Goal: Task Accomplishment & Management: Complete application form

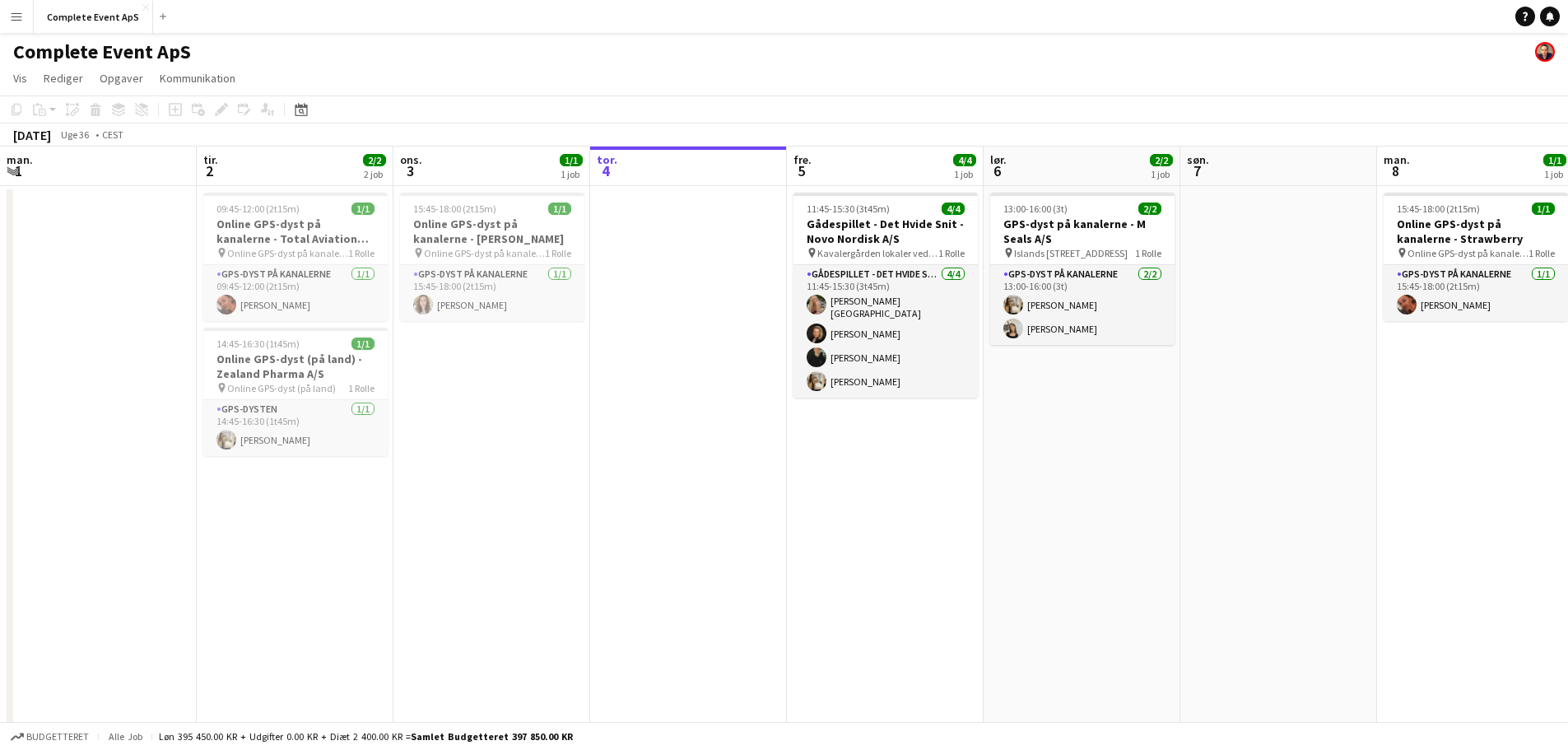
scroll to position [0, 394]
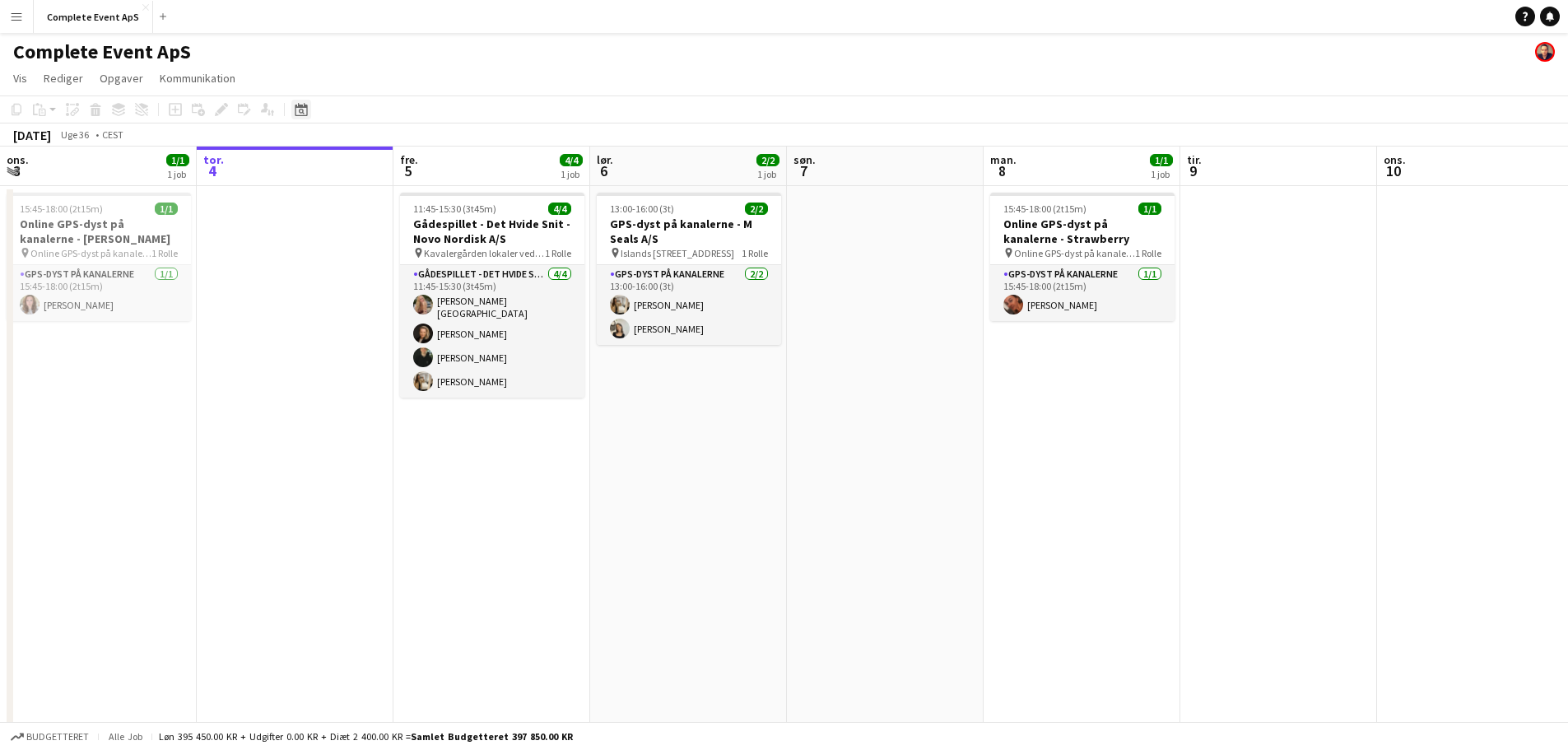
click at [306, 106] on icon at bounding box center [301, 109] width 12 height 13
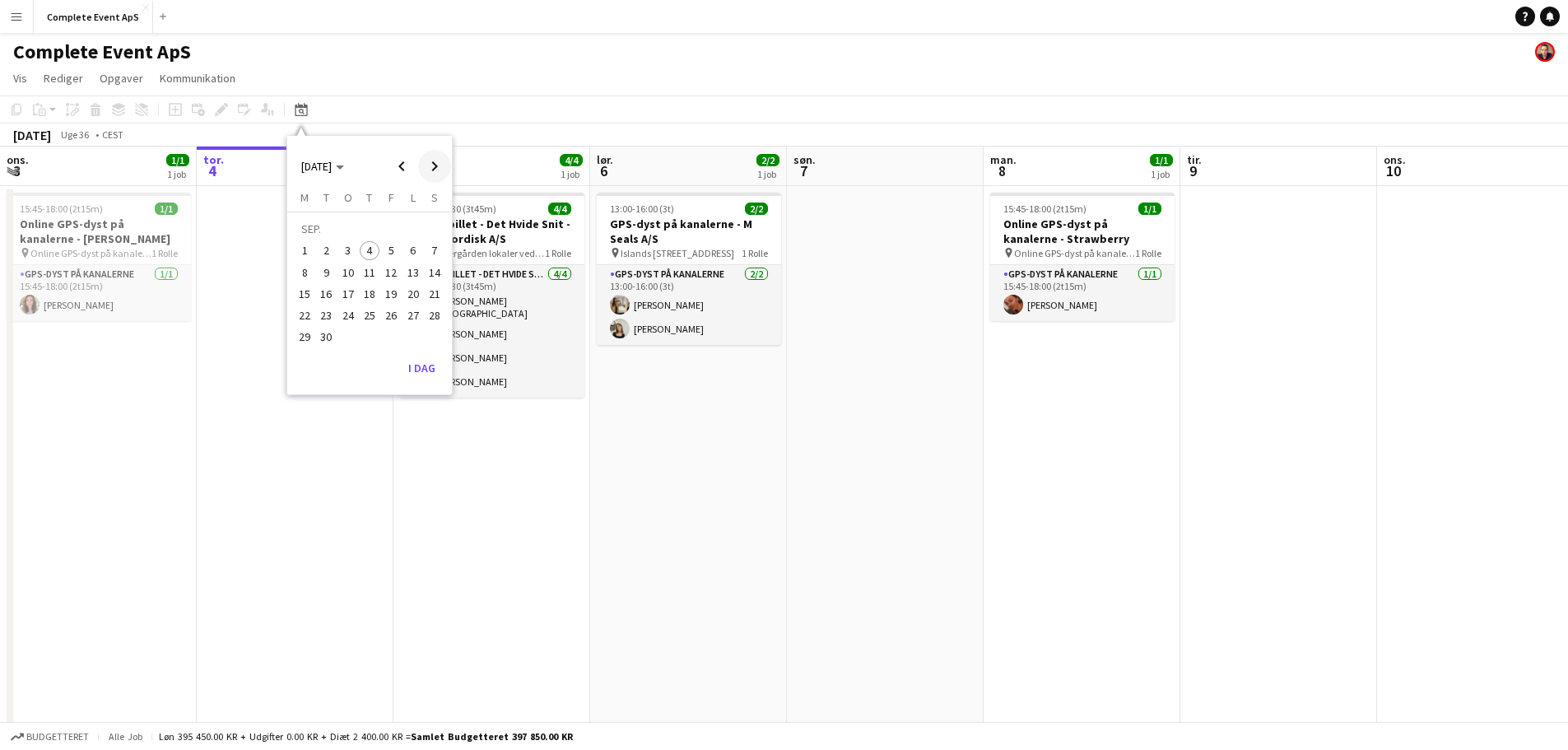
click at [435, 161] on span "Next month" at bounding box center [434, 166] width 33 height 33
click at [391, 270] on span "10" at bounding box center [391, 273] width 20 height 20
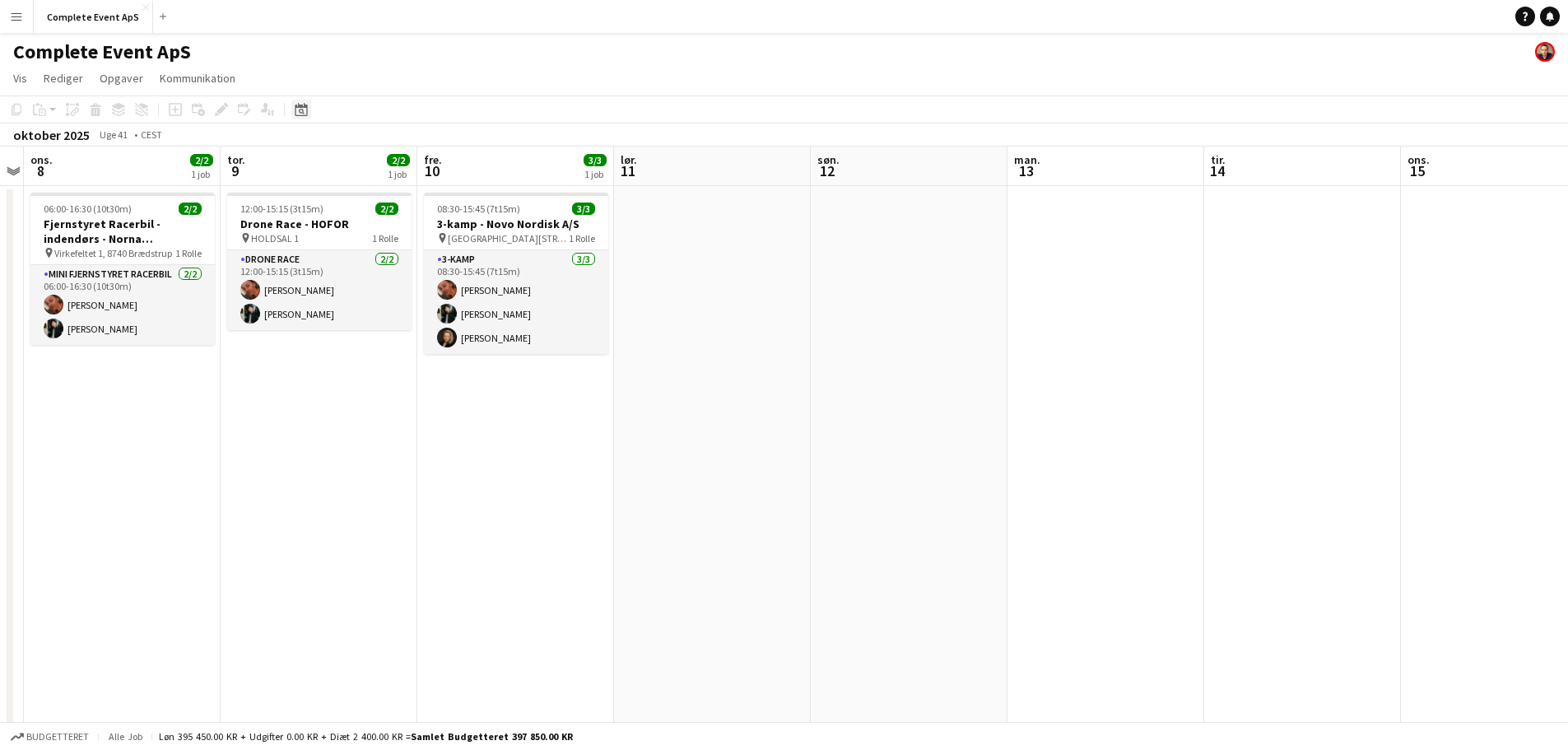
click at [298, 109] on icon "Datovælger" at bounding box center [301, 109] width 13 height 13
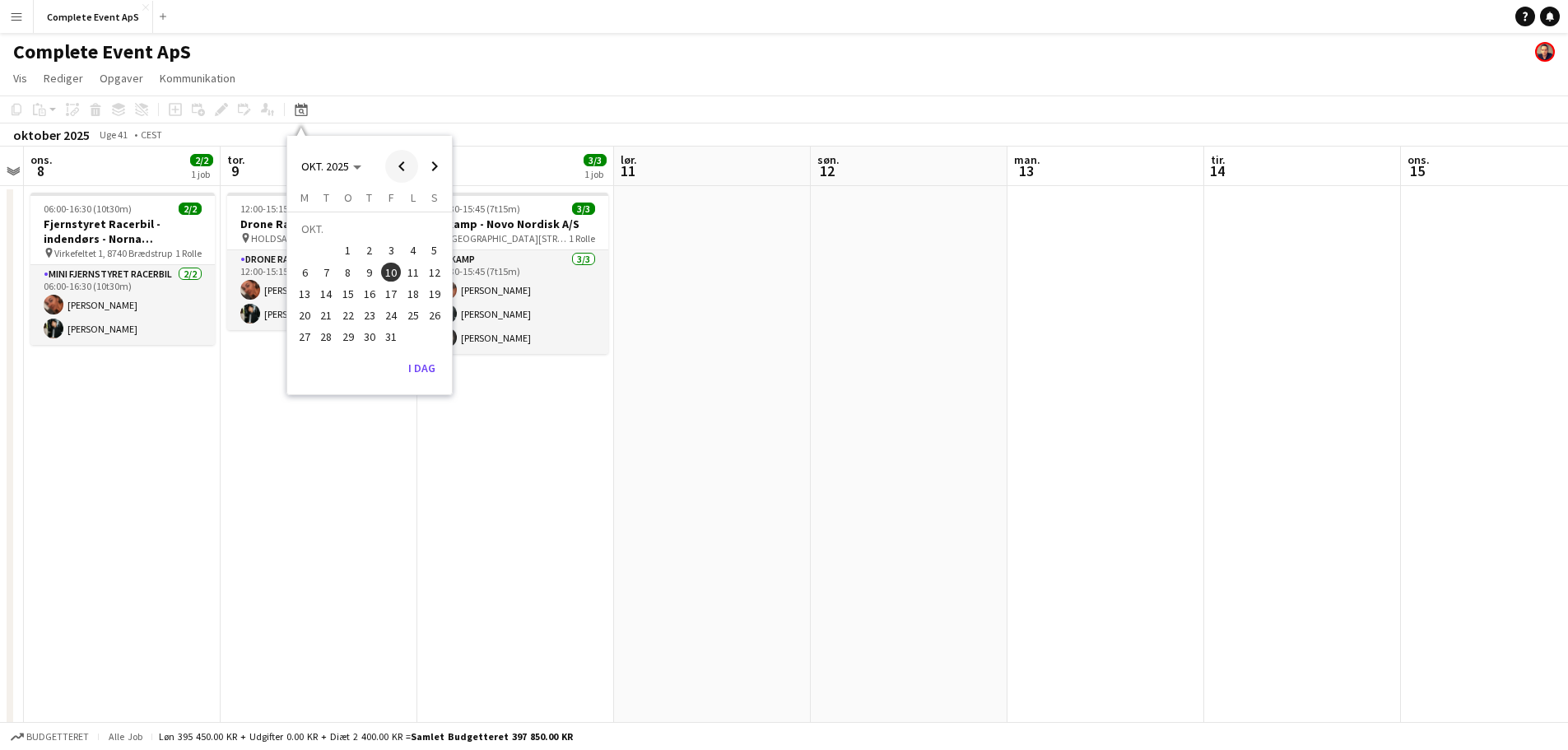
click at [404, 162] on span "Previous month" at bounding box center [401, 166] width 33 height 33
click at [393, 291] on span "19" at bounding box center [391, 294] width 20 height 20
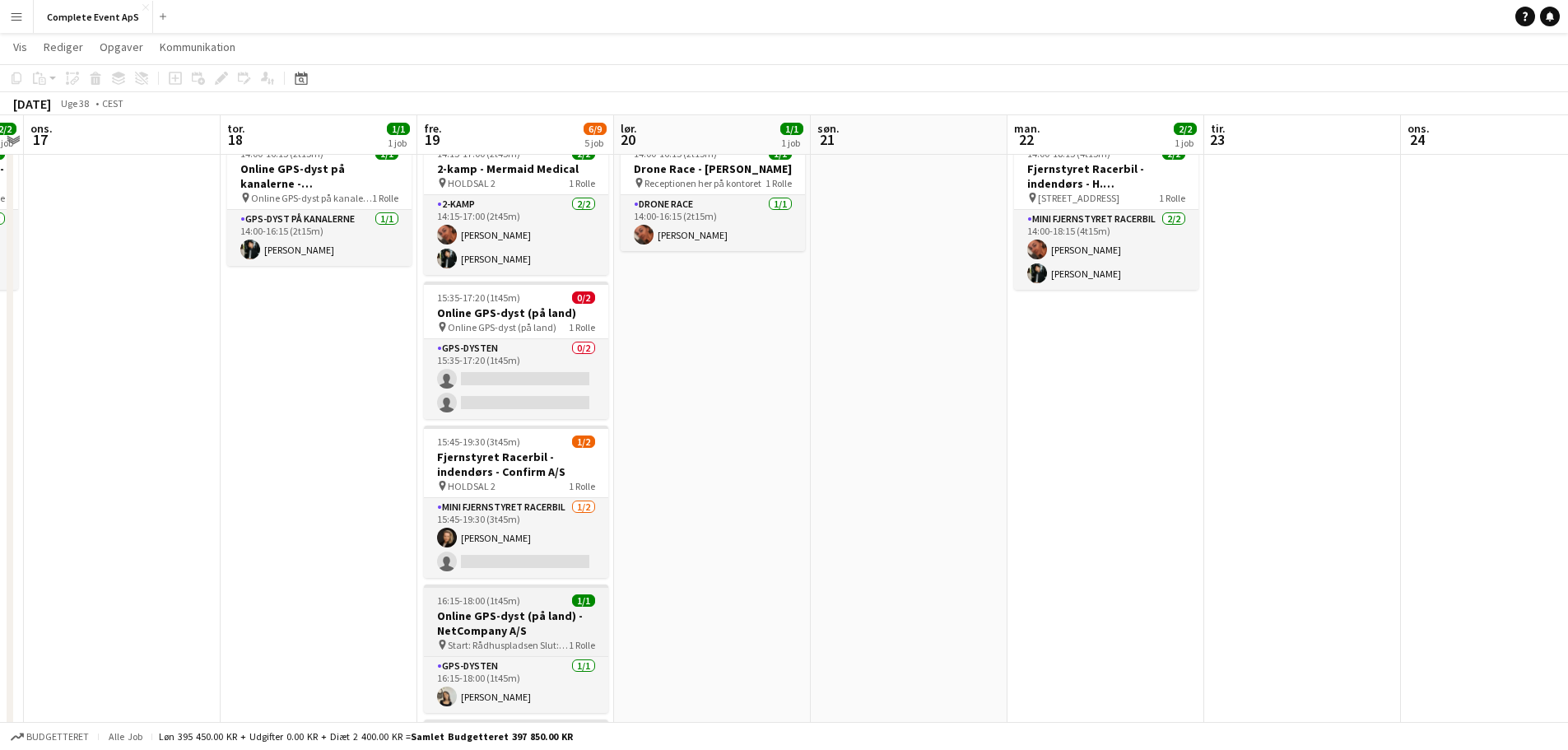
scroll to position [26, 0]
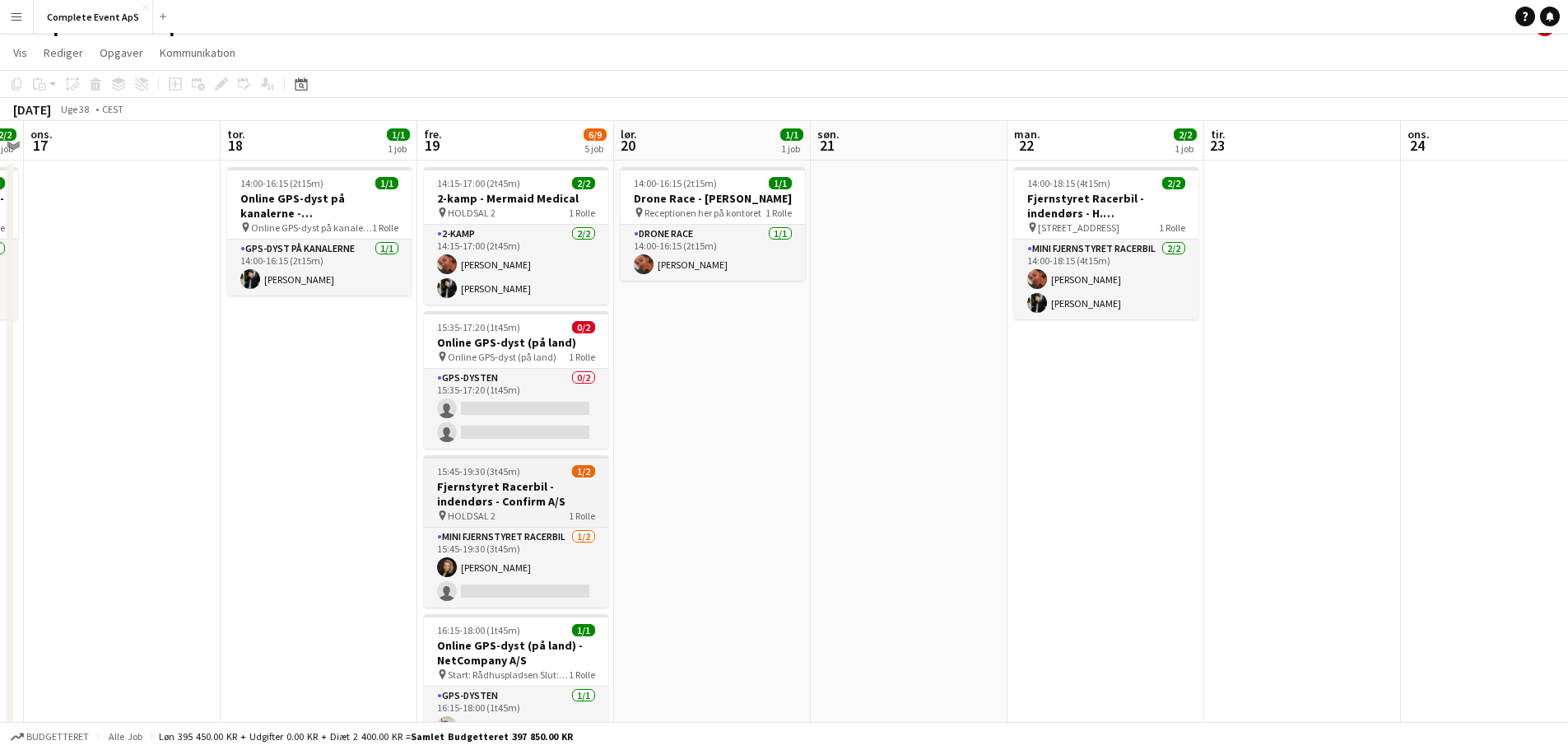
click at [536, 478] on app-job-card "15:45-19:30 (3t45m) 1/2 Fjernstyret Racerbil - indendørs - Confirm A/S pin HOLD…" at bounding box center [516, 531] width 184 height 152
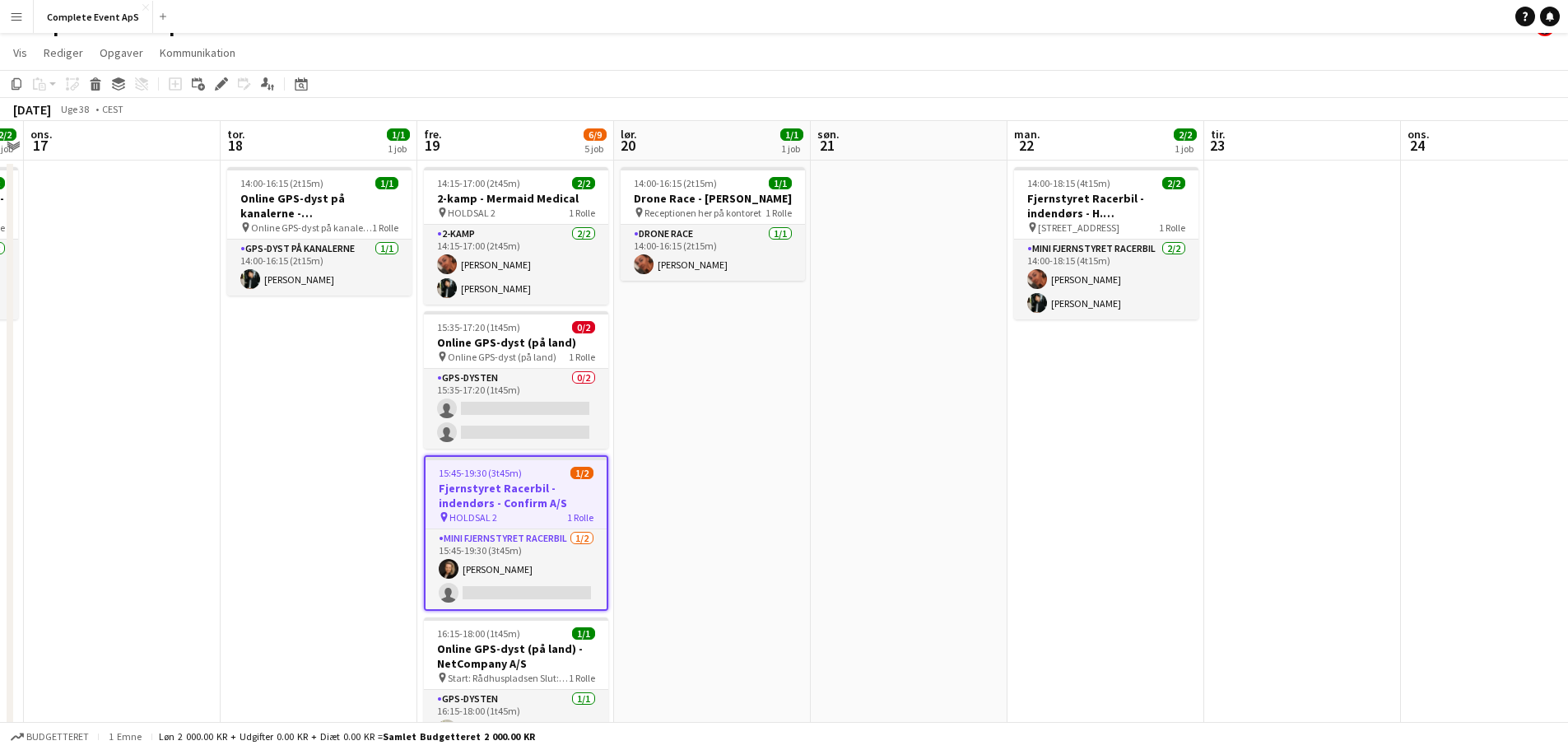
click at [543, 469] on div "15:45-19:30 (3t45m) 1/2" at bounding box center [516, 473] width 181 height 12
click at [1055, 440] on app-date-cell "14:00-18:15 (4t15m) 2/2 Fjernstyret Racerbil - indendørs - H. [GEOGRAPHIC_DATA]…" at bounding box center [1106, 565] width 197 height 810
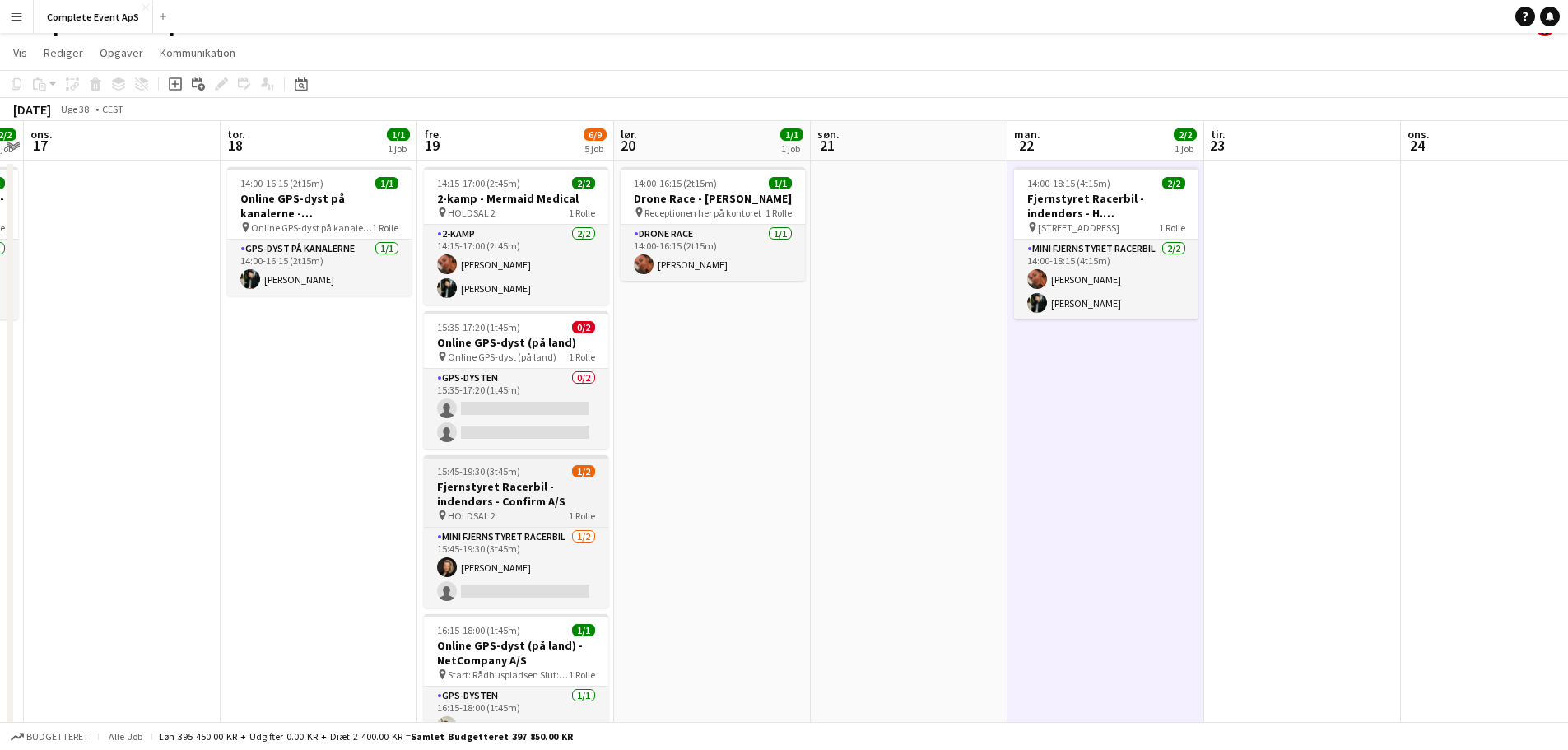
click at [519, 469] on div "15:45-19:30 (3t45m) 1/2" at bounding box center [516, 471] width 184 height 12
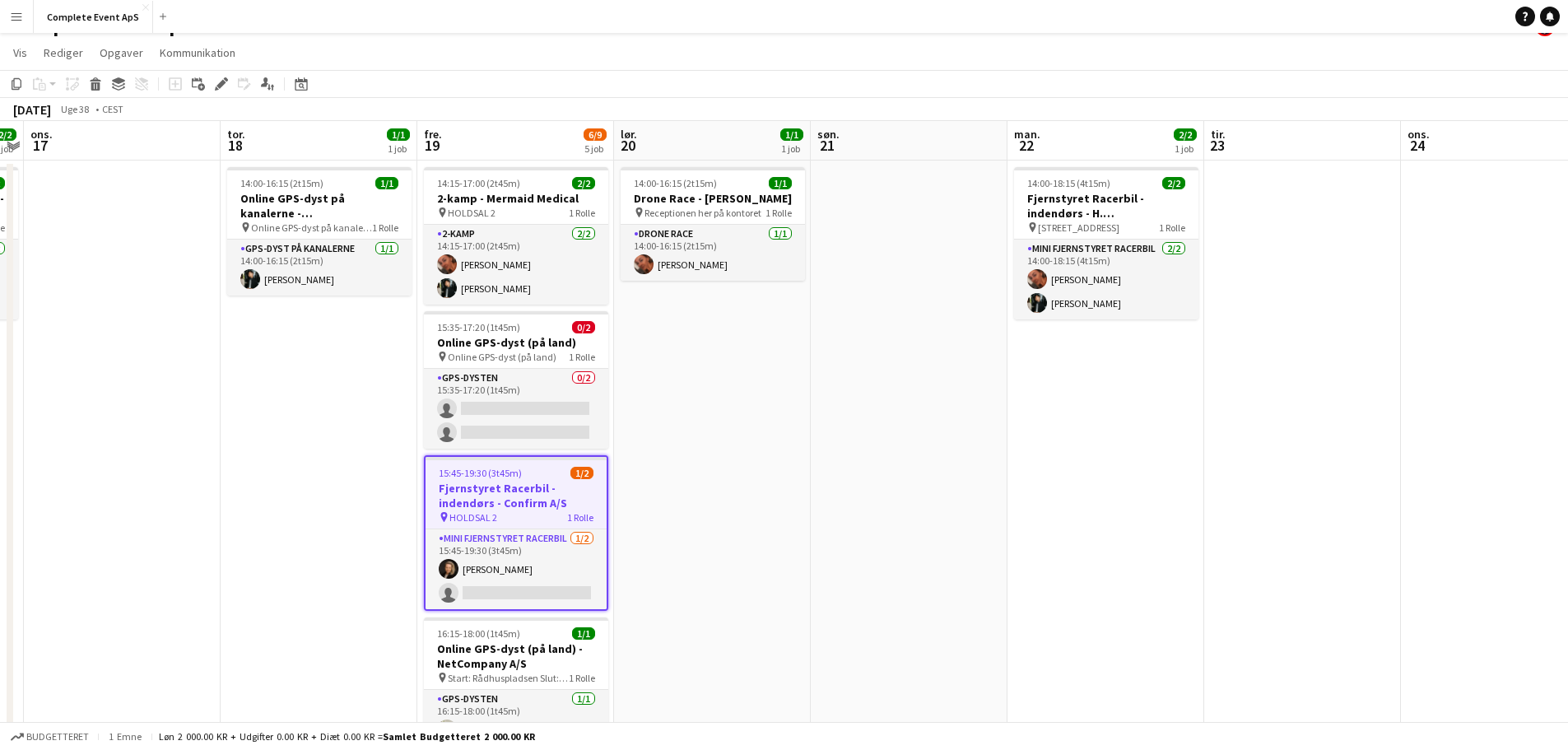
click at [519, 469] on span "15:45-19:30 (3t45m)" at bounding box center [479, 473] width 83 height 12
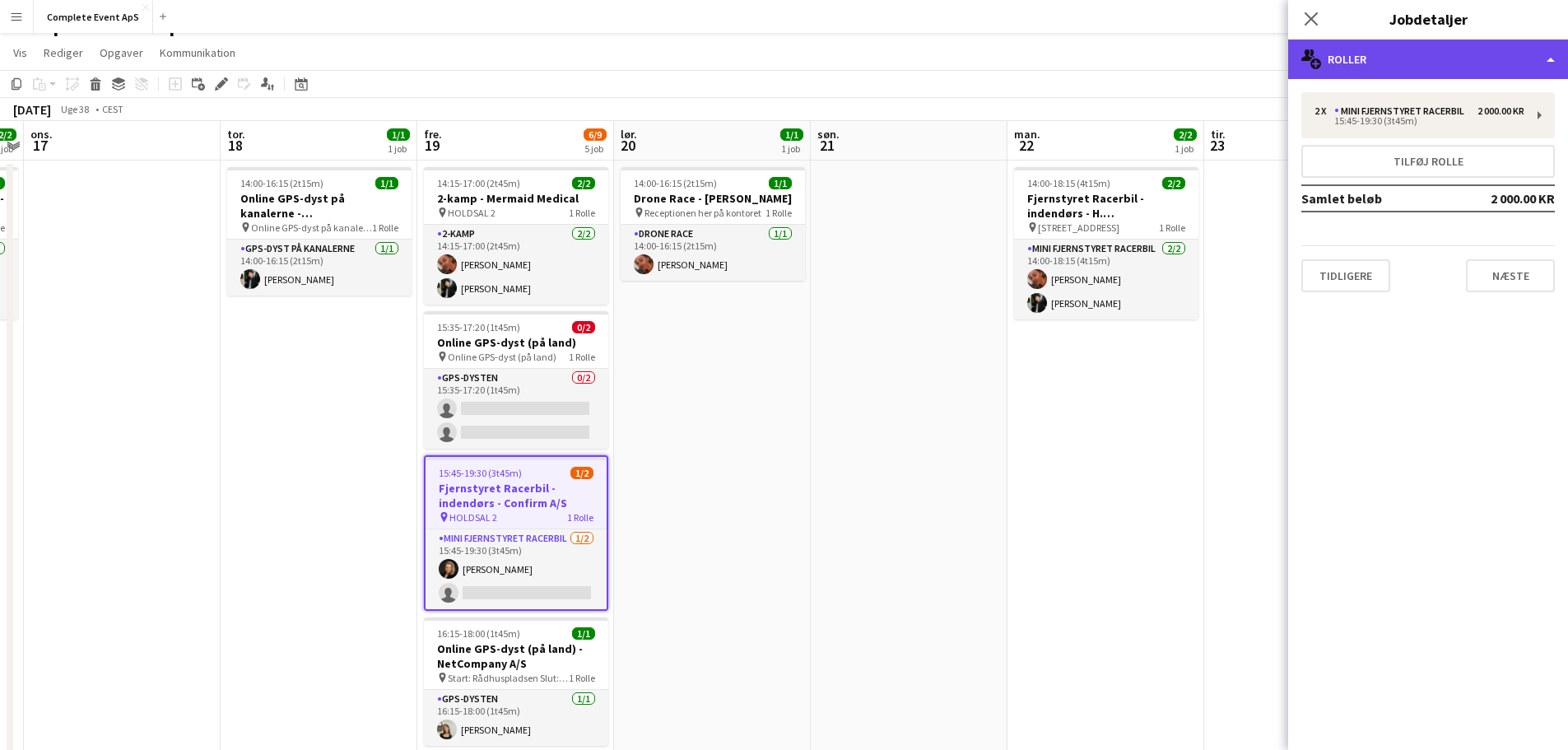
click at [1351, 71] on div "multiple-users-add Roller" at bounding box center [1428, 59] width 280 height 39
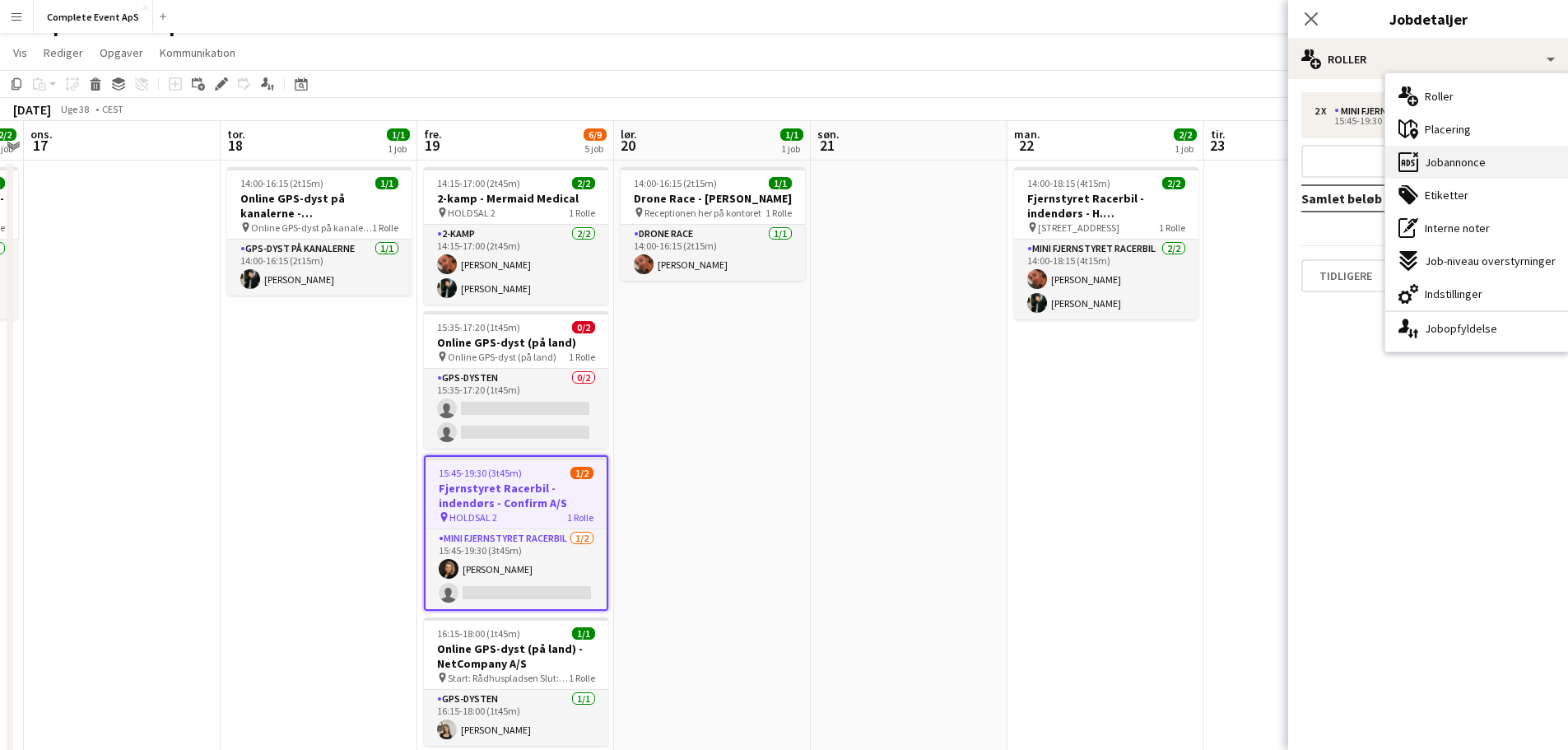
click at [1466, 159] on span "Jobannonce" at bounding box center [1455, 162] width 61 height 15
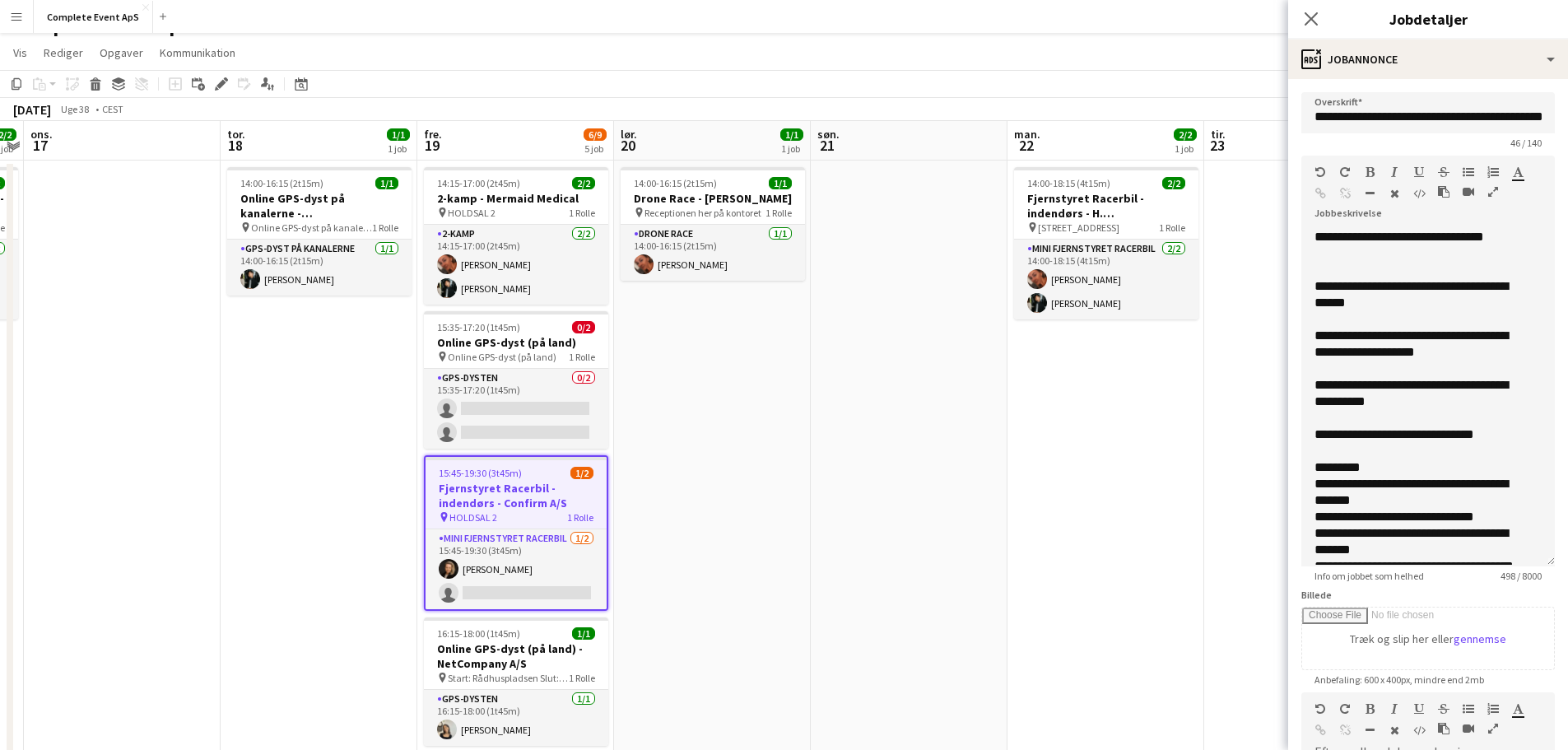
drag, startPoint x: 1536, startPoint y: 316, endPoint x: 1559, endPoint y: 555, distance: 240.1
click at [1559, 555] on mat-expansion-panel "**********" at bounding box center [1428, 414] width 280 height 671
click at [1403, 383] on div "**********" at bounding box center [1415, 393] width 202 height 33
click at [1356, 403] on div "**********" at bounding box center [1415, 393] width 202 height 33
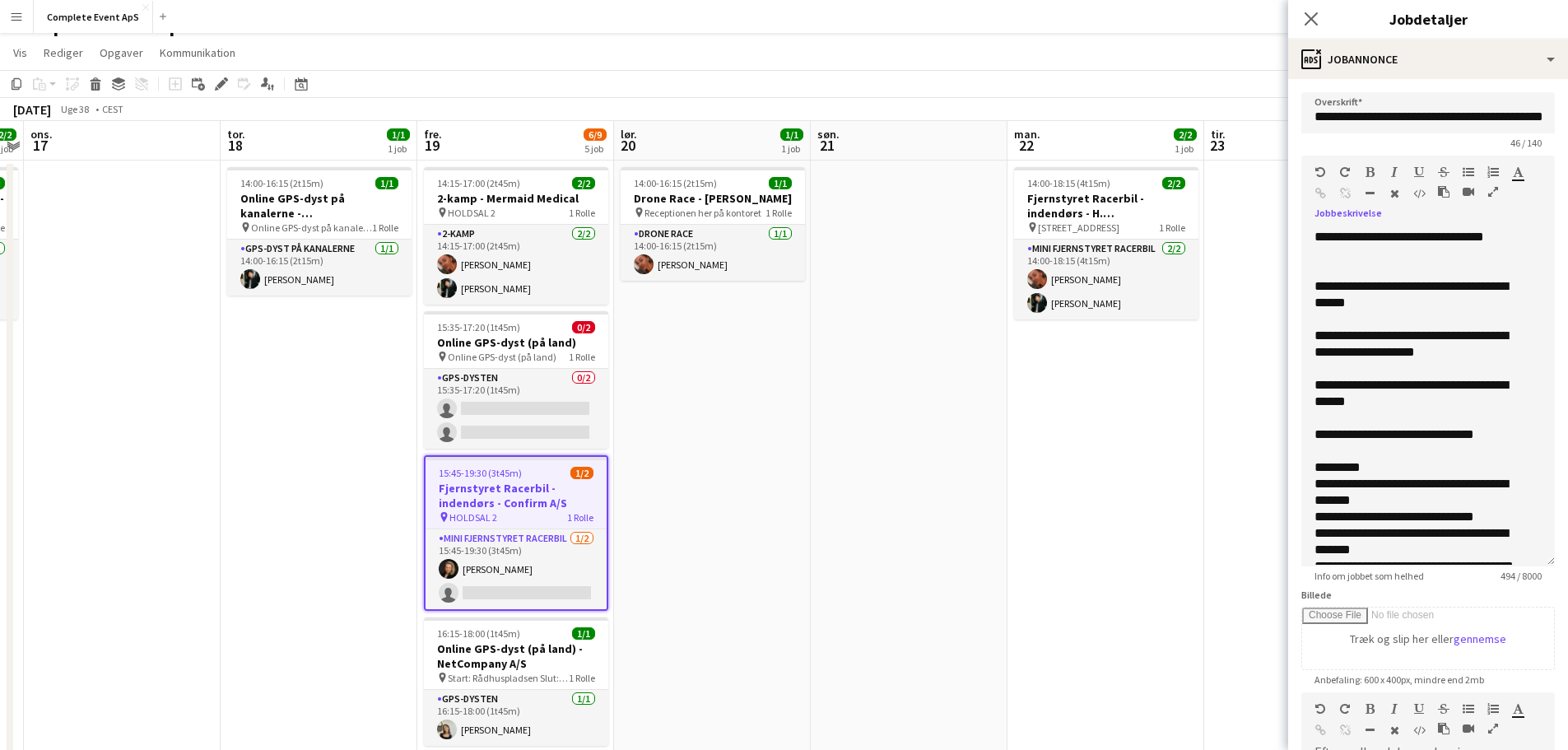
click at [1218, 484] on app-date-cell at bounding box center [1302, 565] width 197 height 810
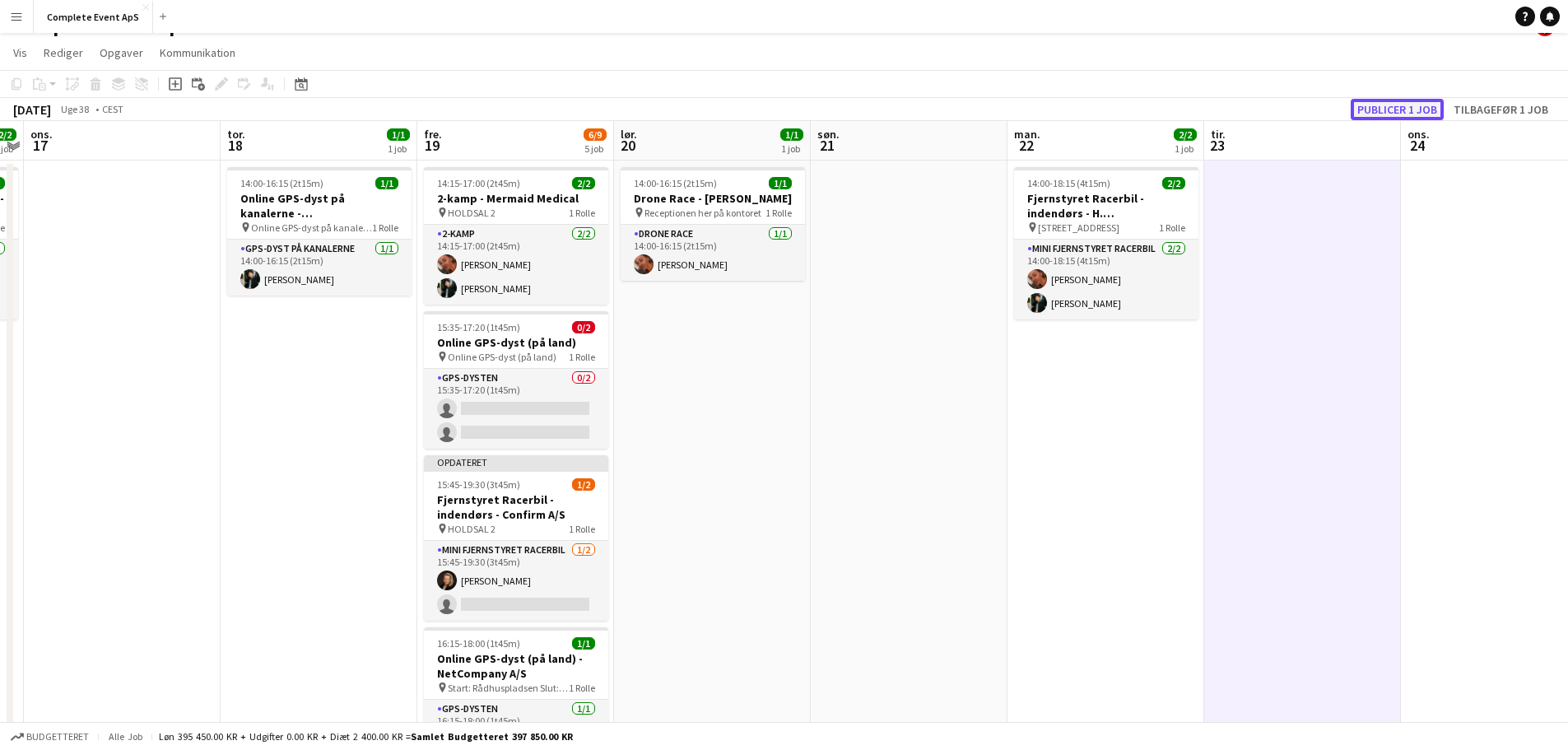
click at [1392, 112] on button "Publicer 1 job" at bounding box center [1397, 110] width 93 height 21
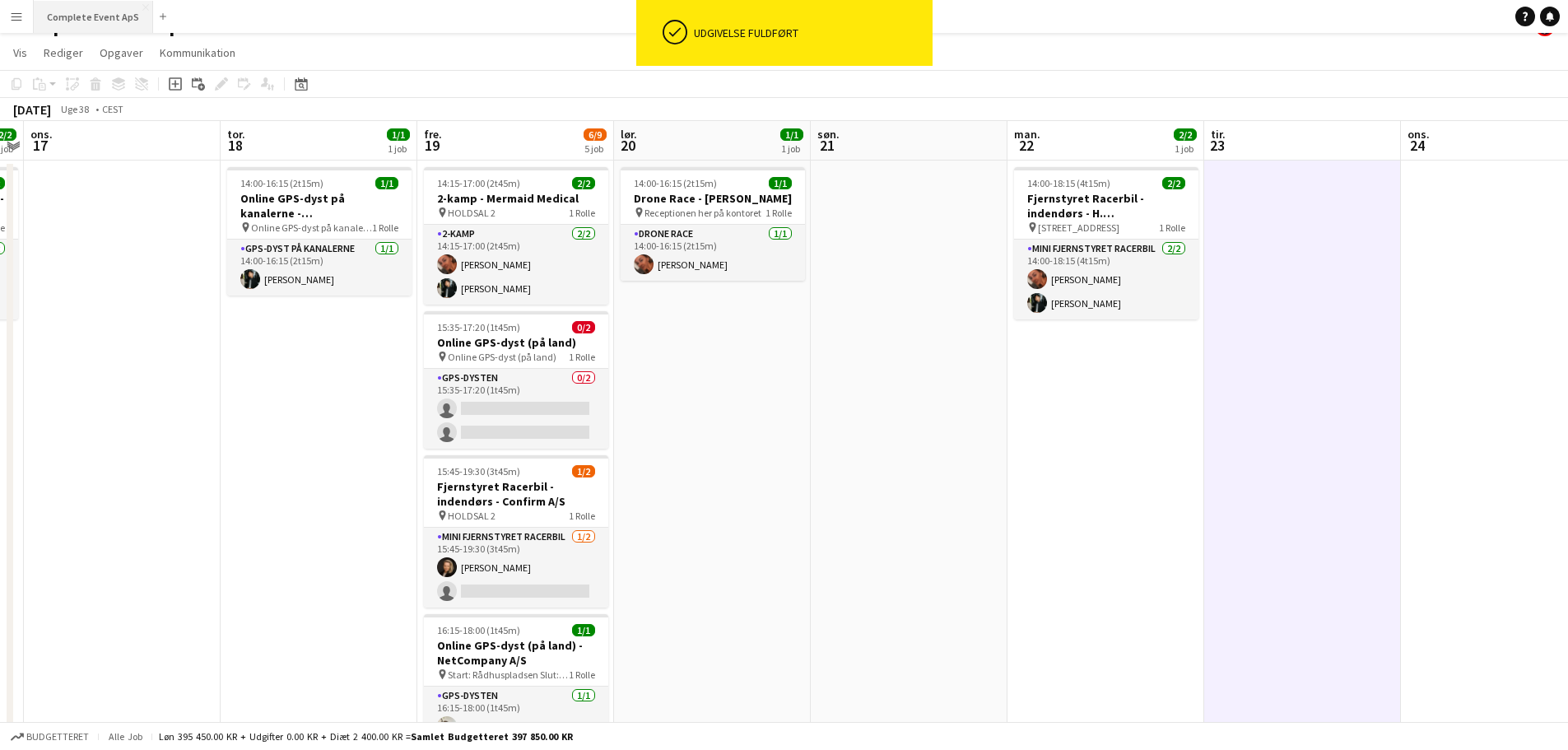
click at [100, 16] on button "Complete Event ApS Luk" at bounding box center [94, 17] width 119 height 32
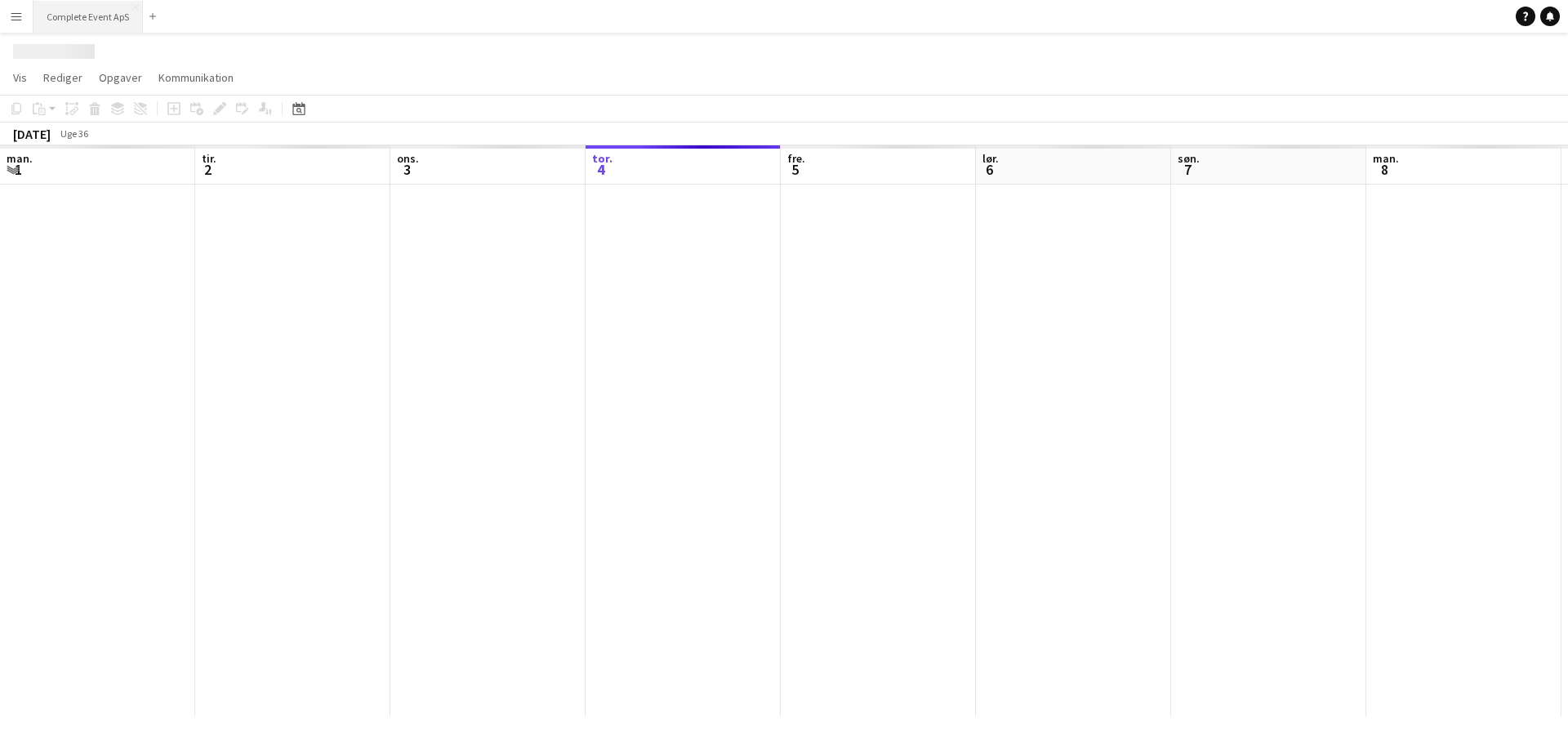
scroll to position [0, 391]
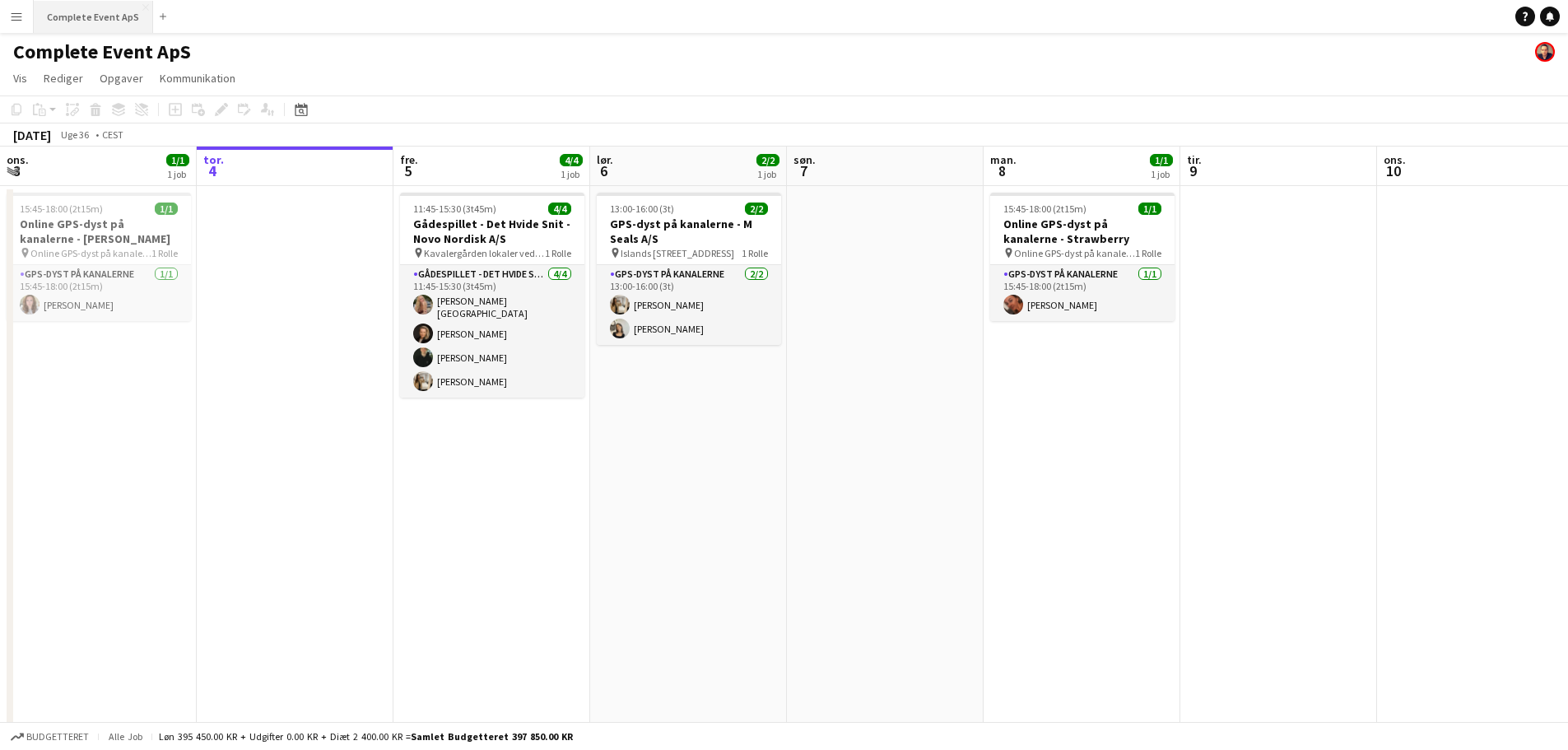
click at [89, 12] on button "Complete Event ApS Luk" at bounding box center [94, 17] width 119 height 32
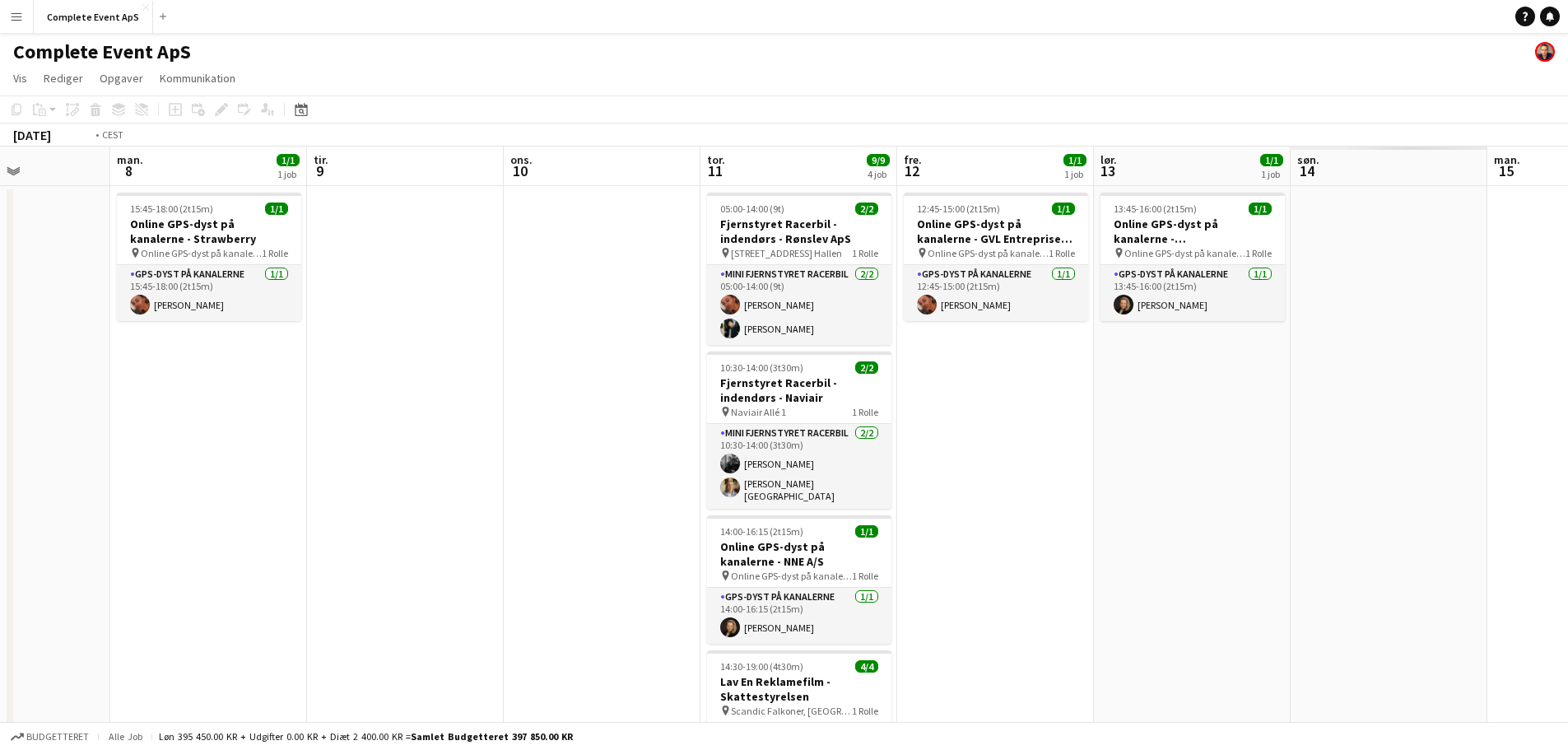
scroll to position [0, 520]
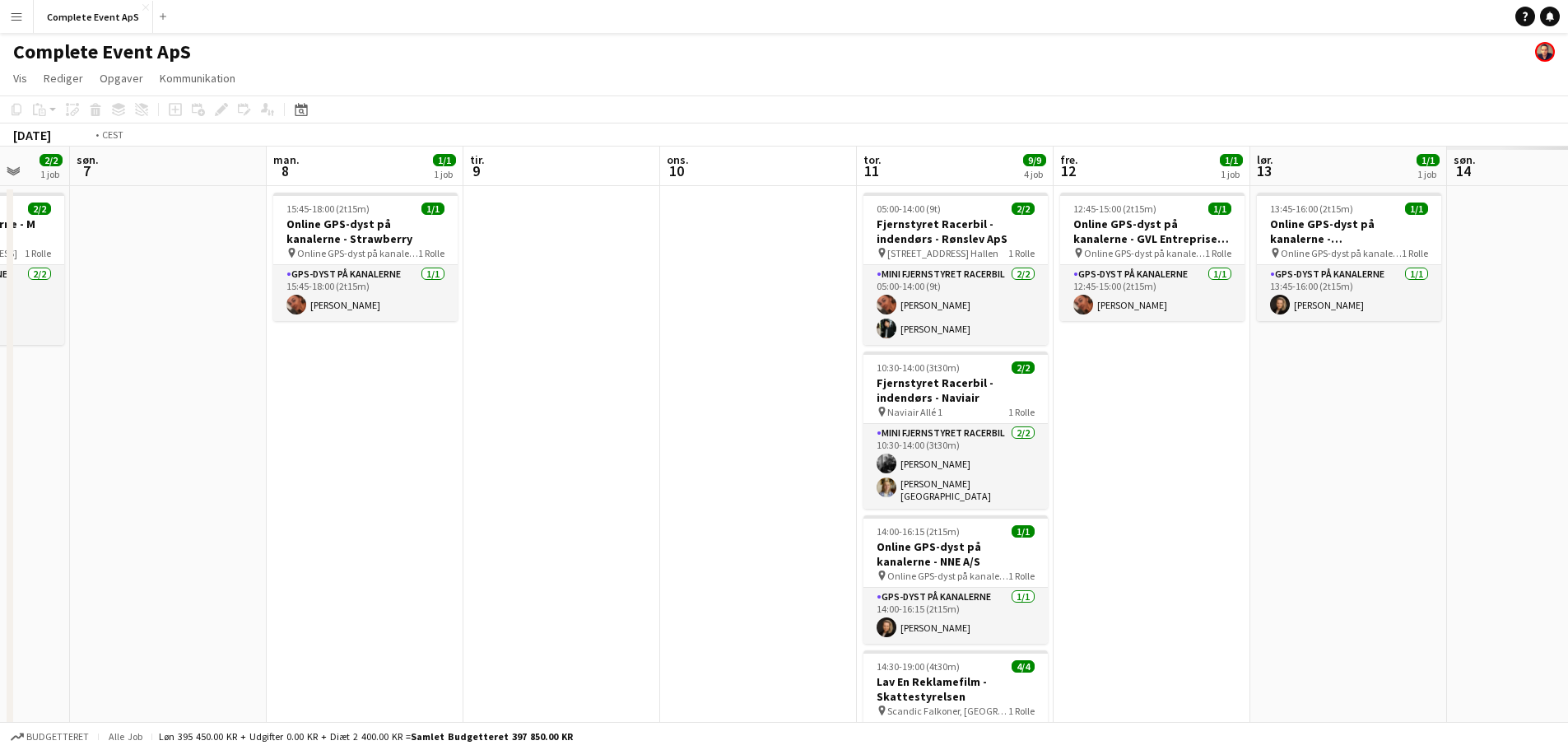
drag, startPoint x: 1266, startPoint y: 440, endPoint x: 0, endPoint y: 351, distance: 1269.1
click at [0, 351] on app-calendar-viewport "tor. 4 fre. 5 4/4 1 job lør. 6 2/2 1 job søn. 7 man. 8 1/1 1 job tir. 9 ons. 10…" at bounding box center [784, 514] width 1568 height 737
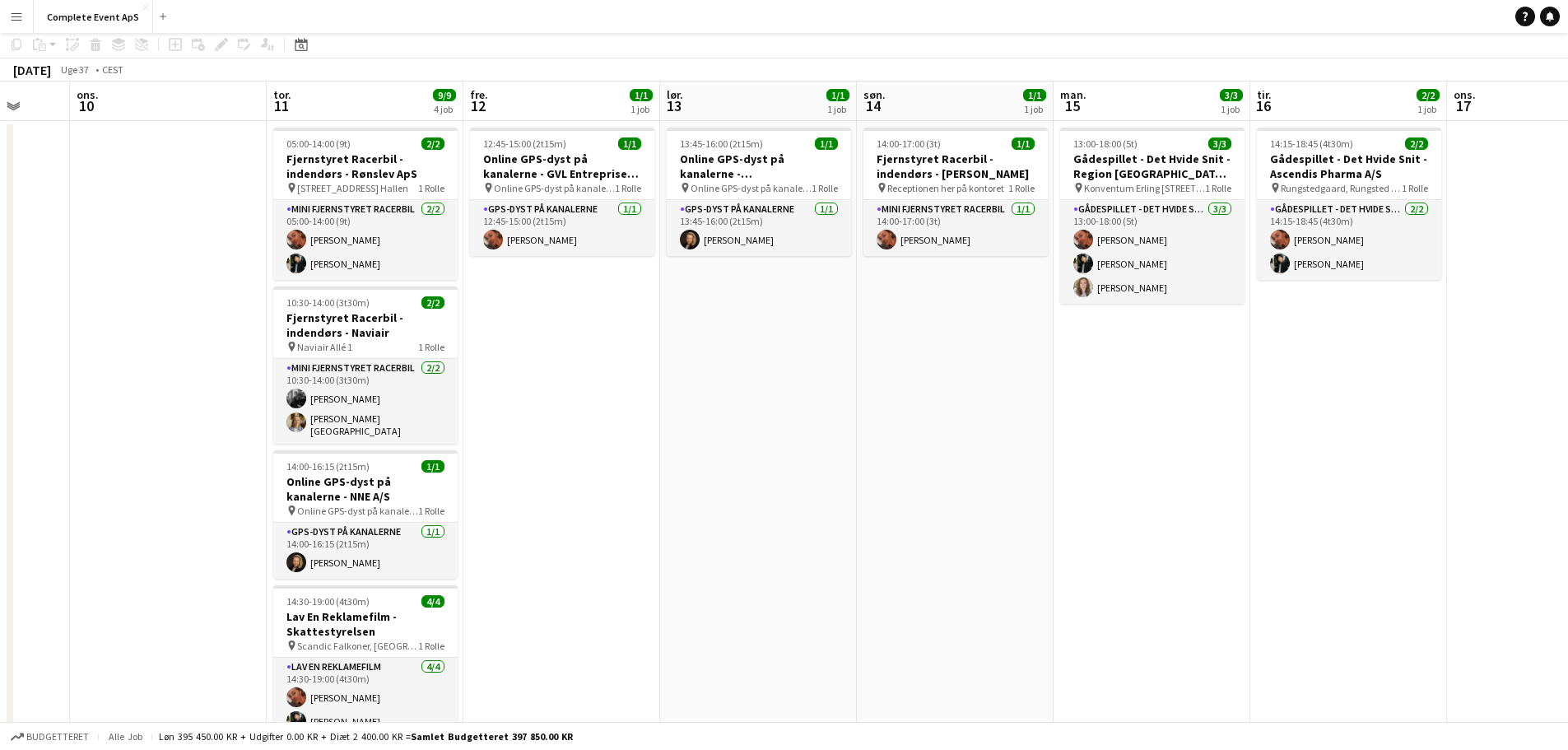
scroll to position [0, 0]
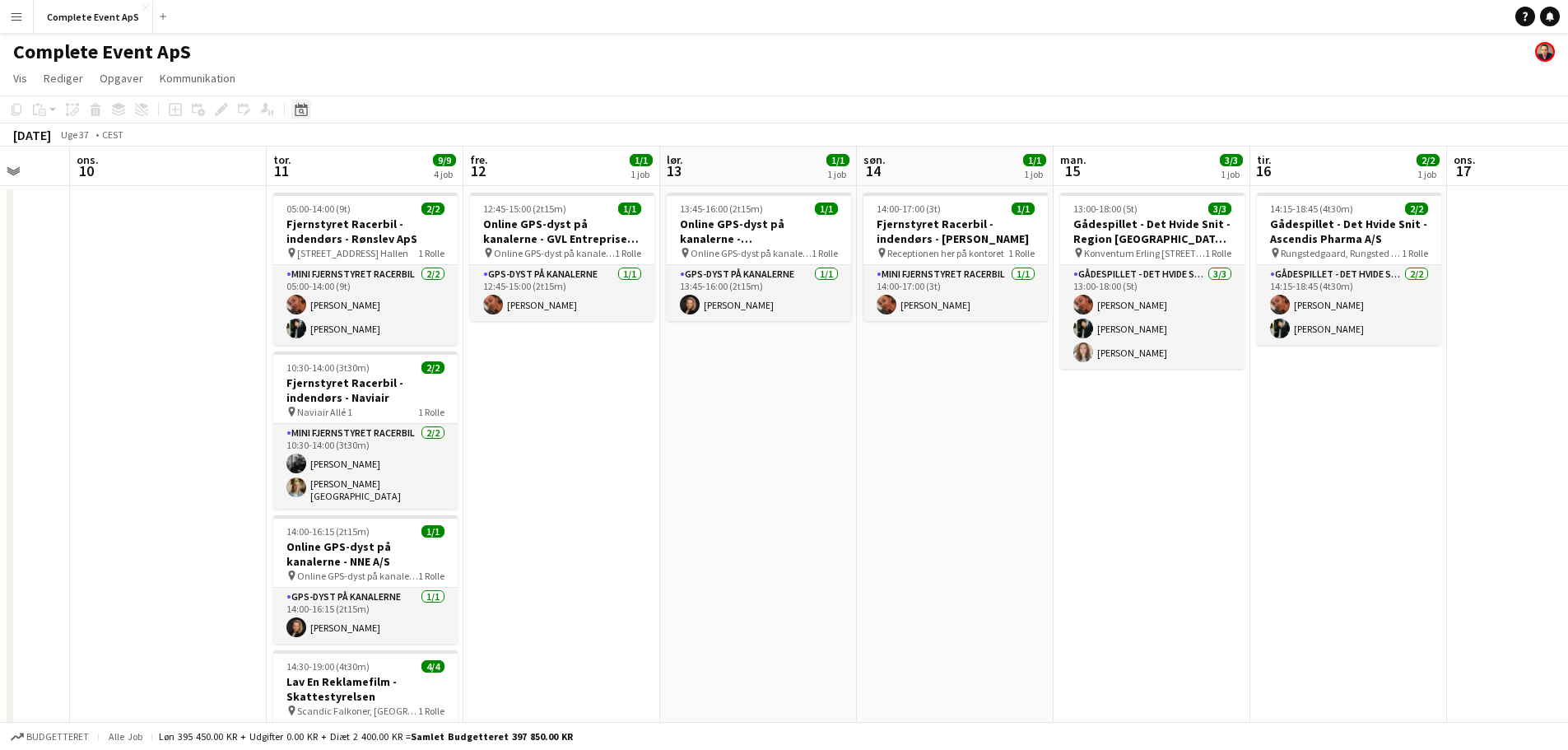
click at [304, 103] on icon at bounding box center [301, 109] width 12 height 13
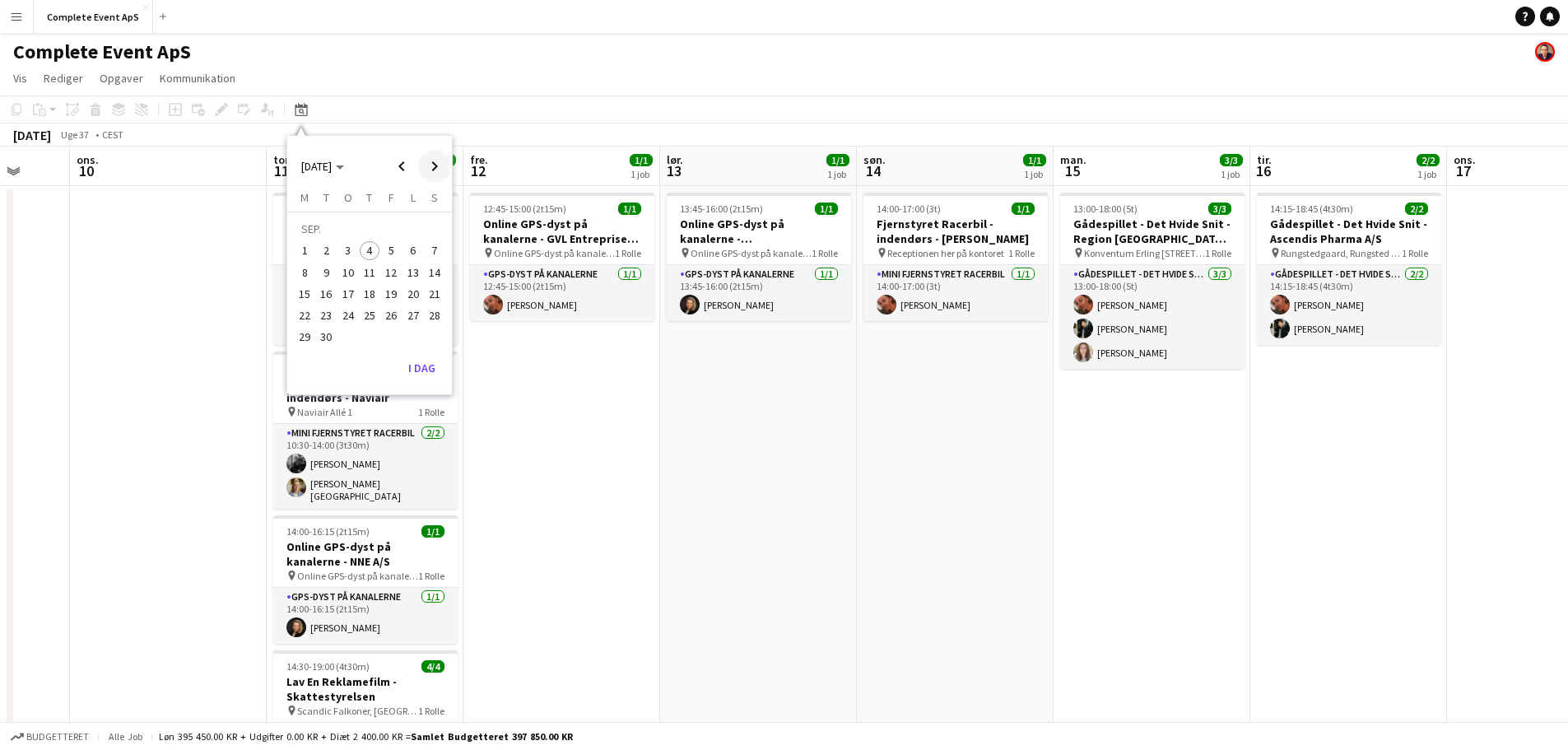
click at [437, 167] on span "Next month" at bounding box center [434, 166] width 33 height 33
click at [299, 110] on icon at bounding box center [301, 111] width 5 height 5
click at [437, 107] on app-toolbar "Kopier Indsæt Indsæt Ctrl+V Indsæt med mandskab Ctrl+Shift+V Indsæt linket opga…" at bounding box center [784, 109] width 1568 height 28
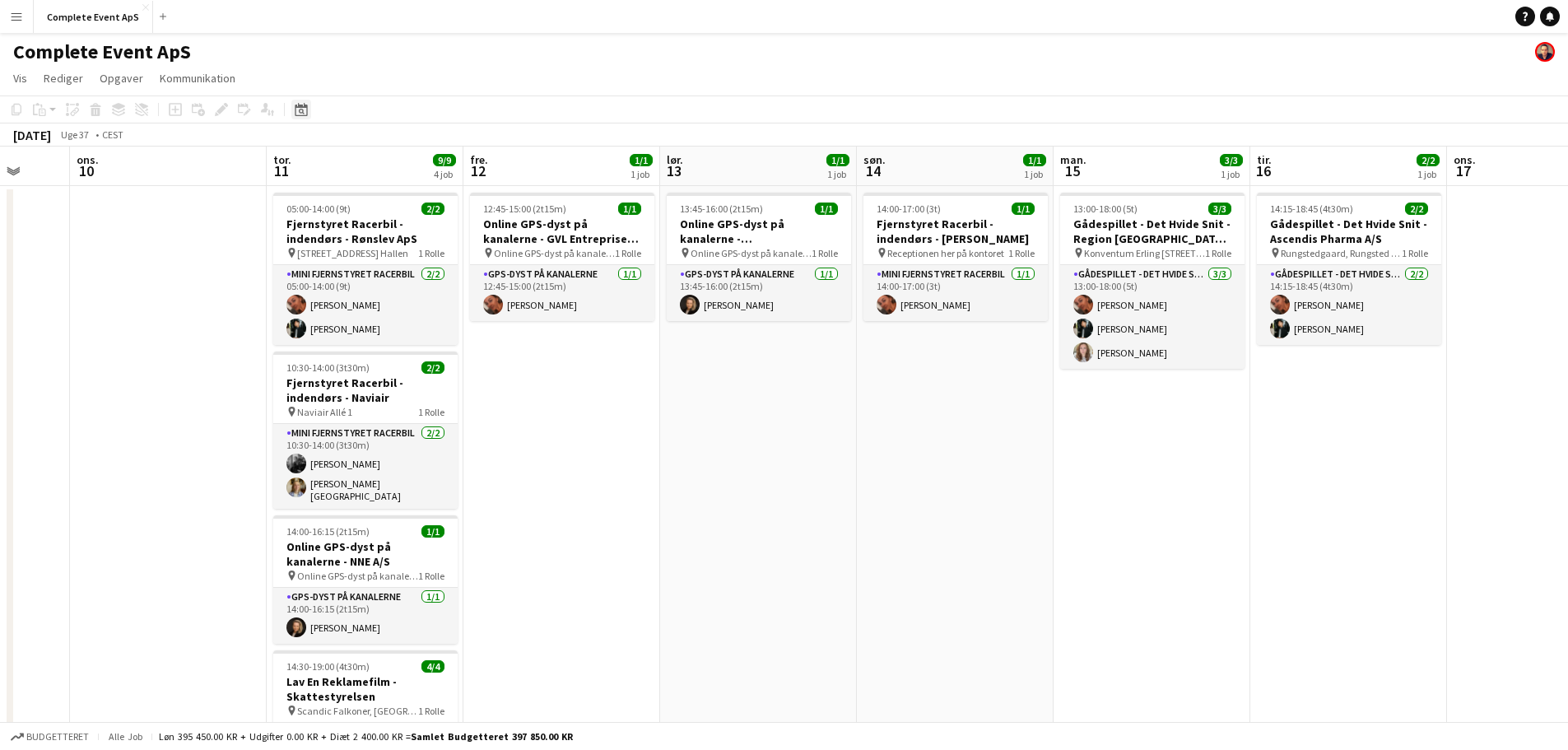
click at [306, 110] on icon "Datovælger" at bounding box center [301, 109] width 13 height 13
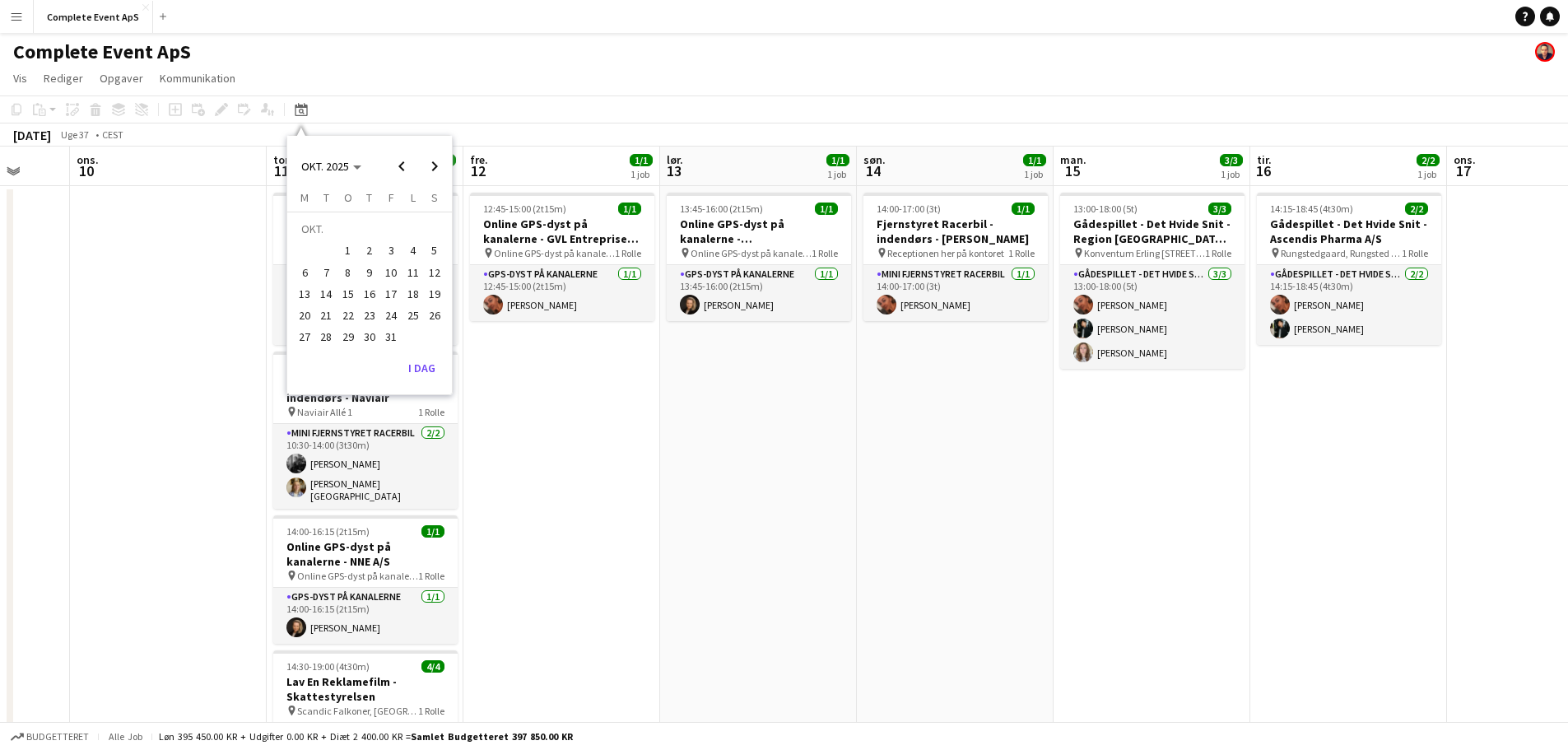
click at [405, 318] on span "25" at bounding box center [413, 315] width 20 height 20
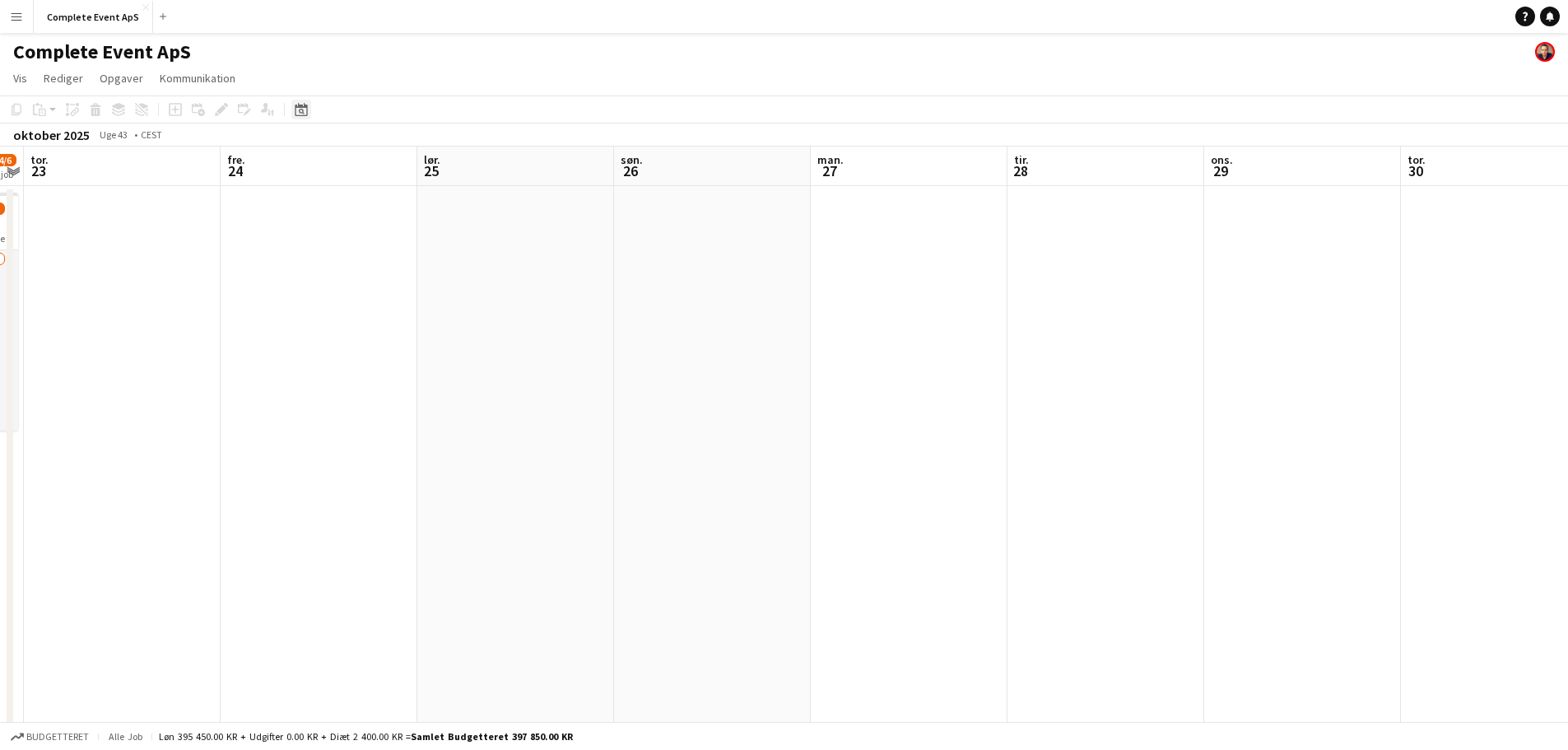
click at [306, 106] on icon at bounding box center [301, 109] width 12 height 13
click at [399, 166] on span "Previous month" at bounding box center [401, 166] width 33 height 33
click at [372, 307] on span "25" at bounding box center [370, 315] width 20 height 20
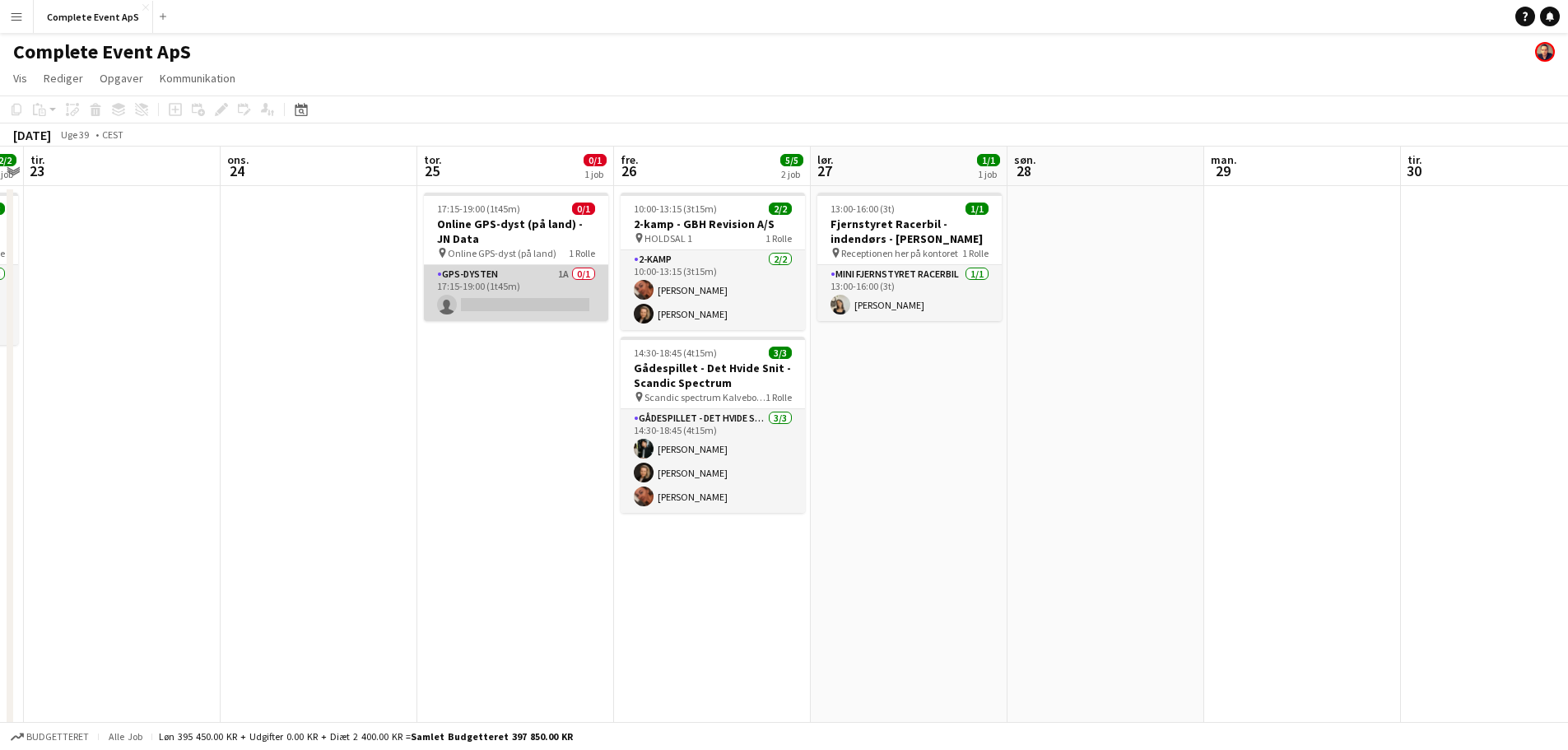
click at [530, 280] on app-card-role "GPS-dysten 1A 0/1 17:15-19:00 (1t45m) single-neutral-actions" at bounding box center [516, 292] width 184 height 56
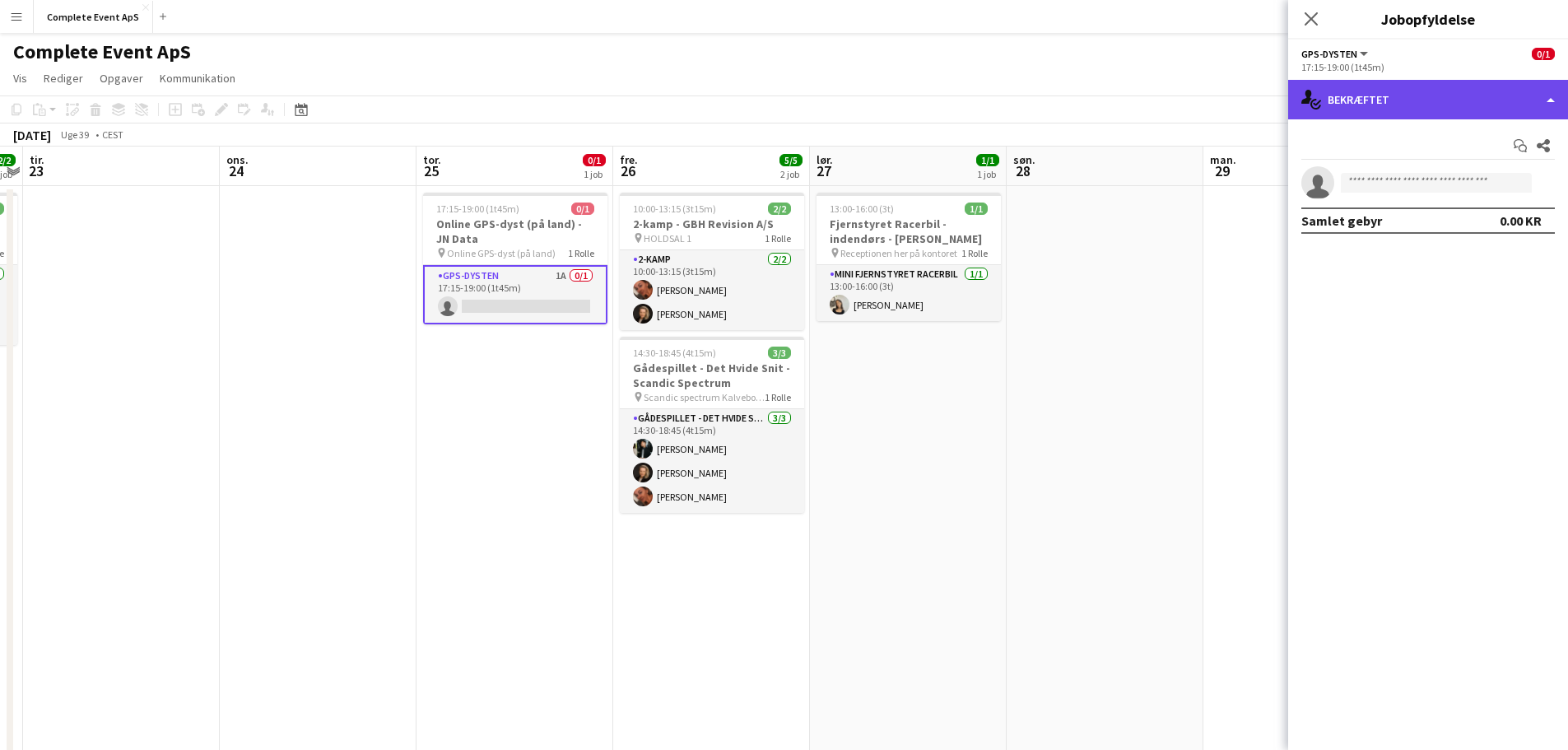
click at [1366, 87] on div "single-neutral-actions-check-2 Bekræftet" at bounding box center [1428, 100] width 280 height 39
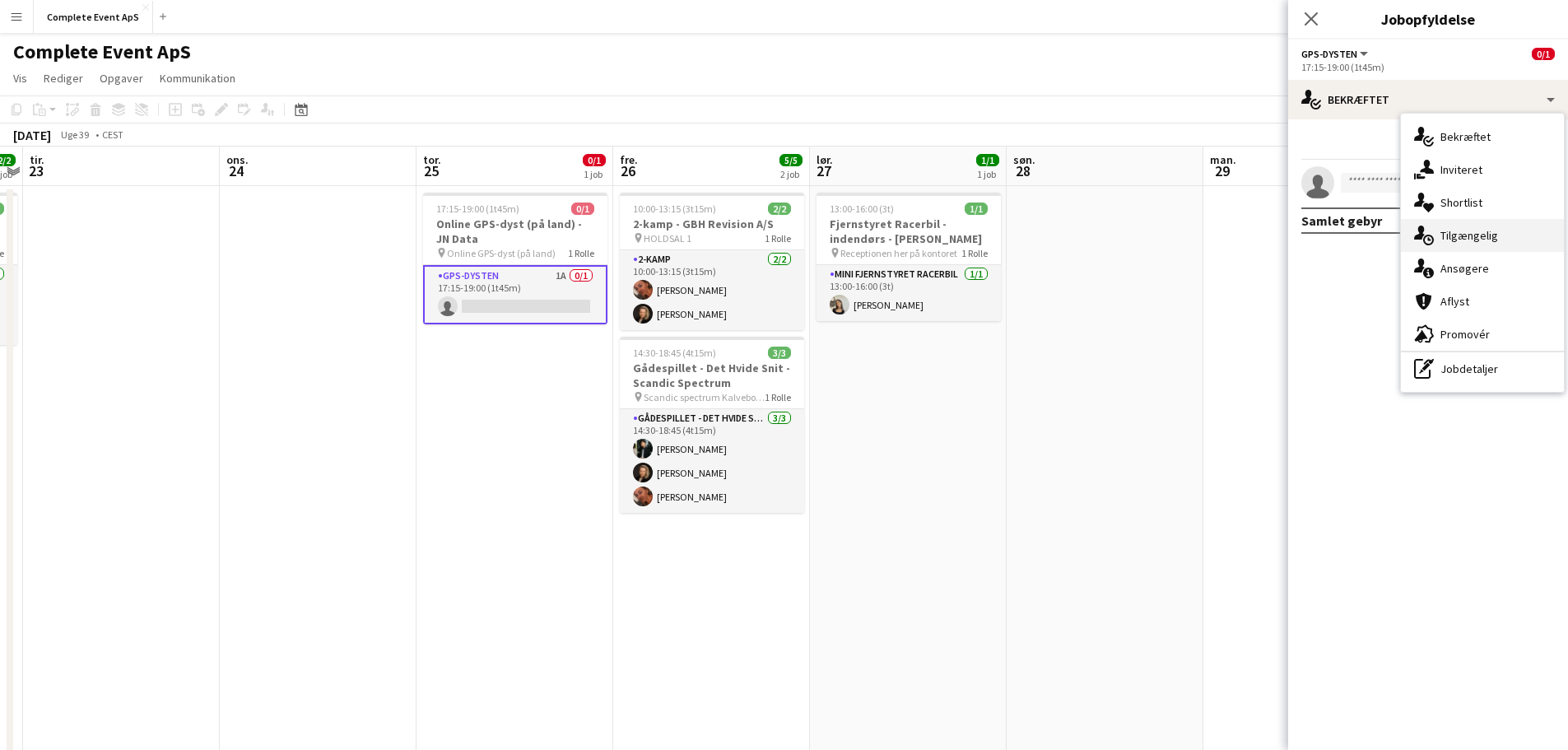
click at [1464, 240] on span "Tilgængelig" at bounding box center [1469, 235] width 58 height 15
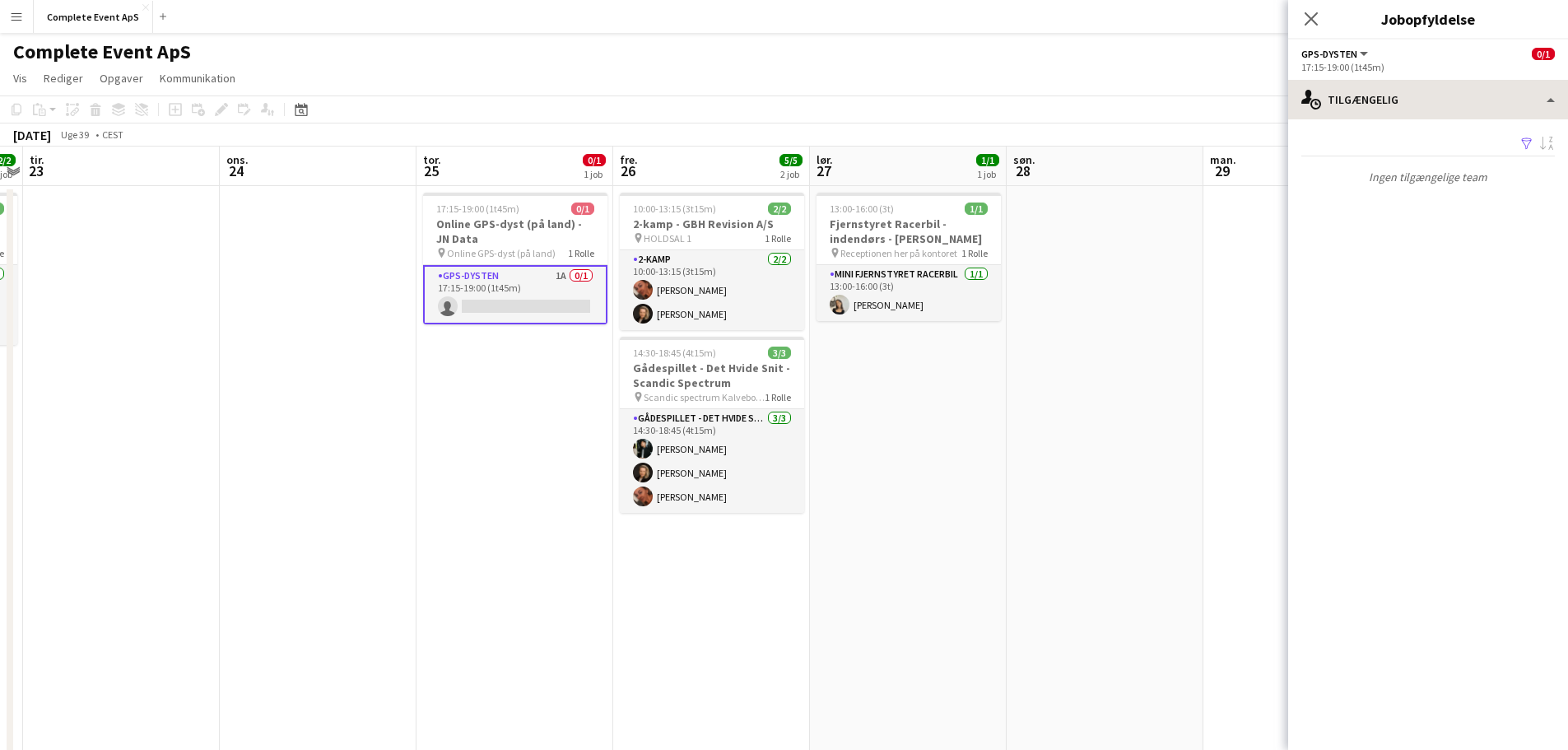
click at [1421, 79] on app-options-switcher "GPS-dysten Alle roller GPS-dysten 0/1 17:15-19:00 (1t45m)" at bounding box center [1428, 59] width 280 height 40
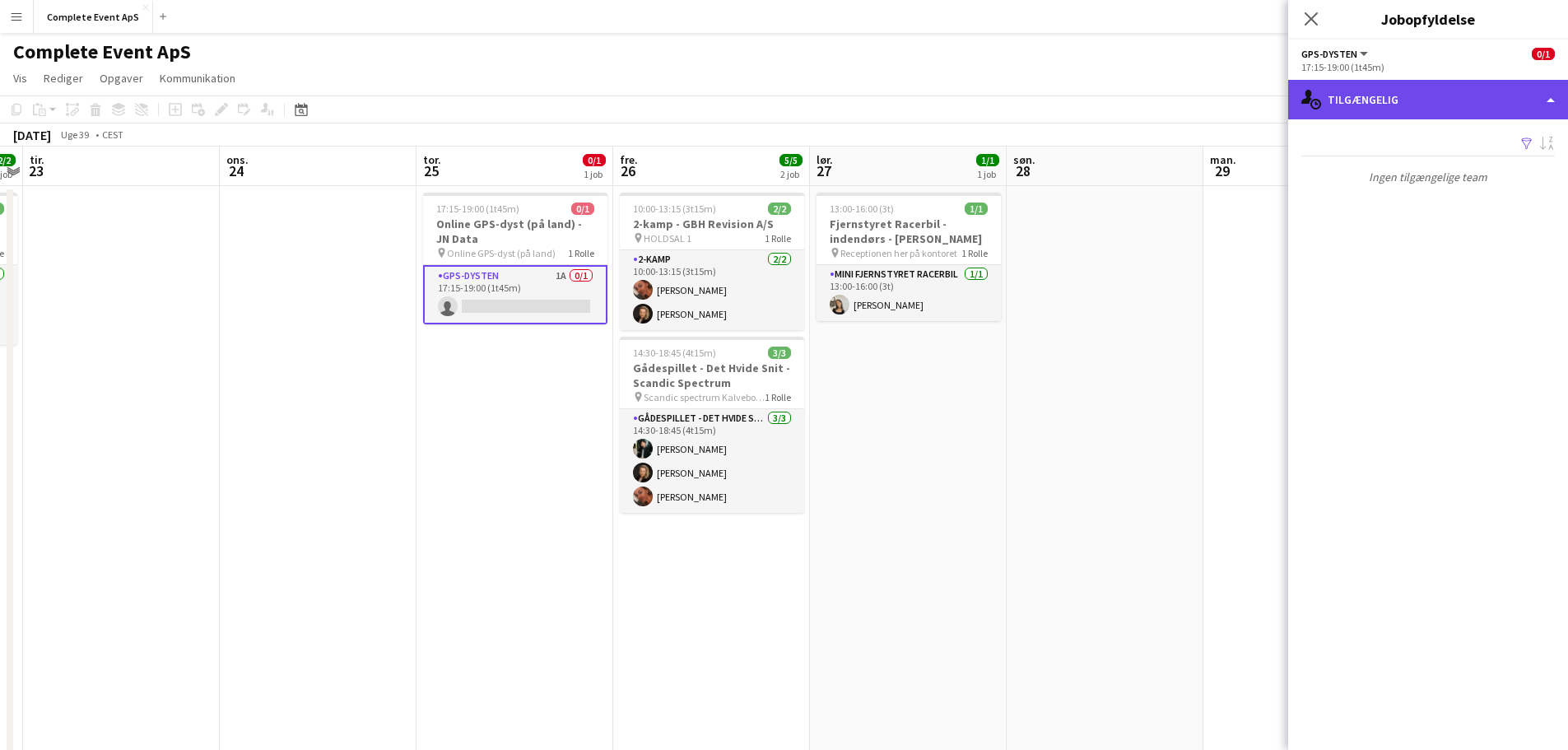
click at [1433, 93] on div "single-neutral-actions-upload Tilgængelig" at bounding box center [1428, 100] width 280 height 39
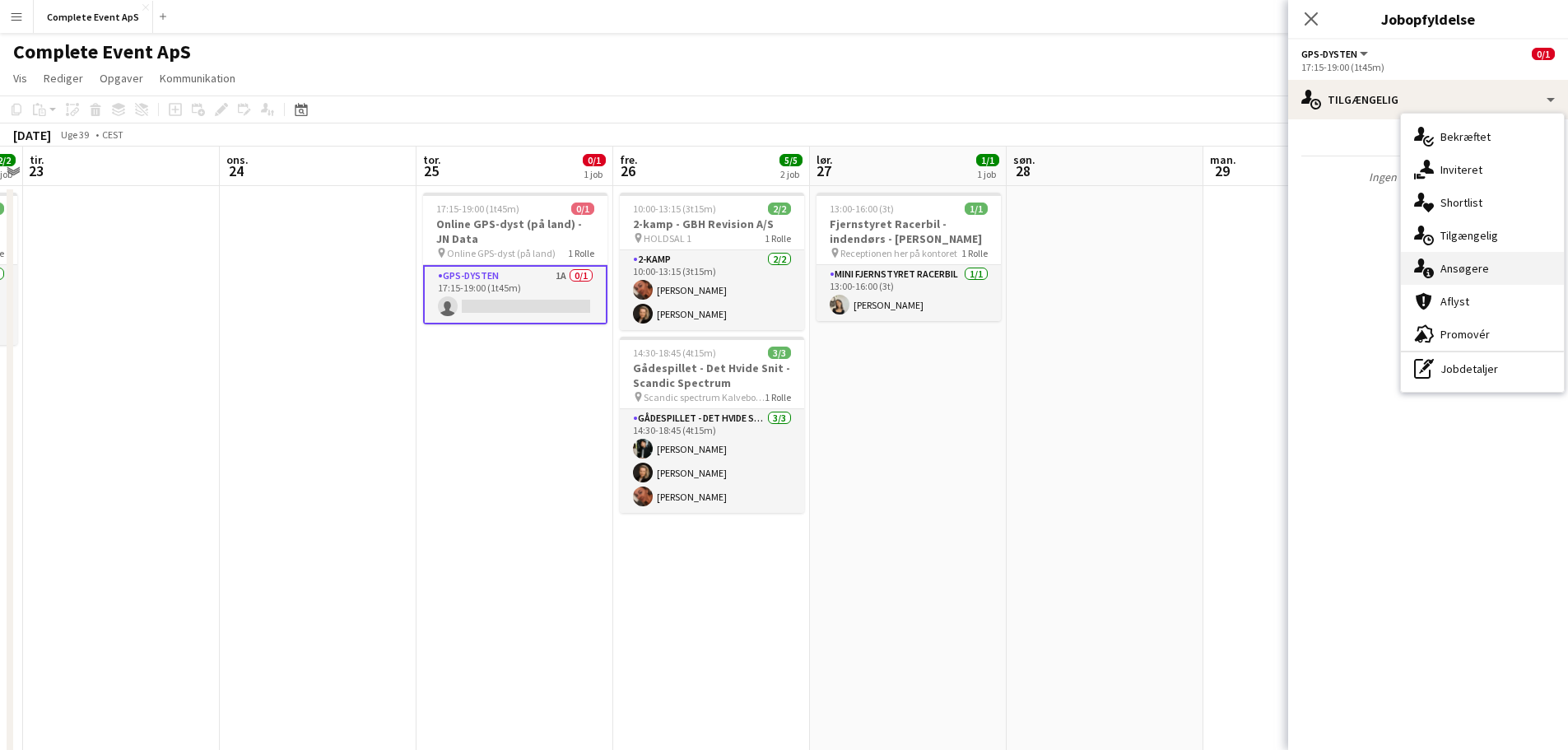
click at [1486, 262] on div "single-neutral-actions-information Ansøgere" at bounding box center [1482, 268] width 163 height 33
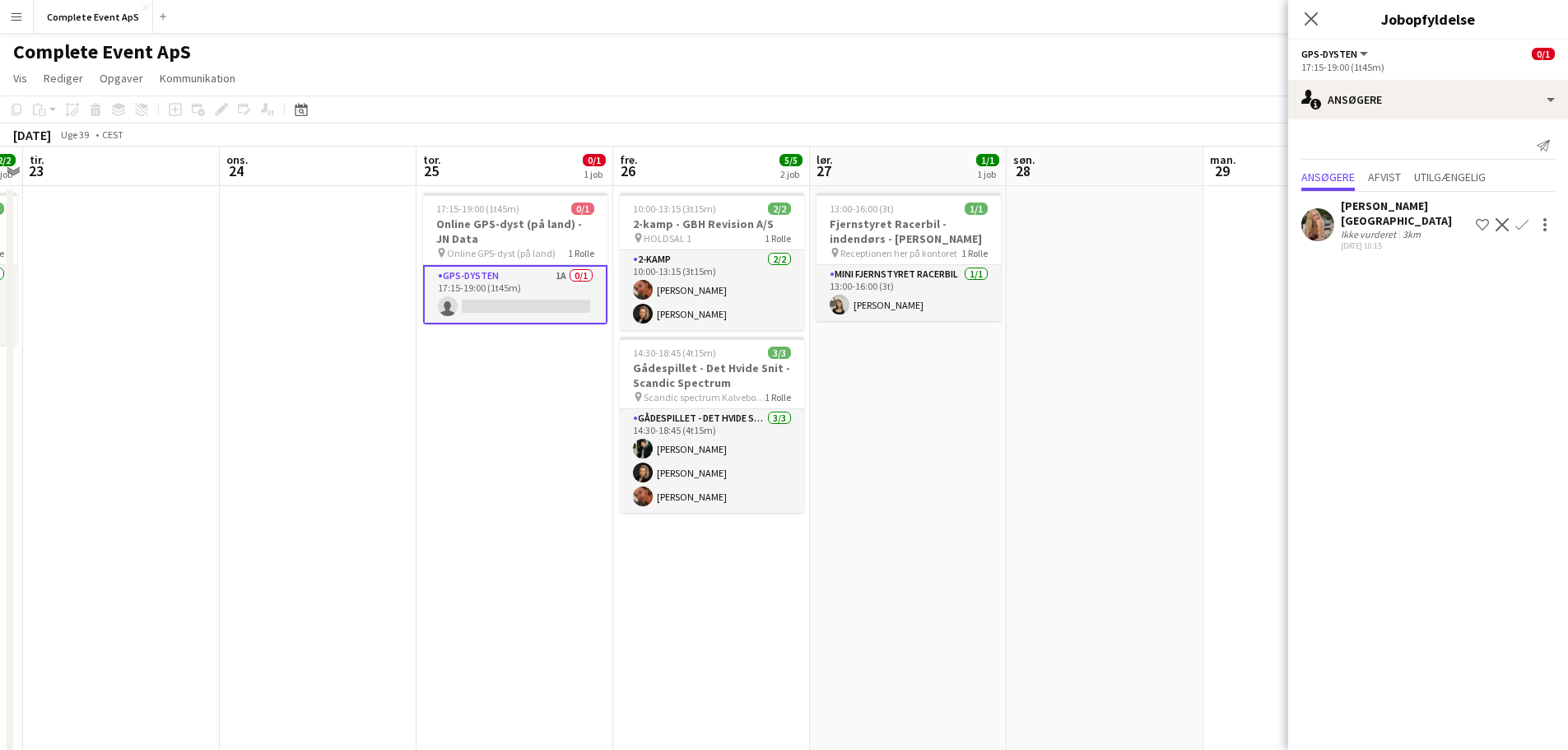
click at [1520, 218] on app-icon "Bekræft" at bounding box center [1522, 224] width 13 height 13
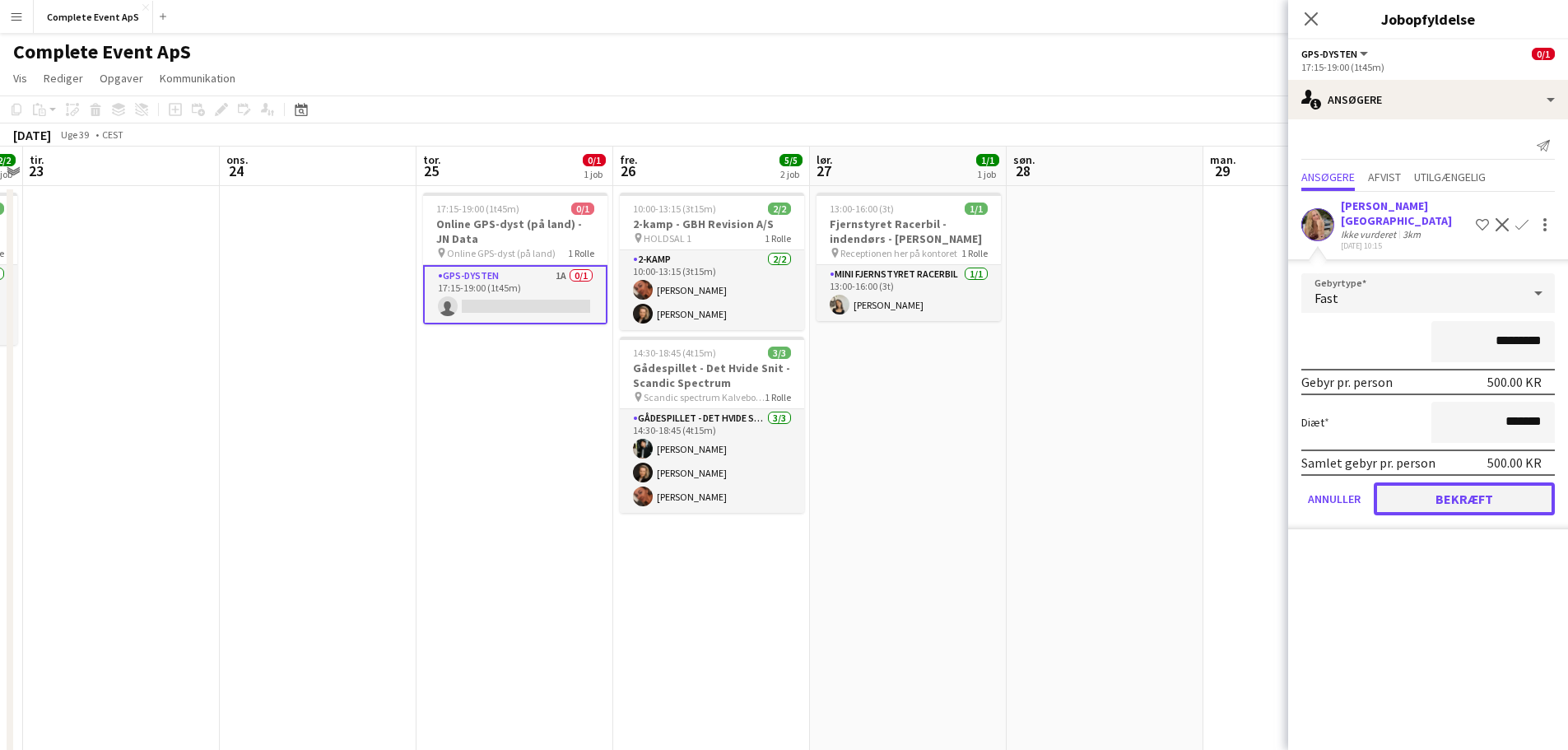
click at [1501, 482] on button "Bekræft" at bounding box center [1464, 498] width 181 height 33
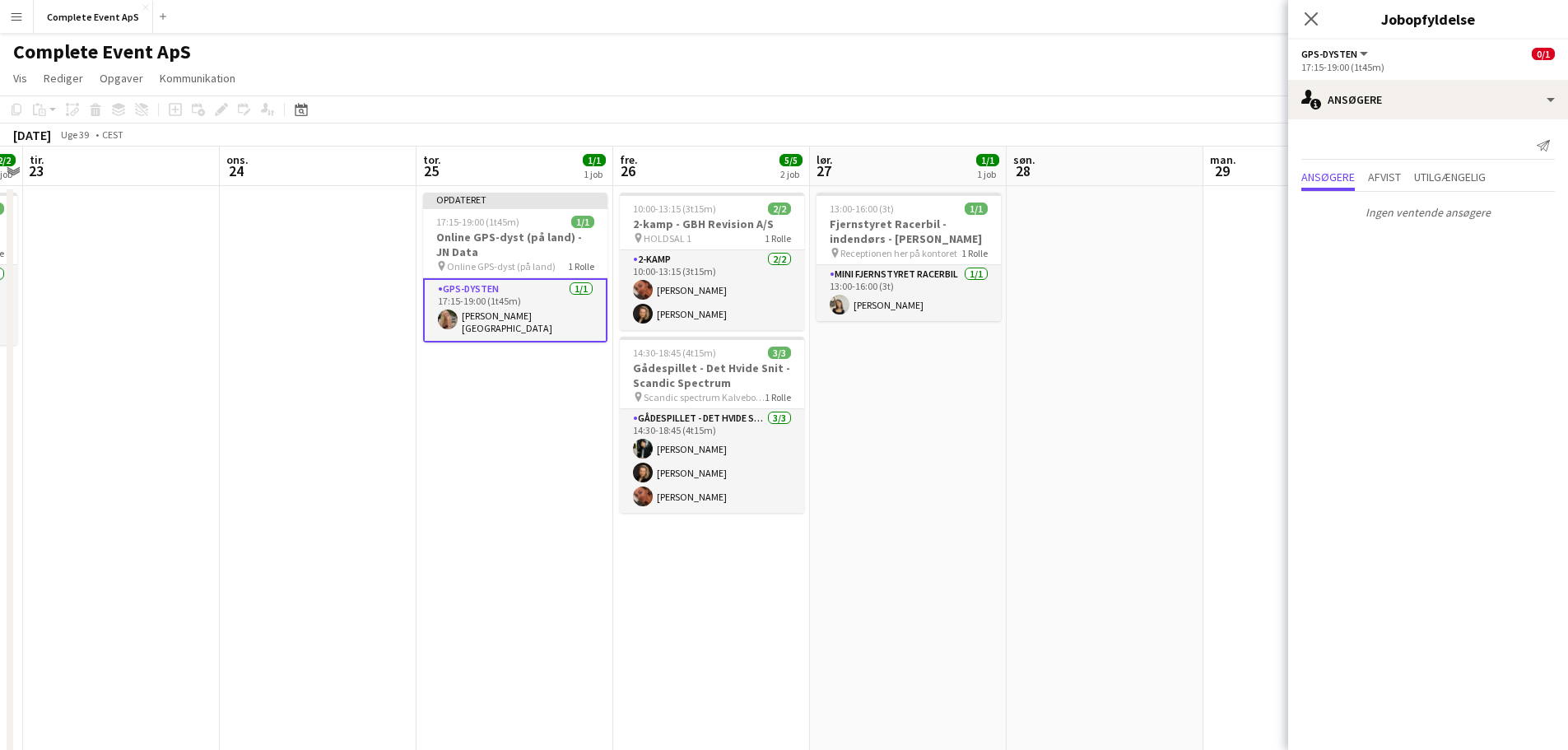
click at [1230, 430] on app-date-cell at bounding box center [1302, 591] width 197 height 810
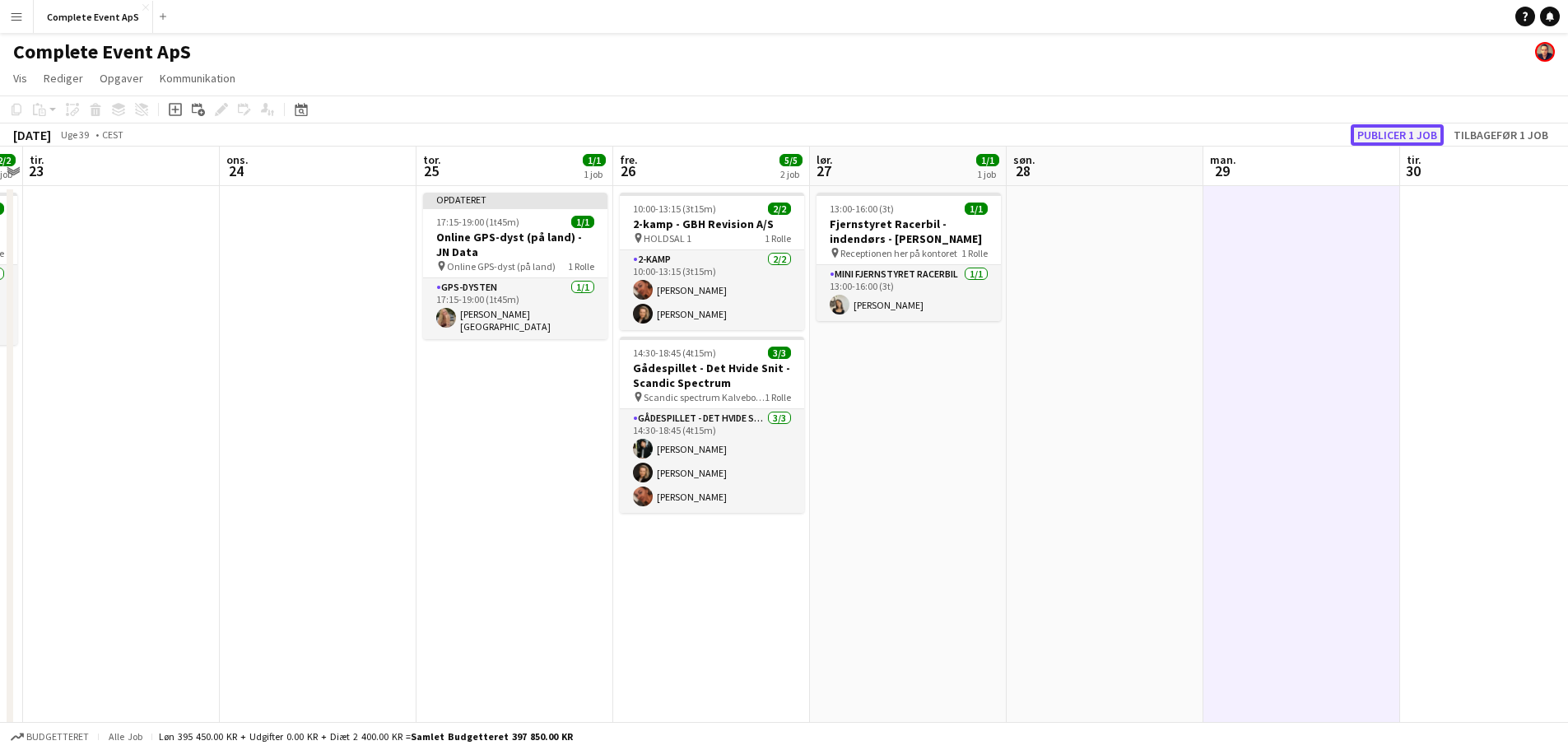
click at [1404, 135] on button "Publicer 1 job" at bounding box center [1397, 135] width 93 height 21
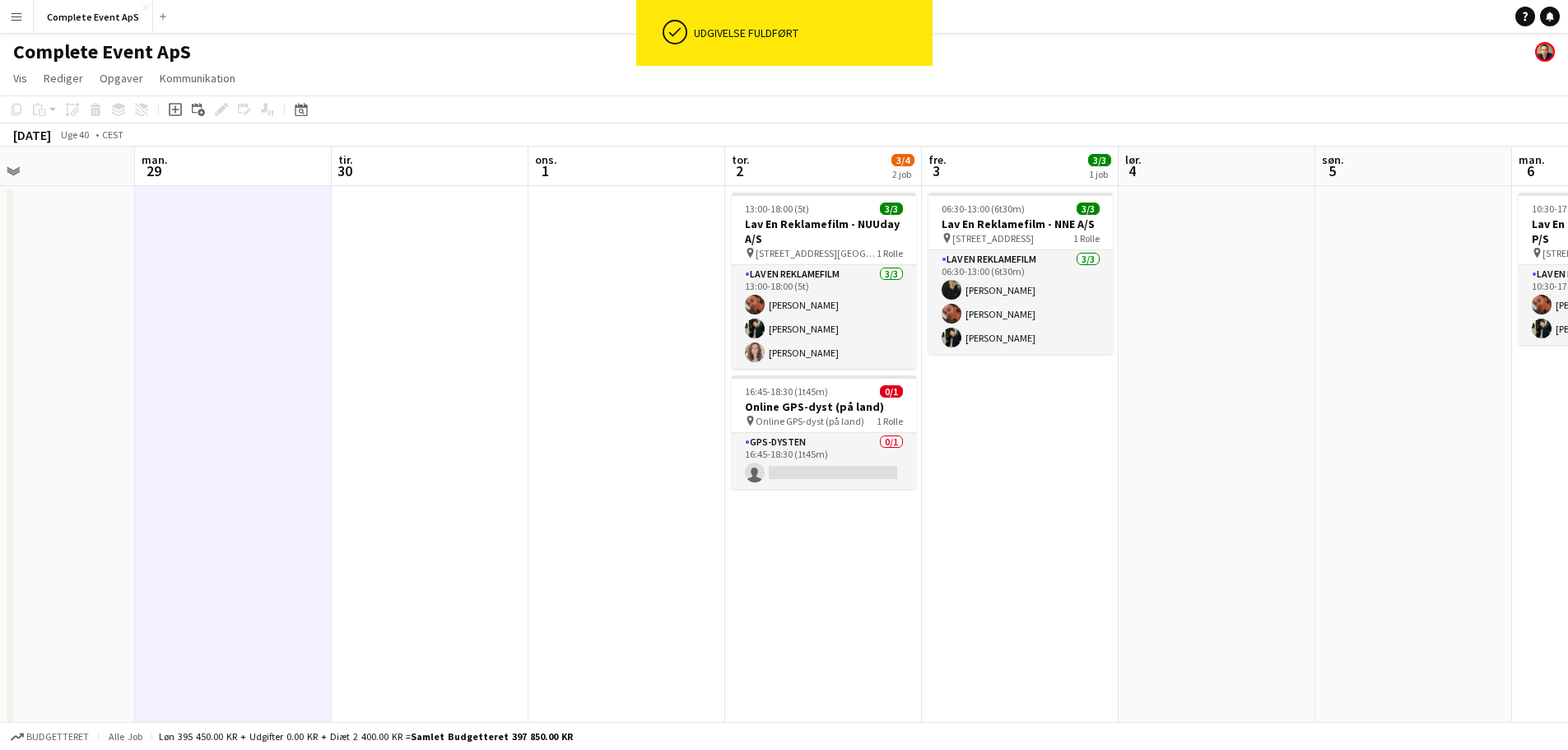
scroll to position [0, 618]
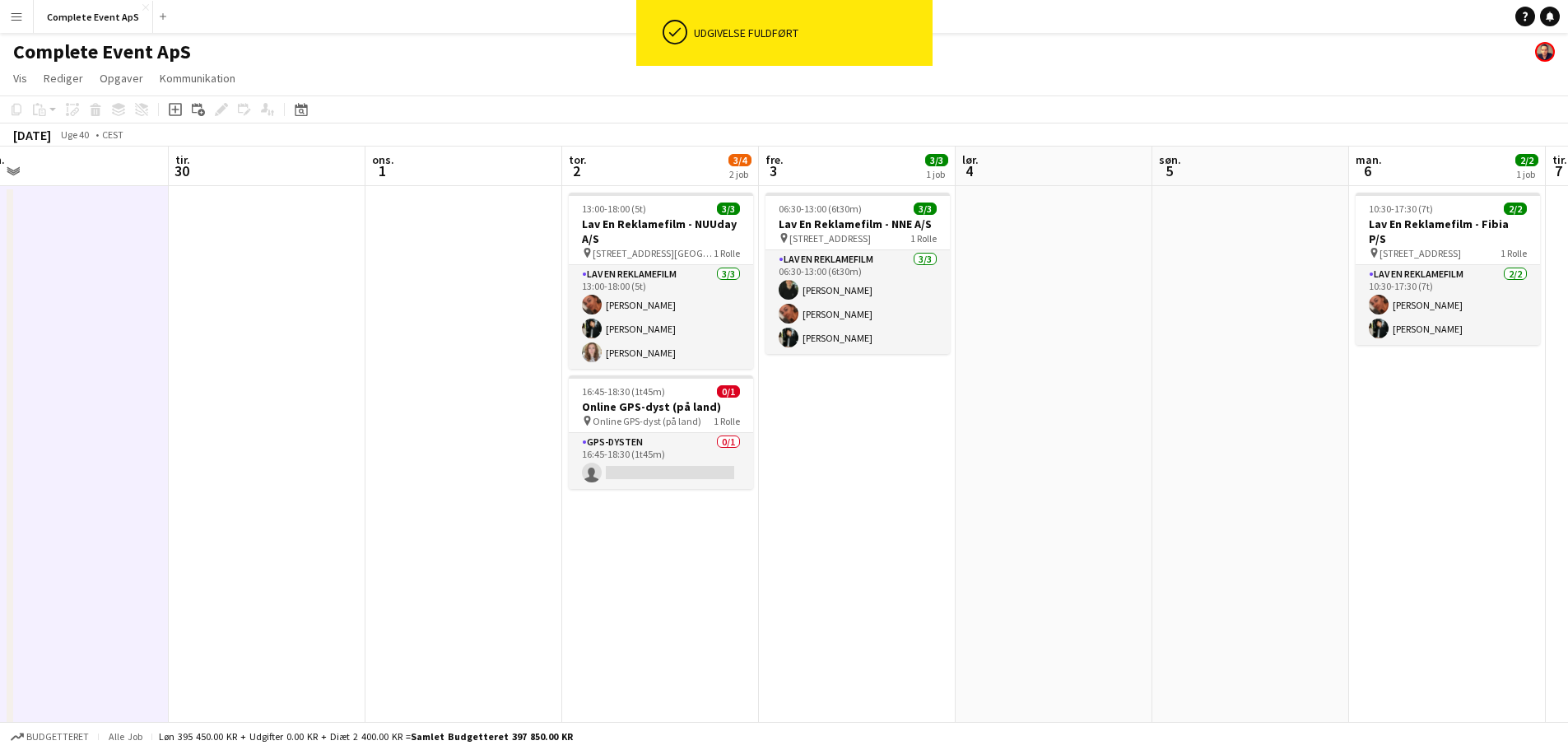
drag, startPoint x: 1231, startPoint y: 490, endPoint x: 164, endPoint y: 487, distance: 1067.0
click at [0, 477] on app-calendar-viewport "fre. 26 5/5 2 job lør. 27 1/1 1 job søn. 28 man. 29 tir. 30 ons. 1 tor. 2 3/4 2…" at bounding box center [784, 570] width 1568 height 849
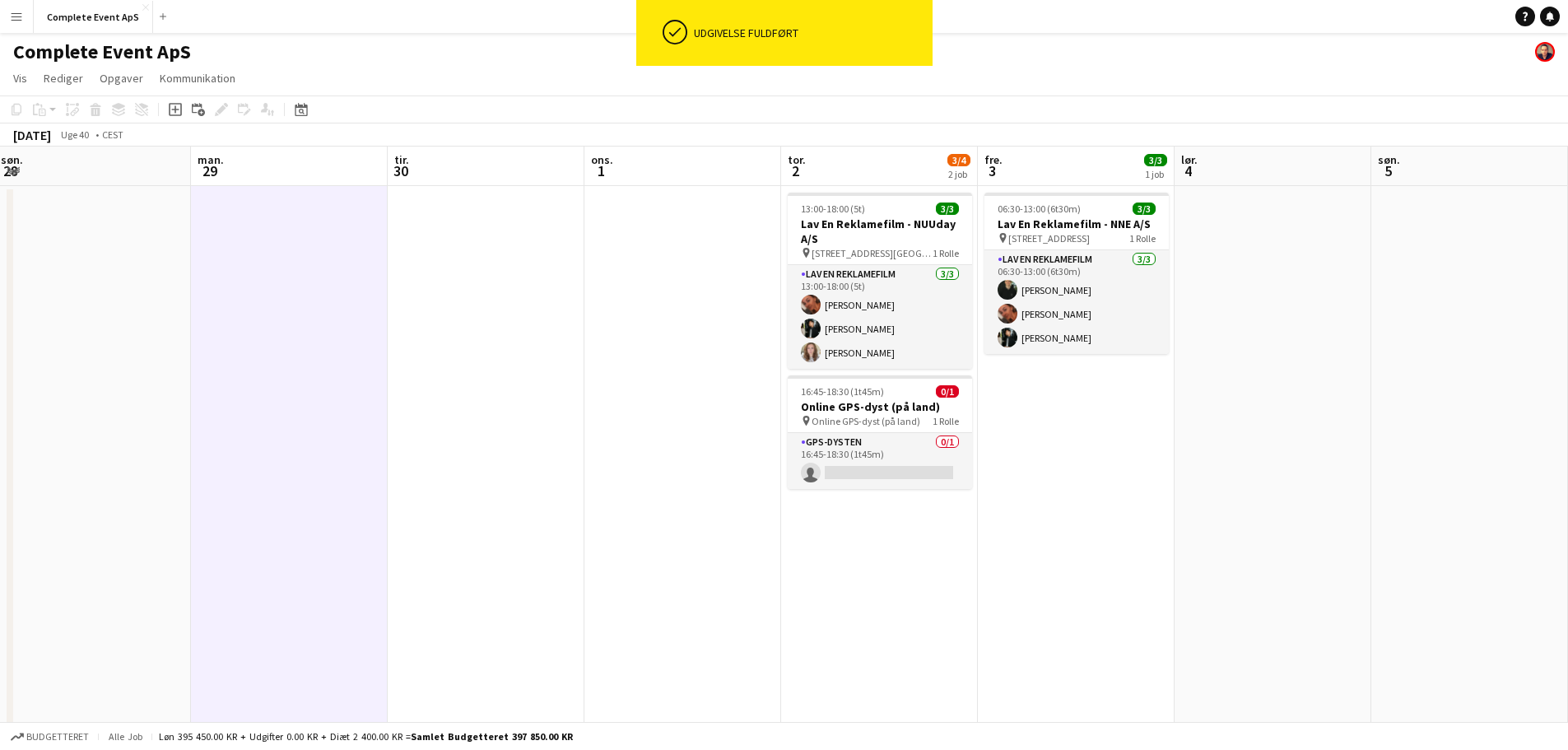
drag, startPoint x: 1218, startPoint y: 558, endPoint x: 0, endPoint y: 565, distance: 1218.0
click at [0, 565] on app-calendar-viewport "fre. 26 5/5 2 job lør. 27 1/1 1 job søn. 28 man. 29 tir. 30 ons. 1 tor. 2 3/4 2…" at bounding box center [784, 570] width 1568 height 849
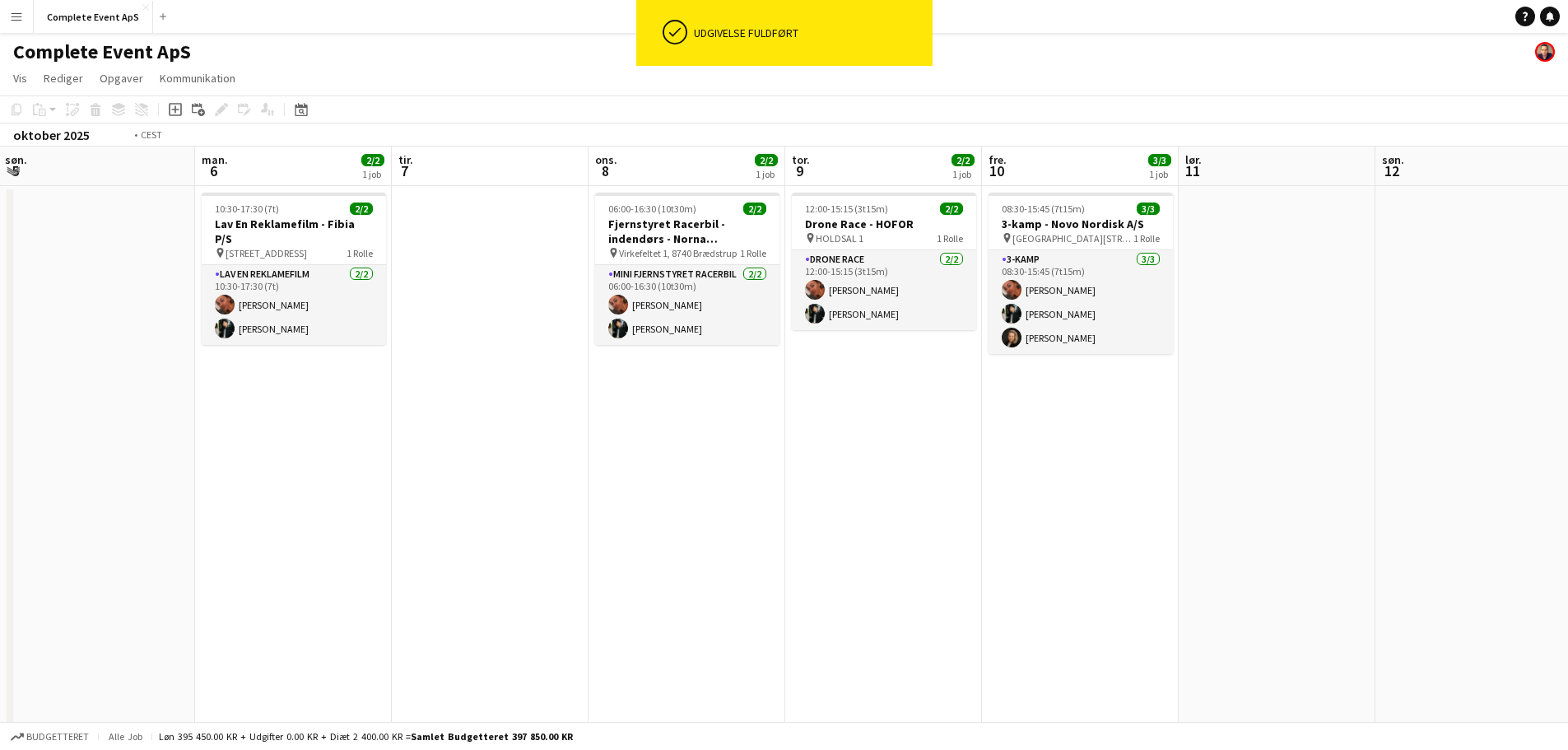
drag, startPoint x: 1029, startPoint y: 580, endPoint x: 14, endPoint y: 541, distance: 1015.7
click at [68, 556] on app-calendar-viewport "tor. 2 3/4 2 job fre. 3 3/3 1 job lør. 4 søn. 5 man. 6 2/2 1 job tir. 7 ons. 8 …" at bounding box center [784, 570] width 1568 height 849
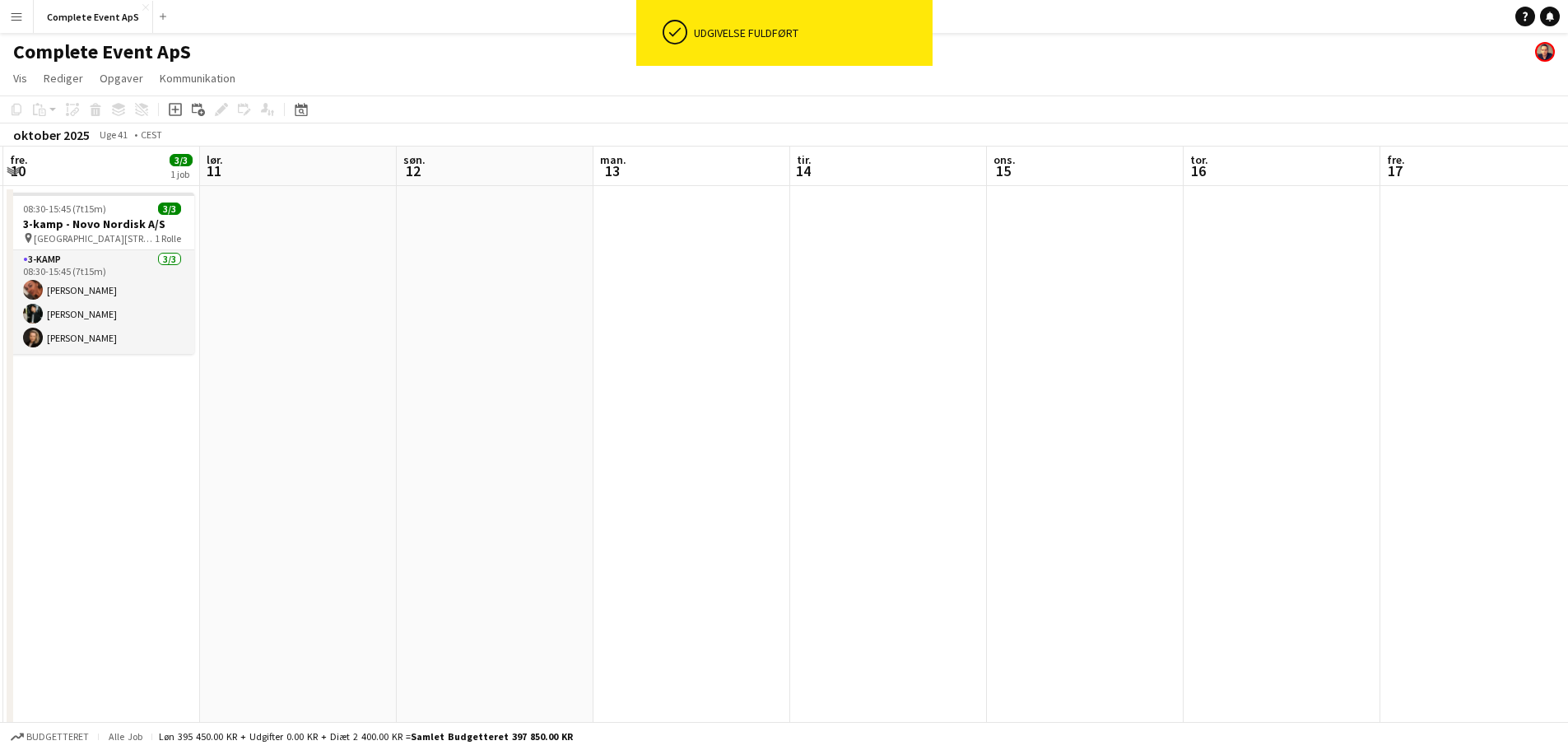
drag, startPoint x: 64, startPoint y: 505, endPoint x: 52, endPoint y: 502, distance: 12.4
click at [54, 502] on app-calendar-viewport "tir. 7 ons. 8 2/2 1 job tor. 9 2/2 1 job fre. 10 3/3 1 job lør. 11 søn. 12 man.…" at bounding box center [784, 570] width 1568 height 849
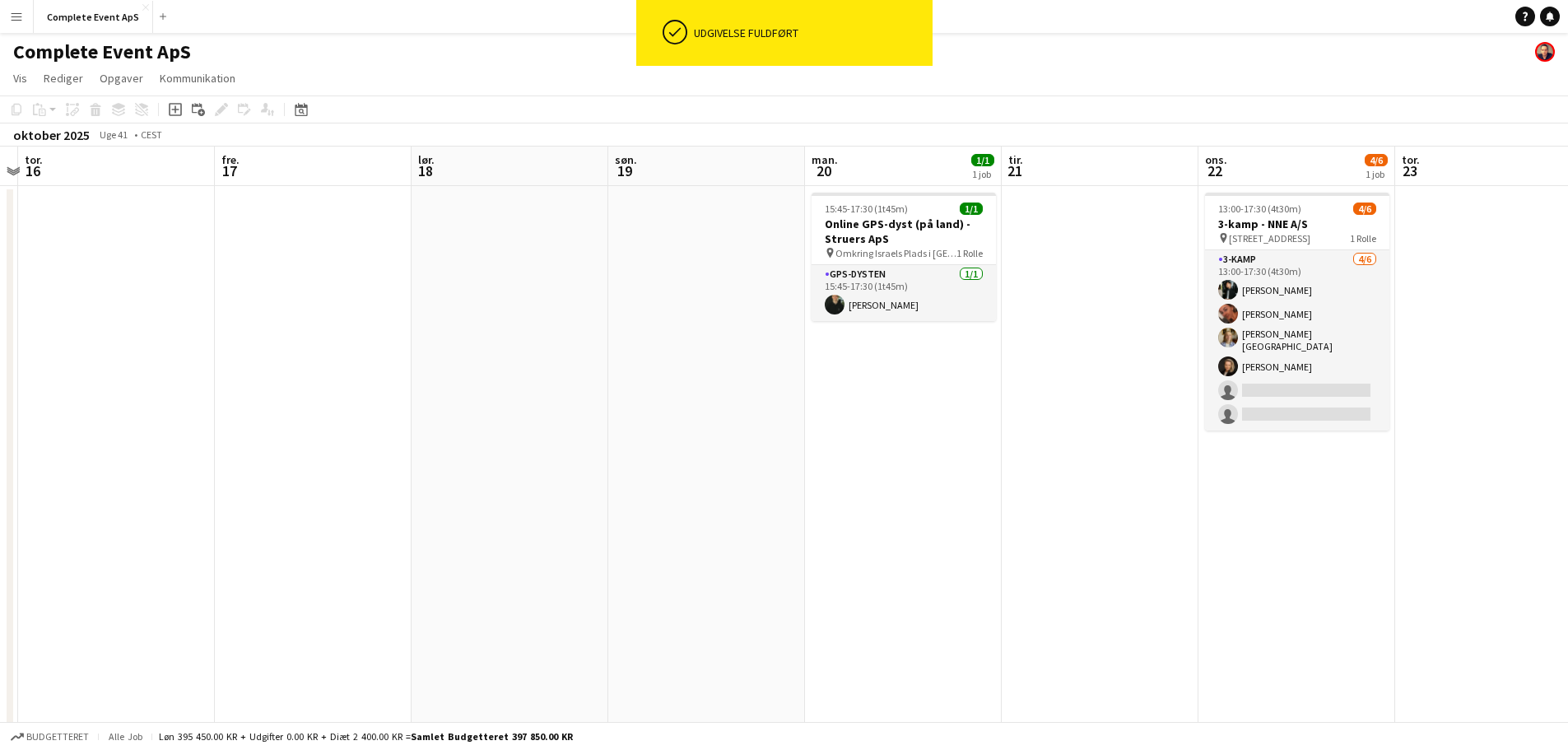
drag, startPoint x: 794, startPoint y: 513, endPoint x: 350, endPoint y: 505, distance: 444.1
click at [350, 505] on app-calendar-viewport "man. 13 tir. 14 ons. 15 tor. 16 fre. 17 lør. 18 søn. 19 man. 20 1/1 1 job tir. …" at bounding box center [784, 570] width 1568 height 849
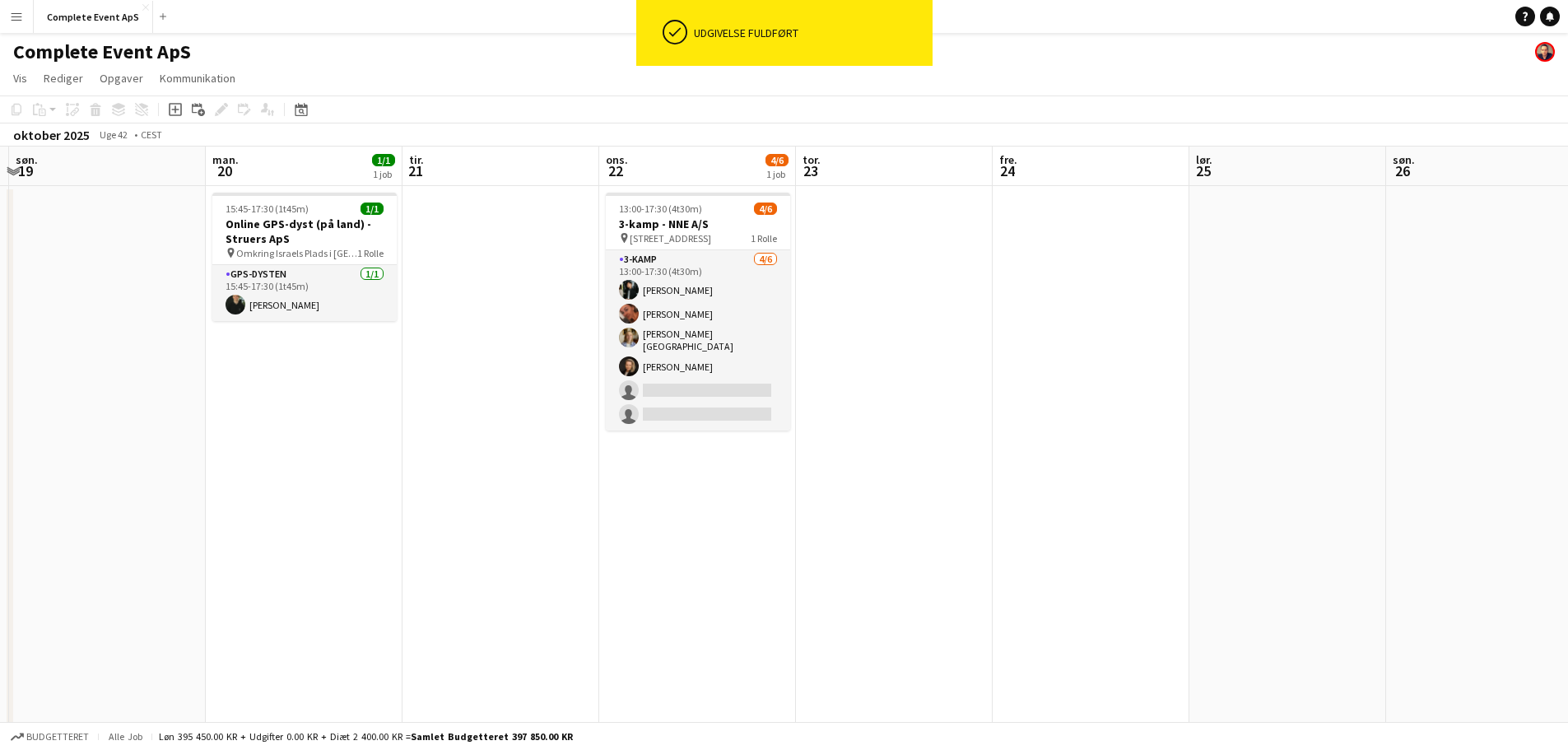
drag, startPoint x: 265, startPoint y: 545, endPoint x: 488, endPoint y: 556, distance: 223.3
click at [1009, 567] on app-calendar-viewport "tor. 16 fre. 17 lør. 18 søn. 19 man. 20 1/1 1 job tir. 21 ons. 22 4/6 1 job tor…" at bounding box center [784, 570] width 1568 height 849
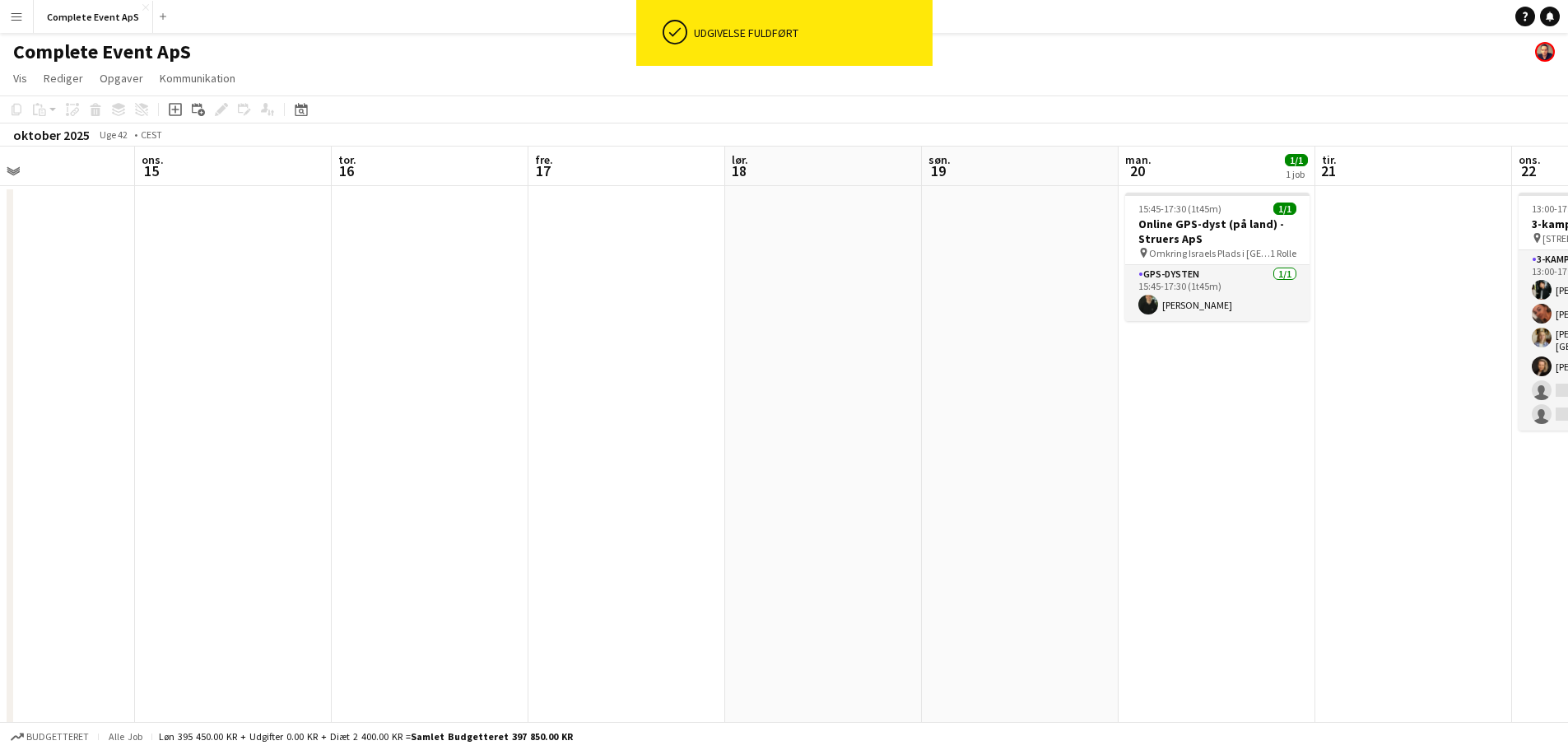
drag, startPoint x: 501, startPoint y: 563, endPoint x: 1093, endPoint y: 561, distance: 592.0
click at [1065, 566] on div "søn. 12 man. 13 tir. 14 ons. 15 tor. 16 fre. 17 lør. 18 søn. 19 man. 20 1/1 1 j…" at bounding box center [784, 570] width 1568 height 849
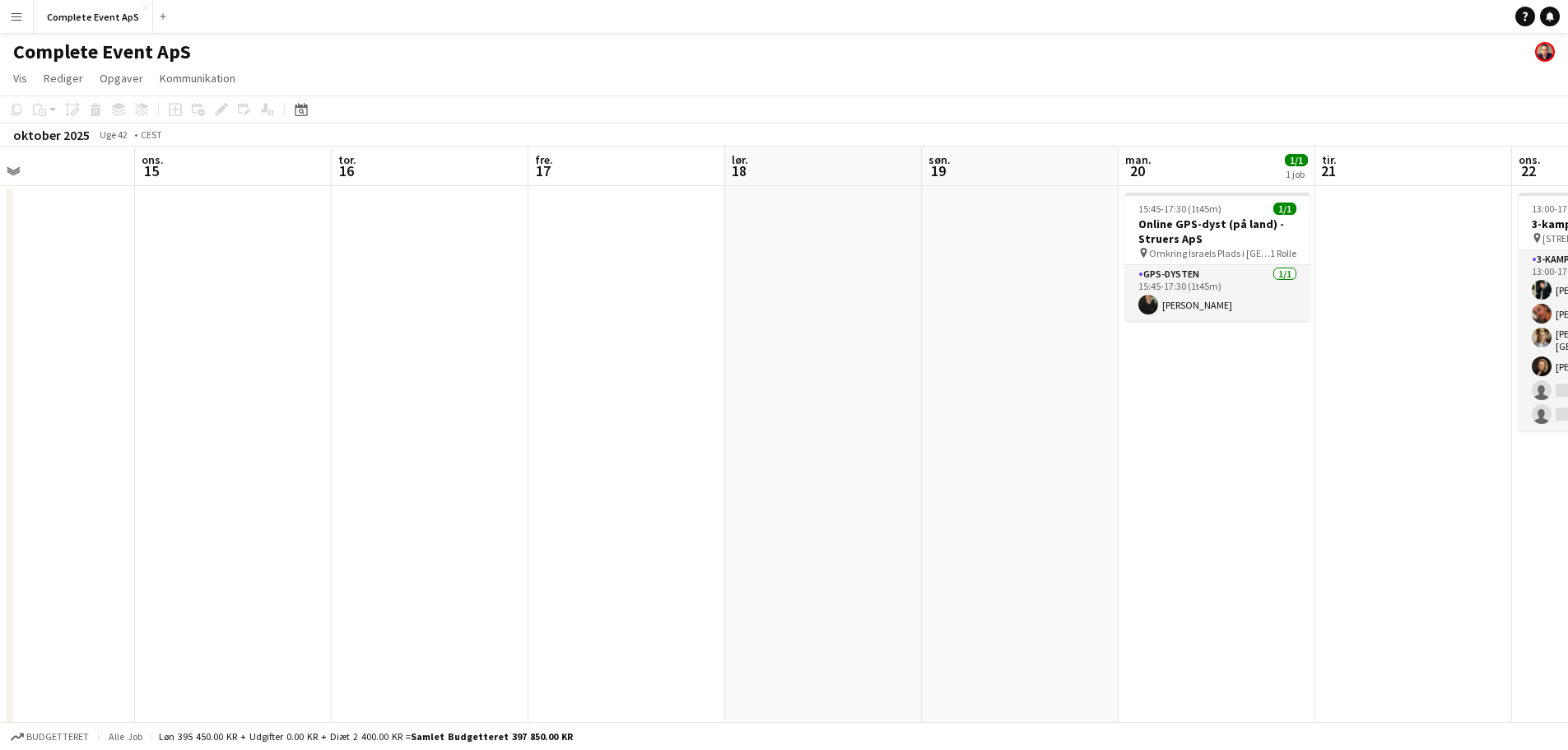
drag, startPoint x: 30, startPoint y: 536, endPoint x: 934, endPoint y: 605, distance: 906.6
click at [894, 607] on div "søn. 12 man. 13 tir. 14 ons. 15 tor. 16 fre. 17 lør. 18 søn. 19 man. 20 1/1 1 j…" at bounding box center [784, 570] width 1568 height 849
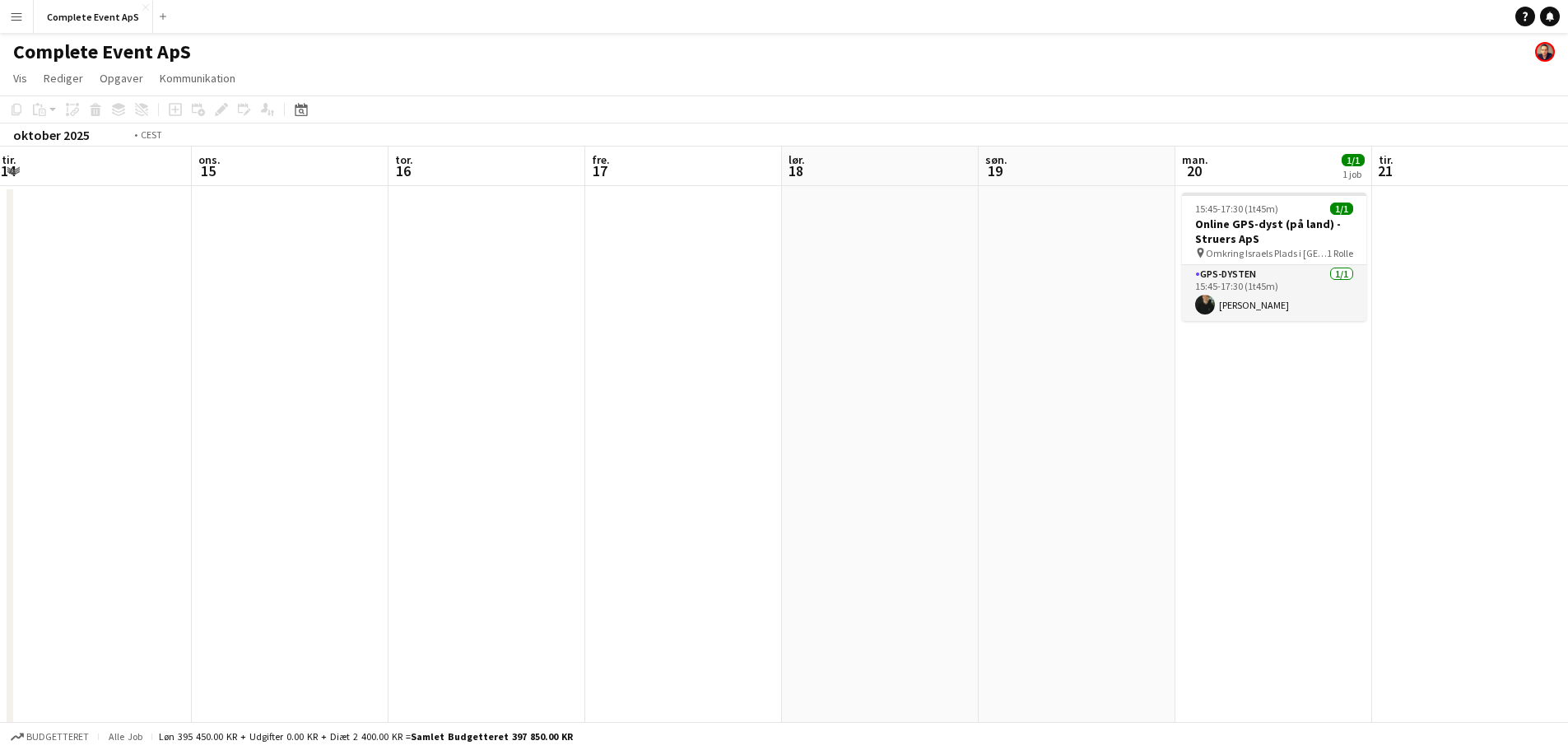
drag, startPoint x: 682, startPoint y: 510, endPoint x: 1068, endPoint y: 493, distance: 386.4
click at [981, 509] on app-calendar-viewport "søn. 12 man. 13 tir. 14 ons. 15 tor. 16 fre. 17 lør. 18 søn. 19 man. 20 1/1 1 j…" at bounding box center [784, 570] width 1568 height 849
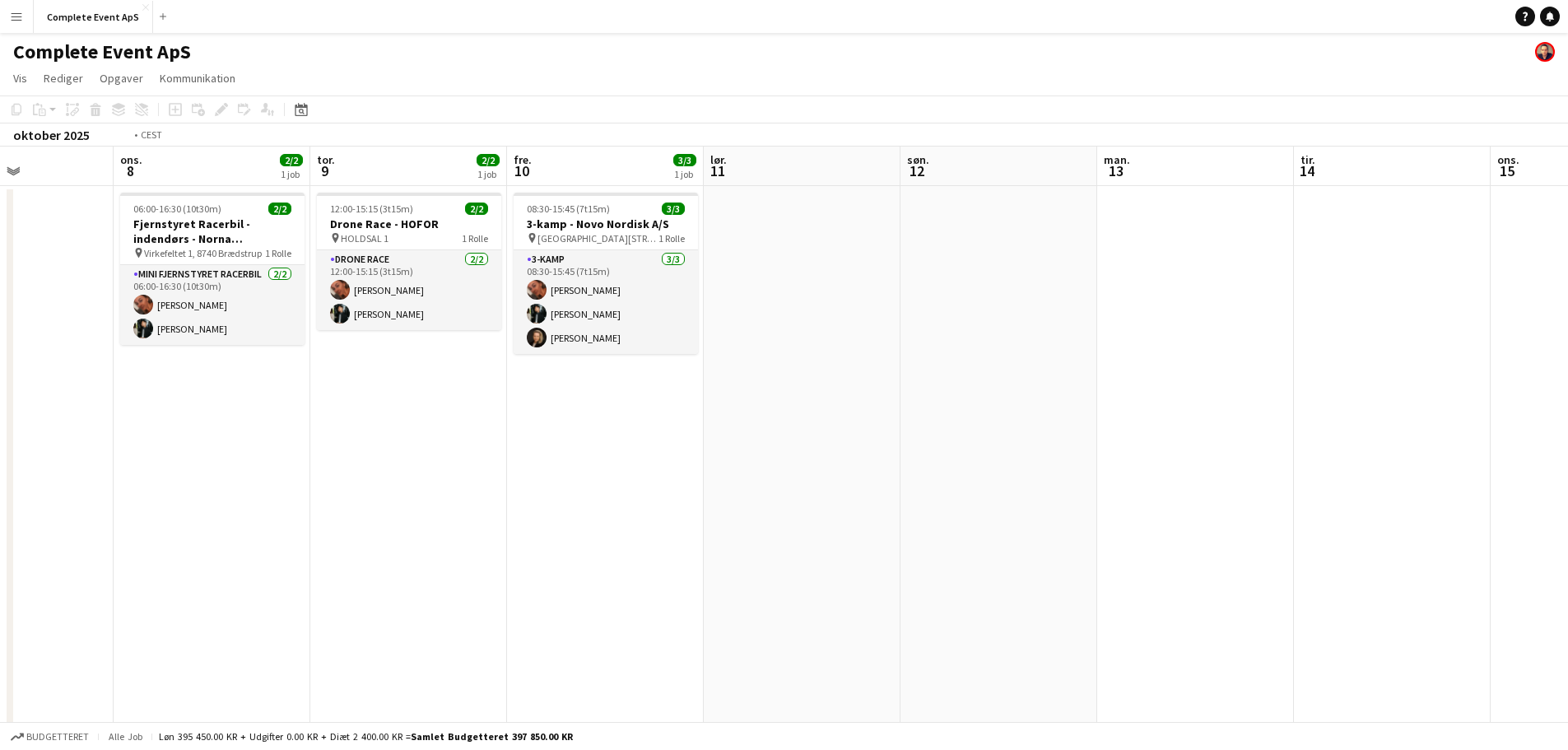
drag, startPoint x: 359, startPoint y: 472, endPoint x: 1063, endPoint y: 513, distance: 705.2
click at [1069, 513] on app-calendar-viewport "søn. 5 man. 6 2/2 1 job tir. 7 ons. 8 2/2 1 job tor. 9 2/2 1 job fre. 10 3/3 1 …" at bounding box center [784, 570] width 1568 height 849
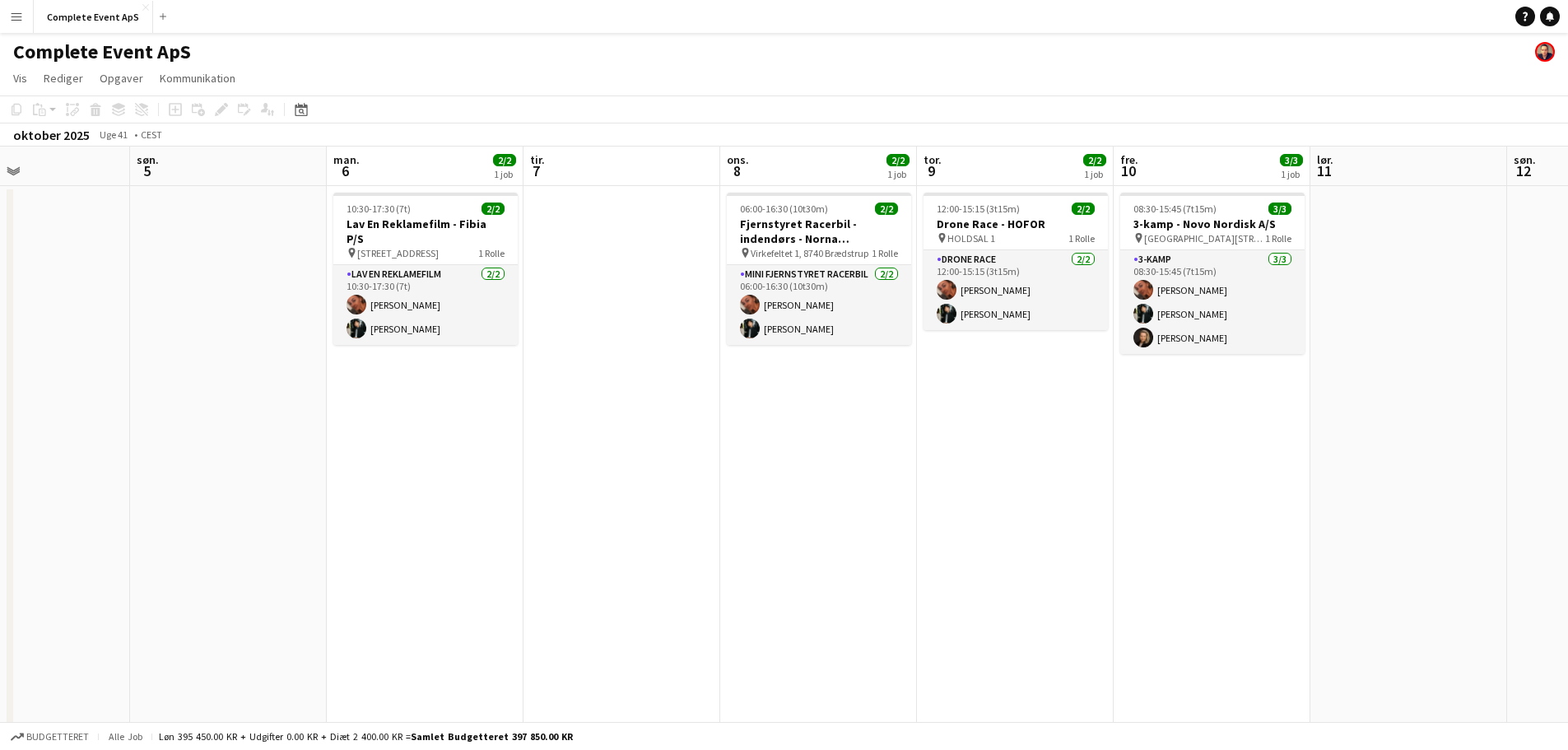
click at [887, 547] on app-calendar-viewport "tor. 2 3/4 2 job fre. 3 3/3 1 job lør. 4 søn. 5 man. 6 2/2 1 job tir. 7 ons. 8 …" at bounding box center [784, 570] width 1568 height 849
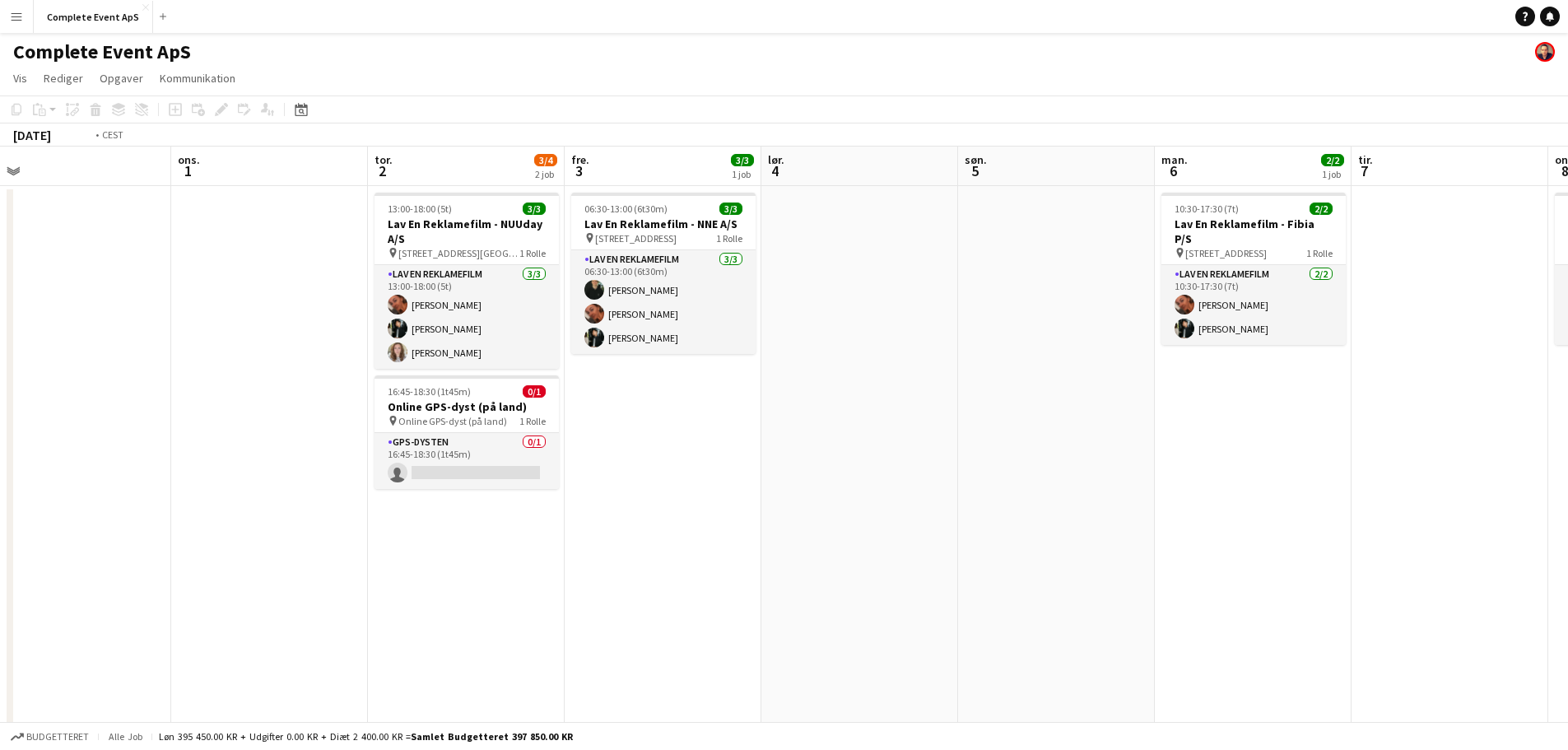
drag, startPoint x: 842, startPoint y: 567, endPoint x: 909, endPoint y: 571, distance: 67.1
click at [909, 571] on app-calendar-viewport "søn. 28 man. 29 tir. 30 ons. 1 tor. 2 3/4 2 job fre. 3 3/3 1 job lør. 4 søn. 5 …" at bounding box center [784, 570] width 1568 height 849
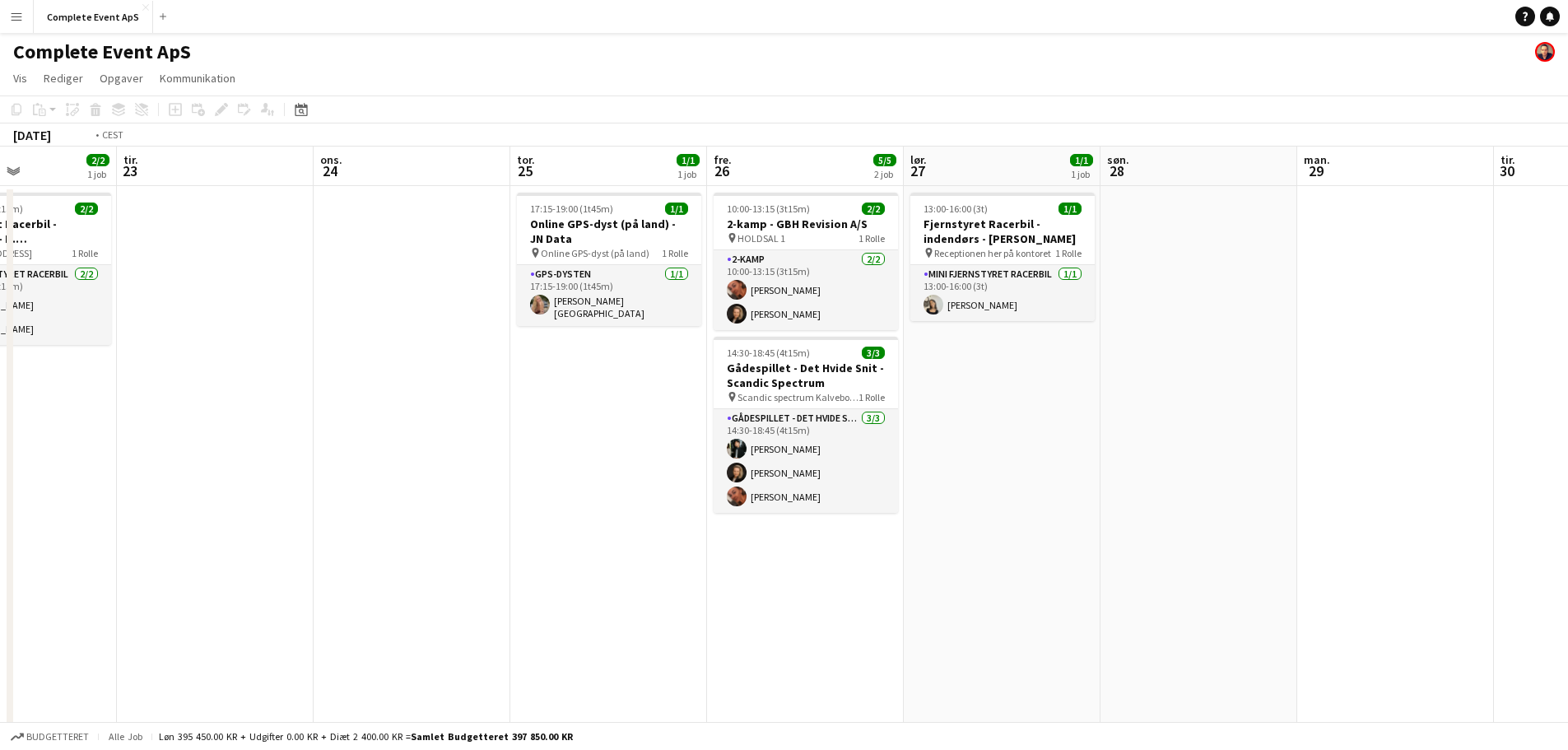
drag, startPoint x: 820, startPoint y: 598, endPoint x: 937, endPoint y: 603, distance: 117.1
click at [959, 612] on app-calendar-viewport "lør. 20 1/1 1 job søn. 21 man. 22 2/2 1 job tir. 23 ons. 24 tor. 25 1/1 1 job f…" at bounding box center [784, 570] width 1568 height 849
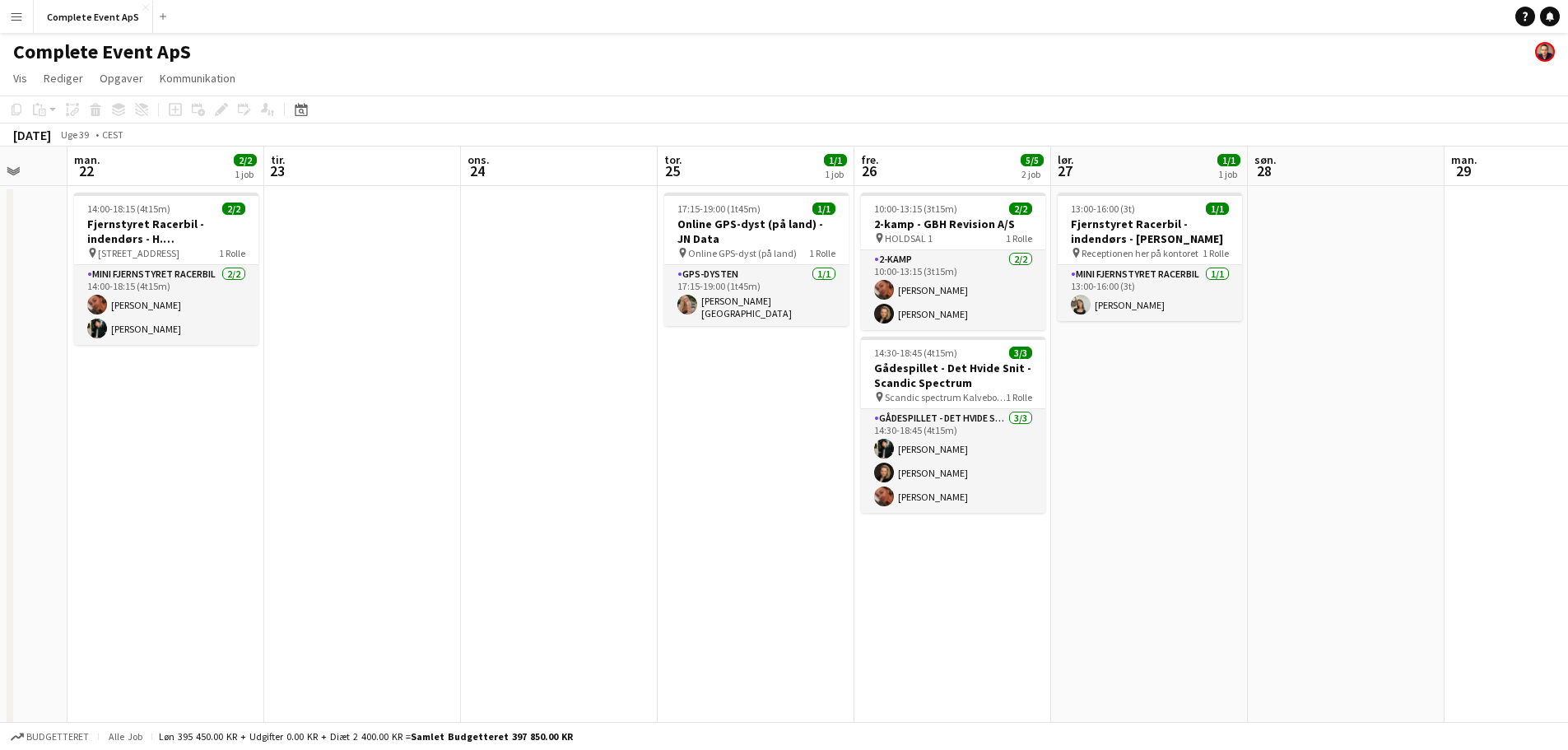
drag, startPoint x: 109, startPoint y: 506, endPoint x: 1051, endPoint y: 594, distance: 946.1
click at [977, 592] on app-calendar-viewport "fre. 19 6/9 5 job lør. 20 1/1 1 job søn. 21 man. 22 2/2 1 job tir. 23 ons. 24 t…" at bounding box center [784, 570] width 1568 height 849
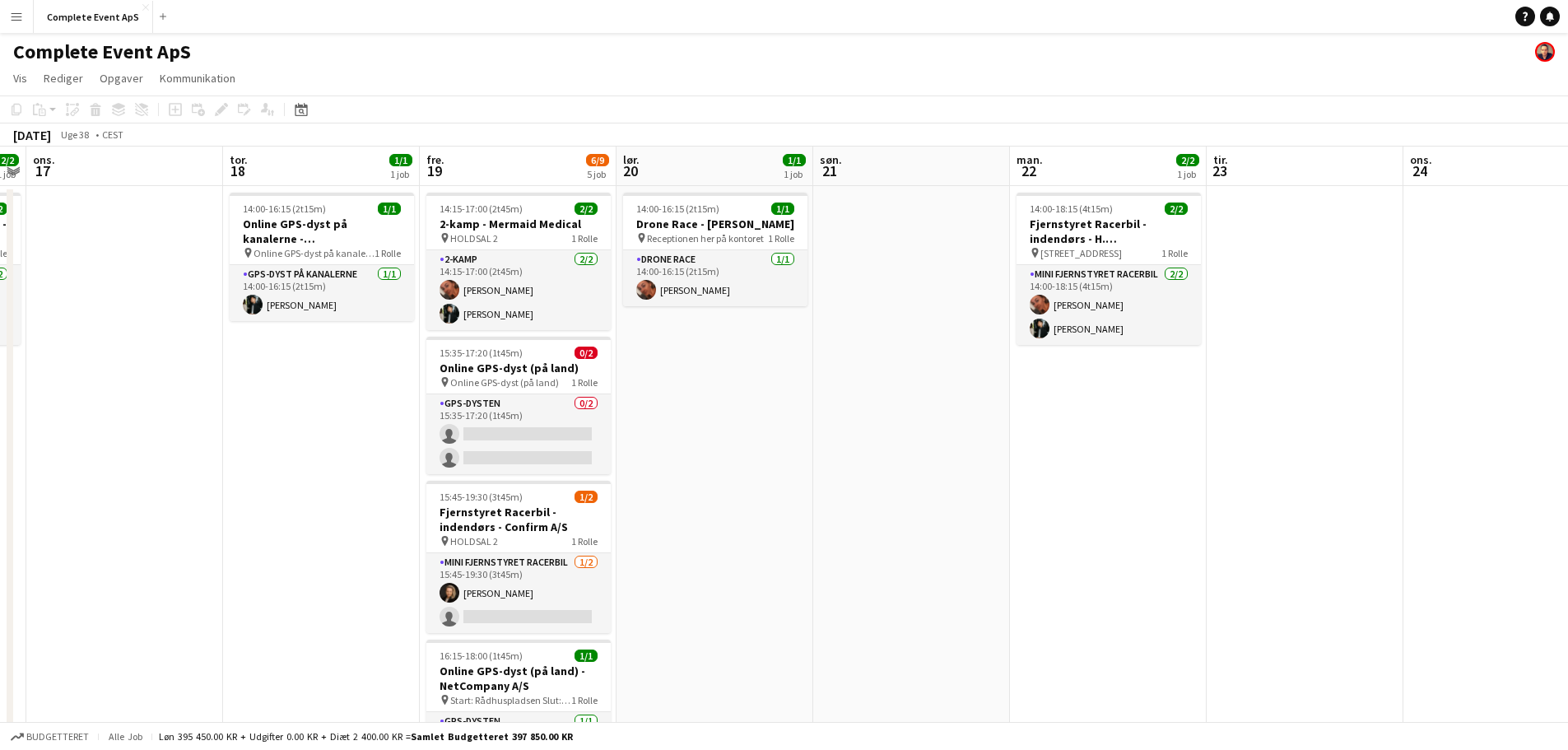
scroll to position [0, 495]
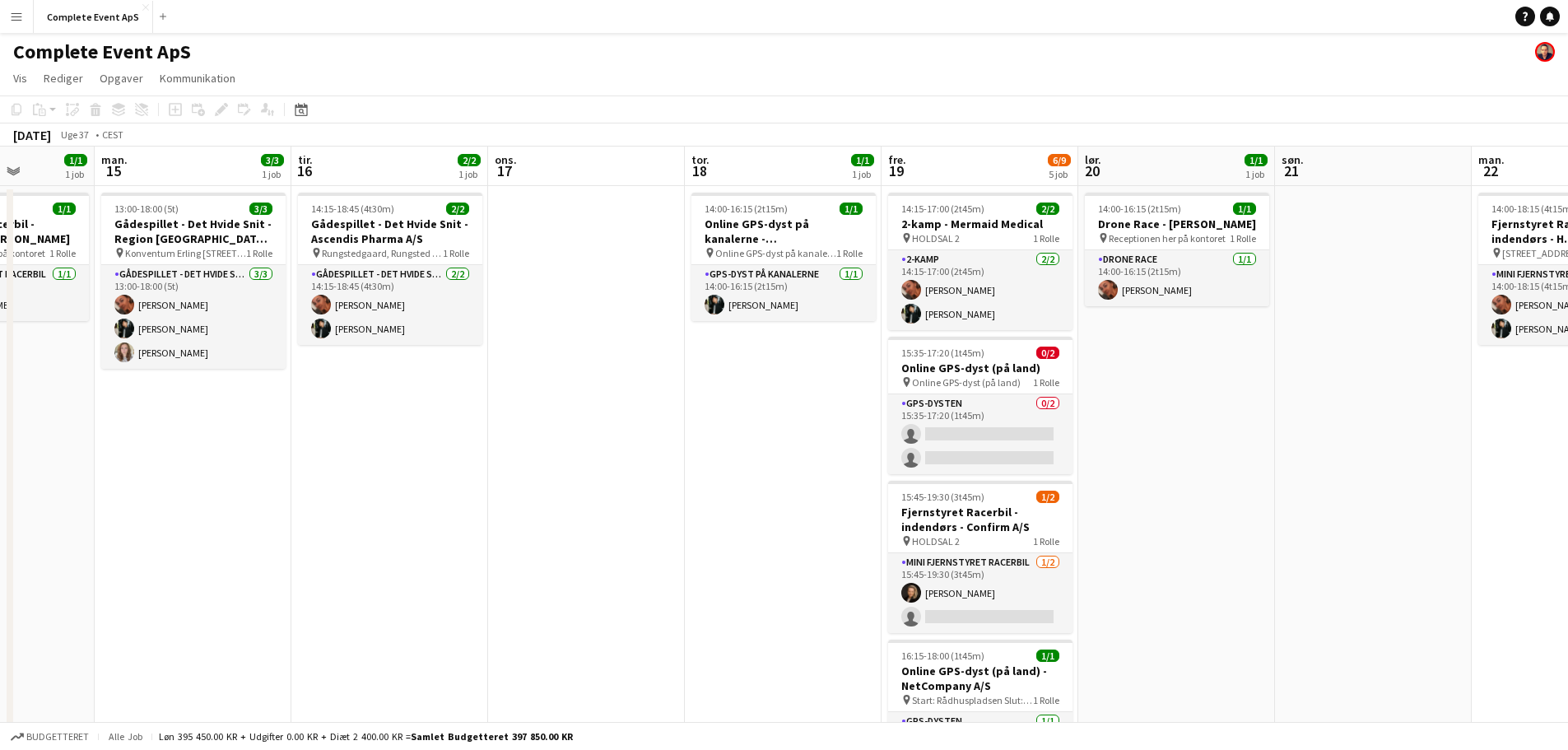
drag, startPoint x: 191, startPoint y: 495, endPoint x: 604, endPoint y: 543, distance: 415.8
click at [604, 543] on app-calendar-viewport "fre. 12 1/1 1 job lør. 13 1/1 1 job søn. 14 1/1 1 job man. 15 3/3 1 job tir. 16…" at bounding box center [784, 570] width 1568 height 849
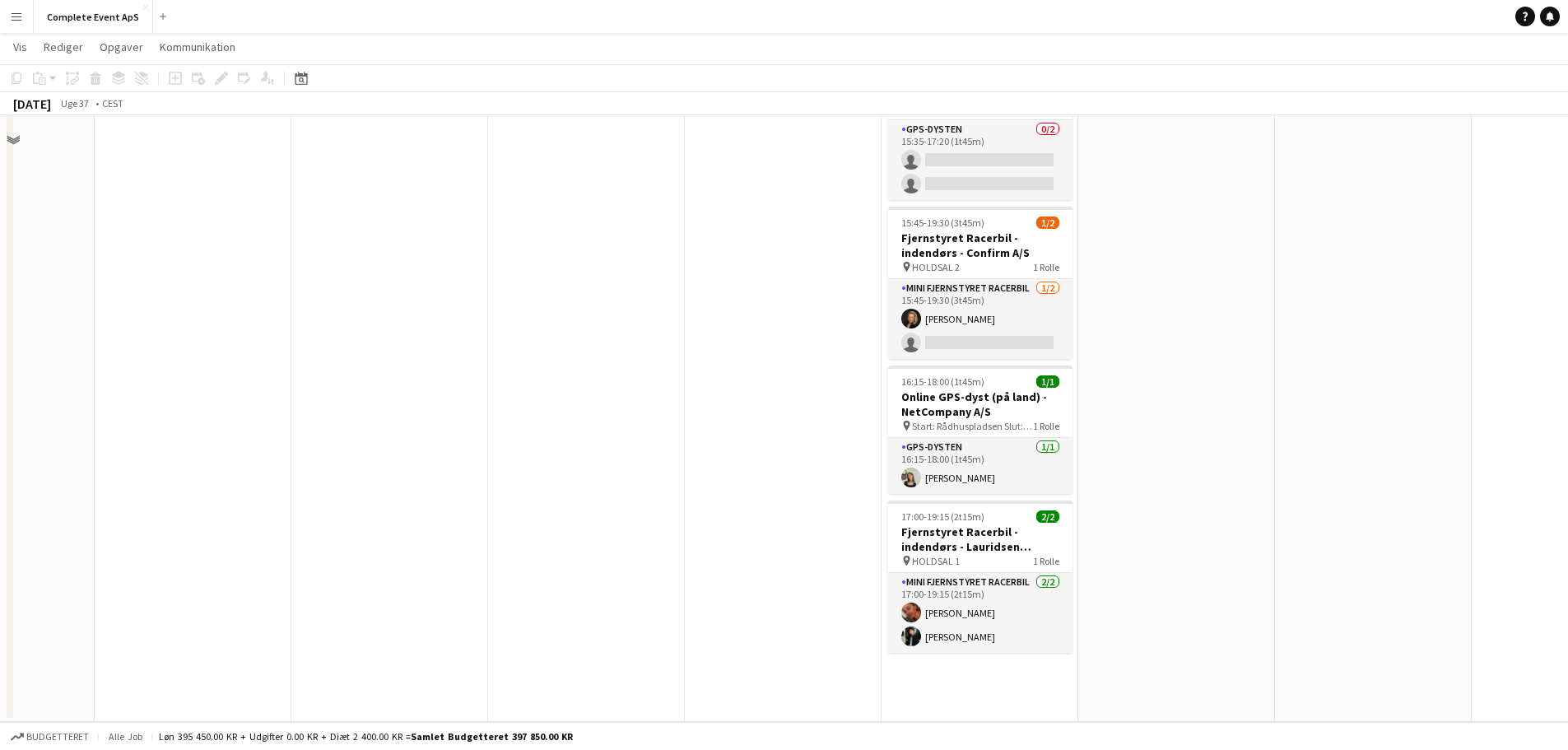
scroll to position [0, 0]
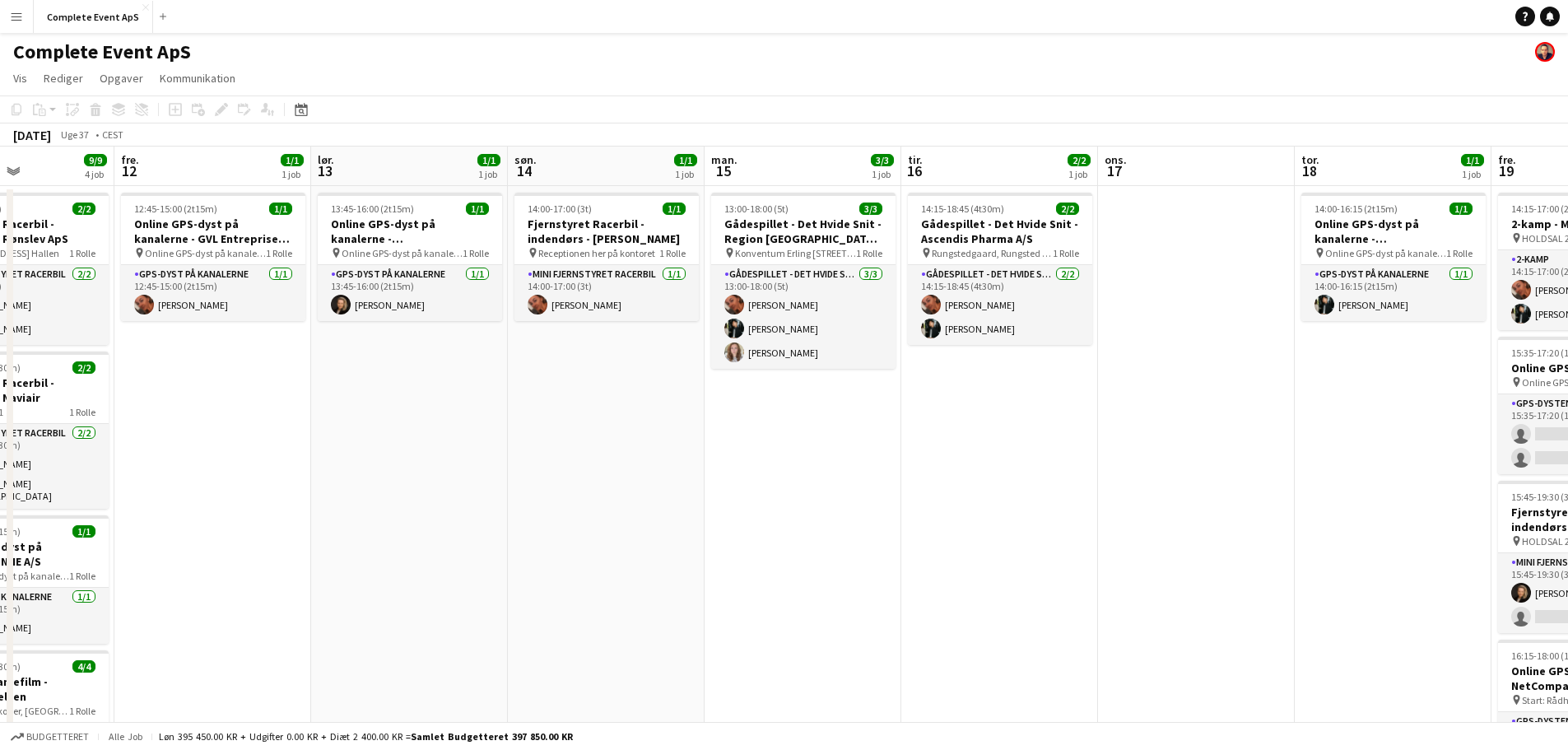
drag, startPoint x: 898, startPoint y: 528, endPoint x: 1124, endPoint y: 538, distance: 226.2
click at [1120, 540] on app-calendar-viewport "tir. 9 ons. 10 tor. 11 9/9 4 job fre. 12 1/1 1 job lør. 13 1/1 1 job søn. 14 1/…" at bounding box center [784, 570] width 1568 height 849
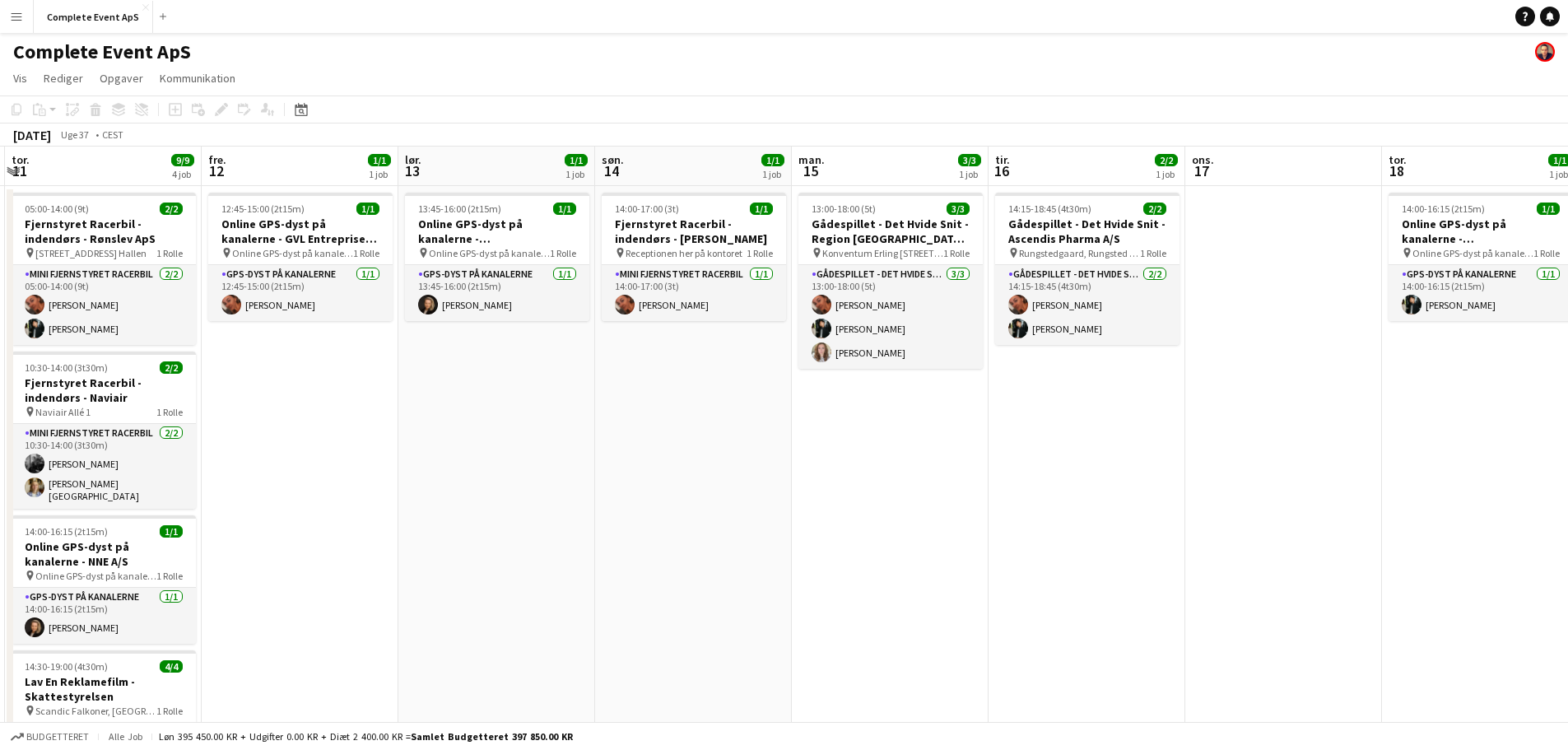
drag, startPoint x: 486, startPoint y: 493, endPoint x: 973, endPoint y: 556, distance: 491.1
click at [919, 555] on app-calendar-viewport "man. 8 1/1 1 job tir. 9 ons. 10 tor. 11 9/9 4 job fre. 12 1/1 1 job lør. 13 1/1…" at bounding box center [784, 570] width 1568 height 849
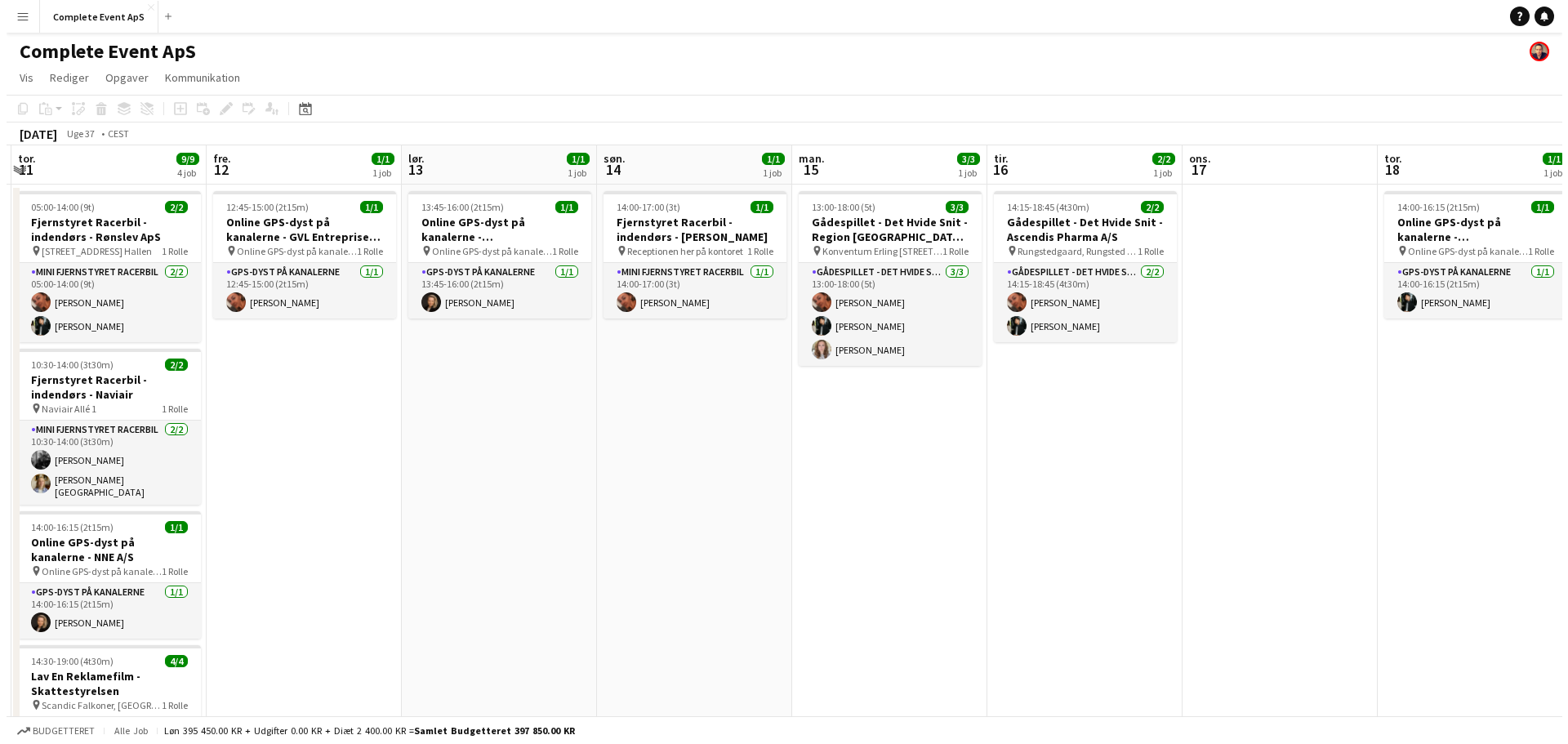
scroll to position [0, 414]
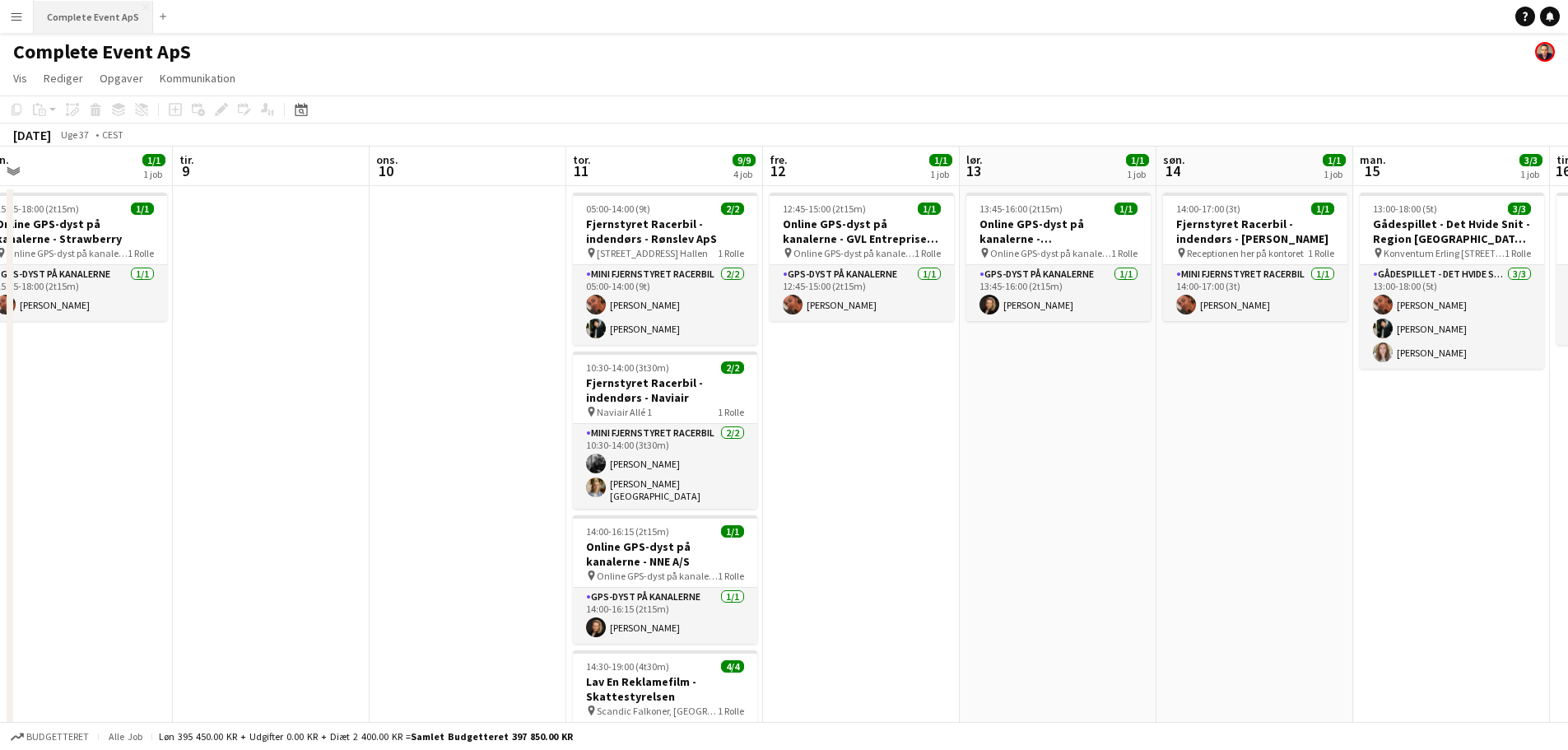
click at [102, 5] on button "Complete Event ApS Luk" at bounding box center [94, 17] width 119 height 32
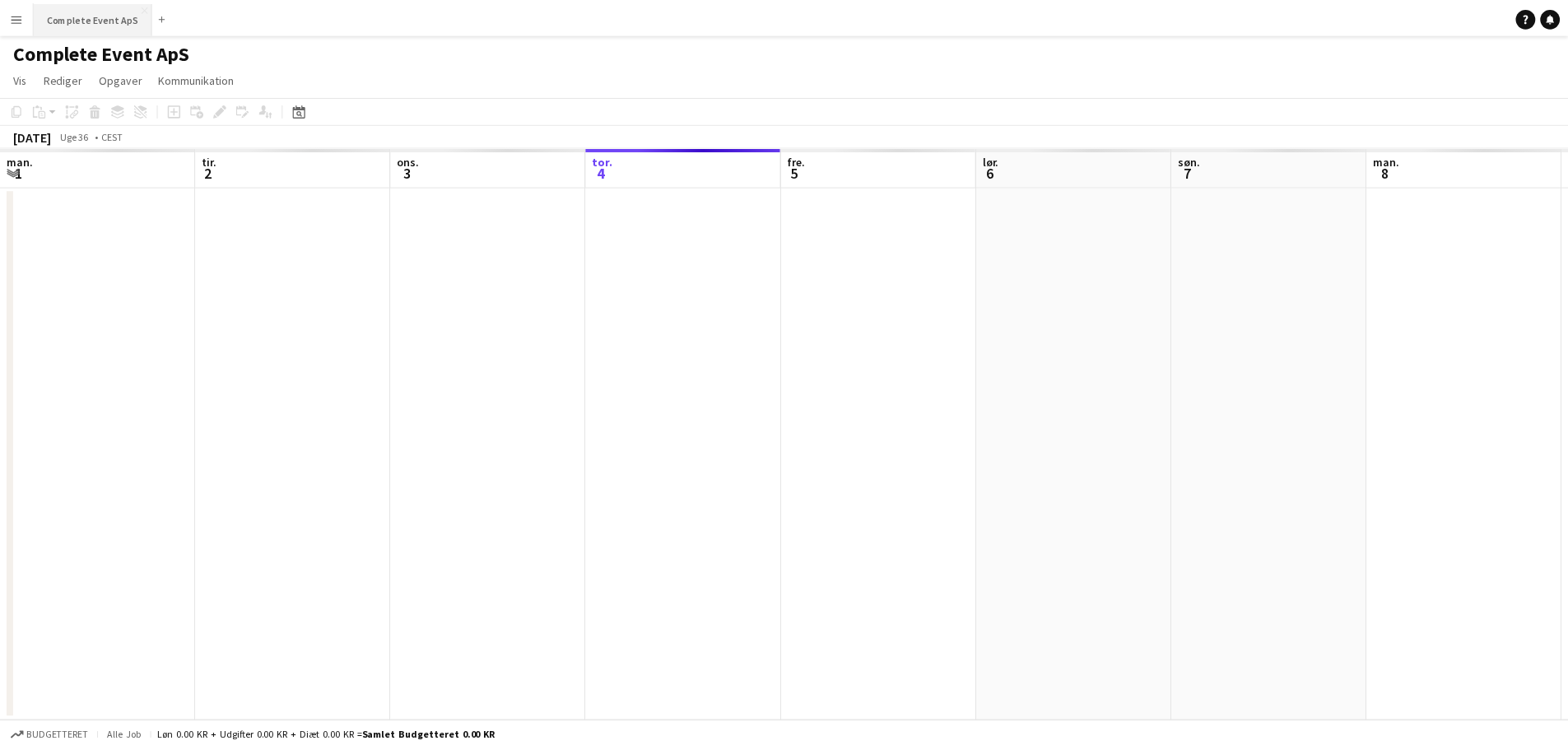
scroll to position [0, 394]
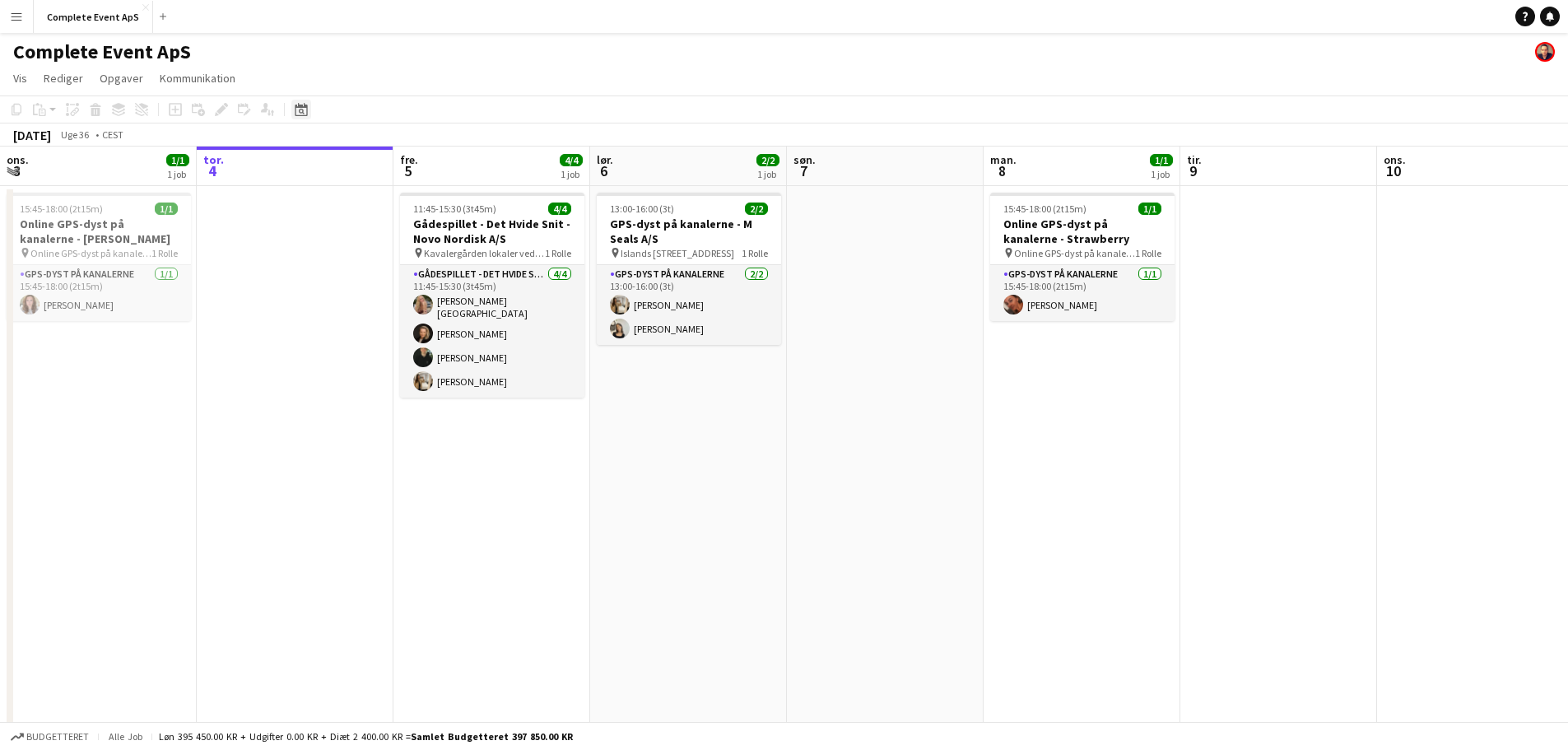
click at [300, 107] on icon at bounding box center [301, 109] width 12 height 13
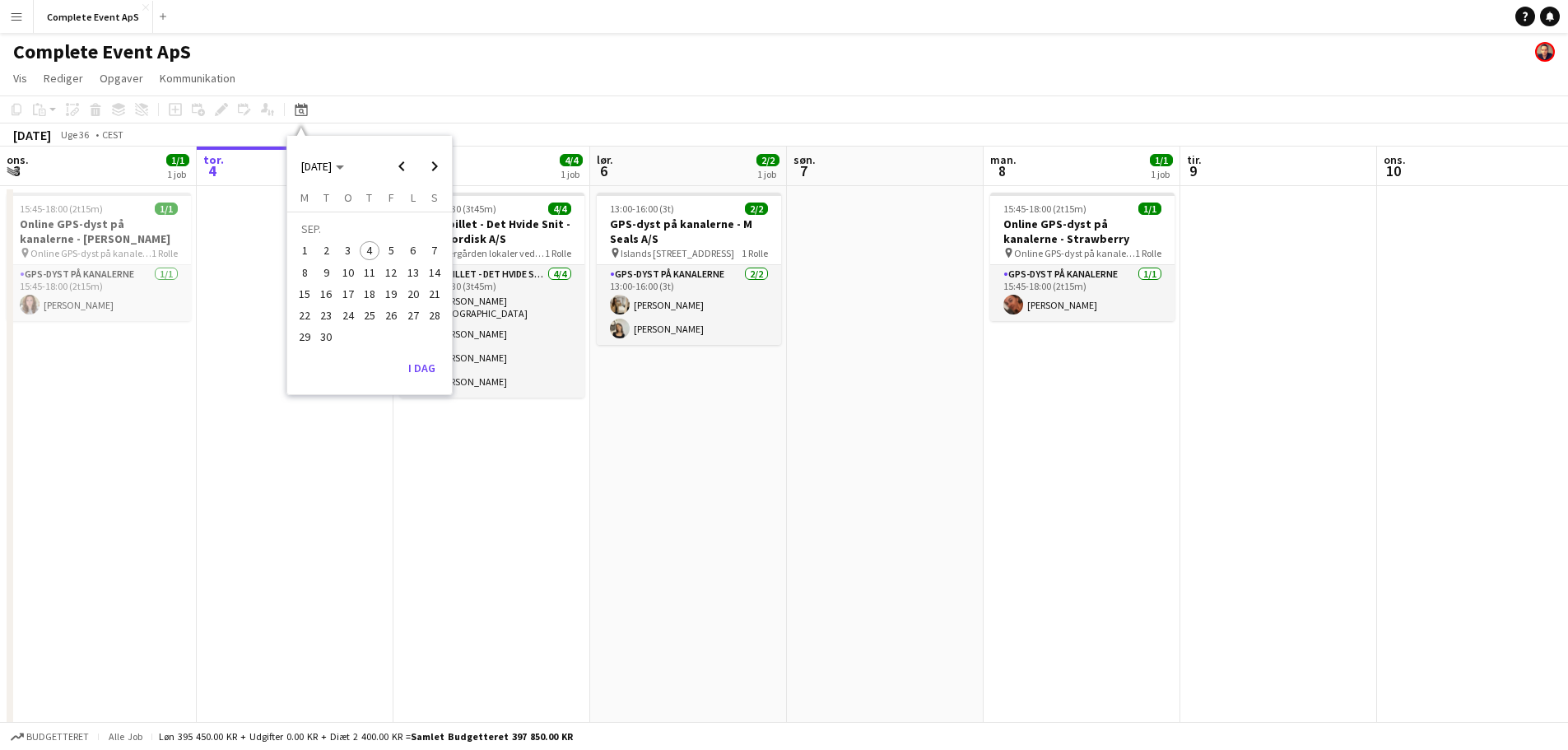
click at [372, 314] on span "25" at bounding box center [370, 315] width 20 height 20
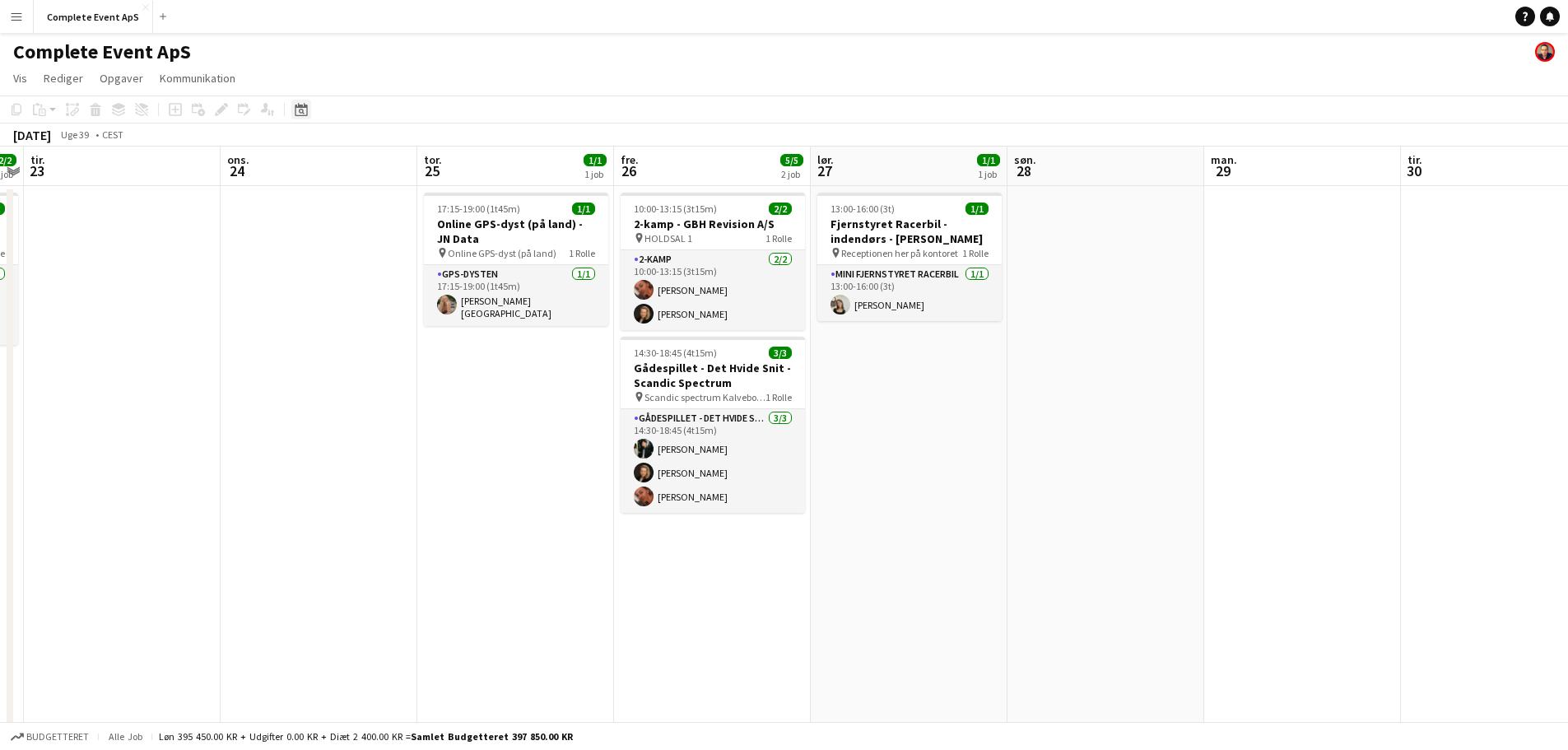
click at [299, 102] on icon "Datovælger" at bounding box center [301, 109] width 13 height 13
click at [433, 159] on span "Next month" at bounding box center [434, 166] width 33 height 33
click at [428, 163] on span "Next month" at bounding box center [434, 166] width 33 height 33
click at [437, 167] on span "Next month" at bounding box center [434, 166] width 33 height 33
click at [393, 249] on span "5" at bounding box center [391, 251] width 20 height 20
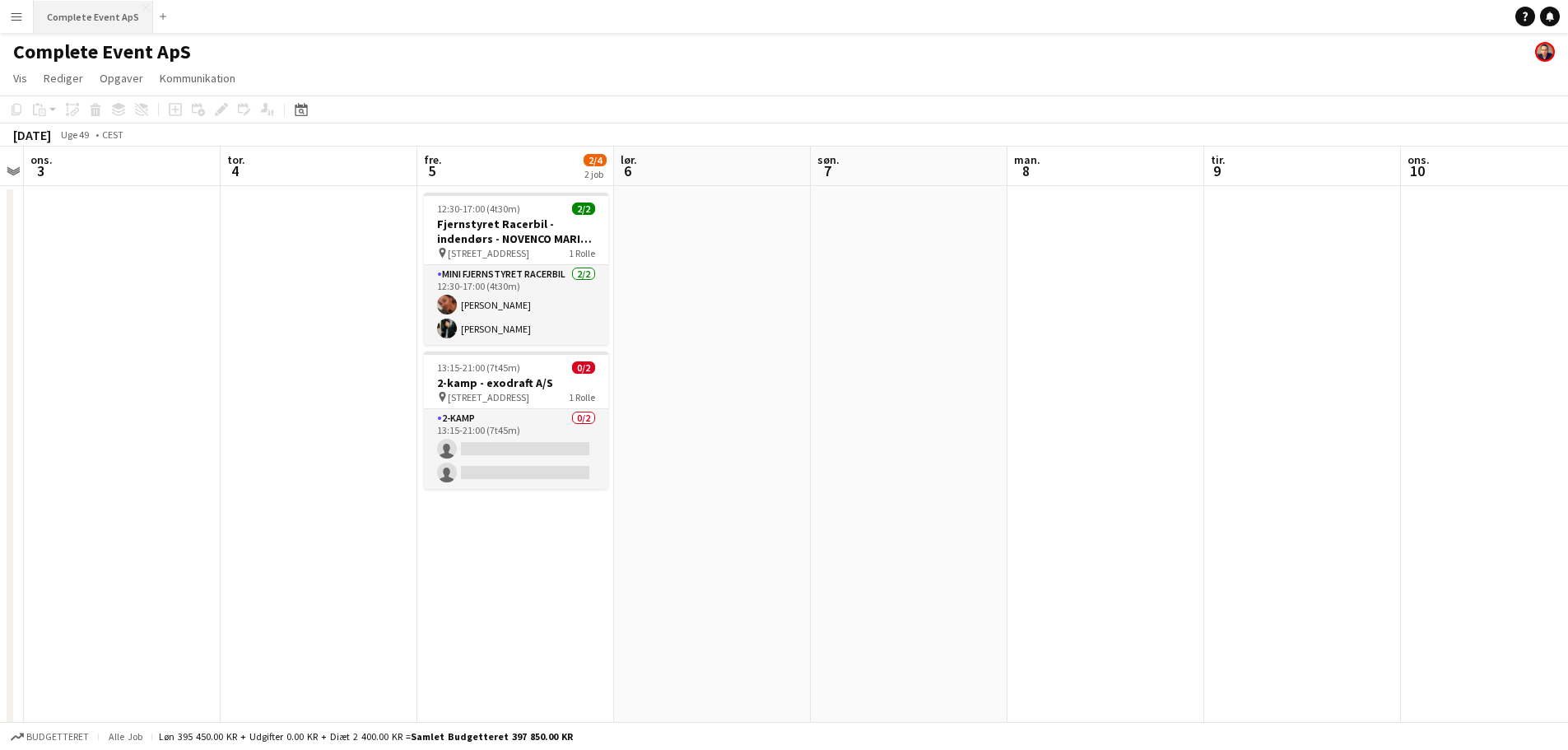
click at [93, 17] on button "Complete Event ApS Luk" at bounding box center [94, 17] width 119 height 32
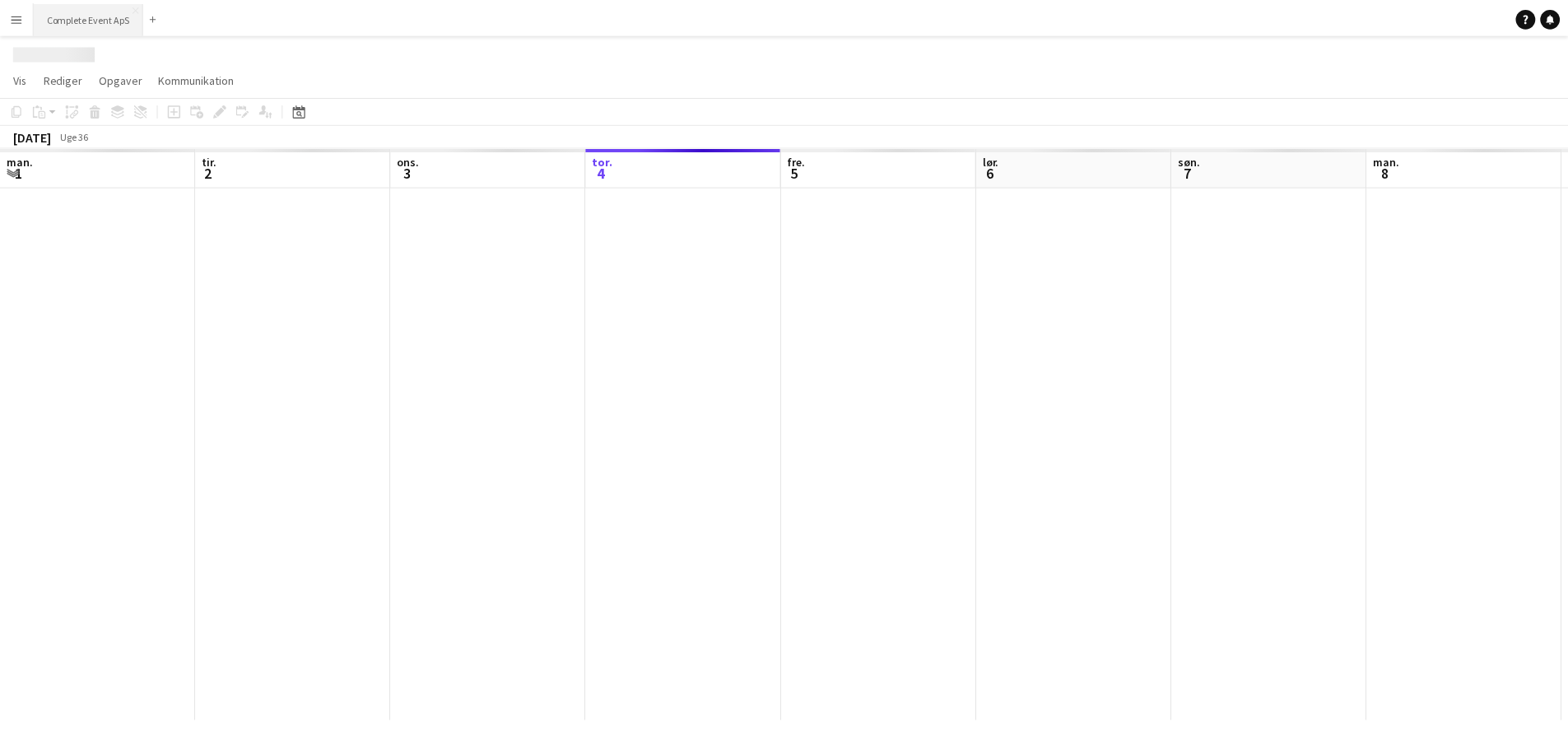
scroll to position [0, 394]
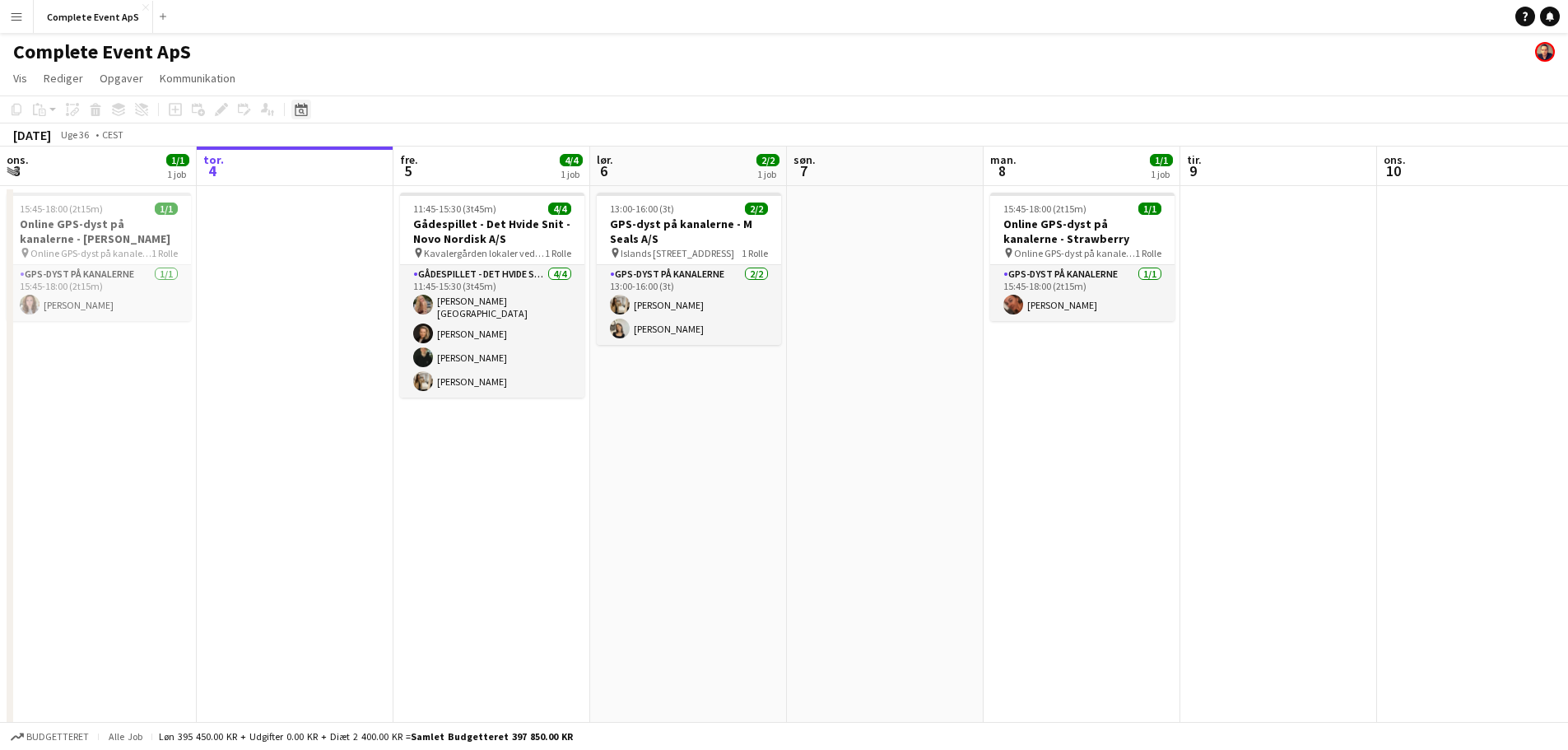
click at [296, 117] on div "Datovælger" at bounding box center [301, 110] width 20 height 20
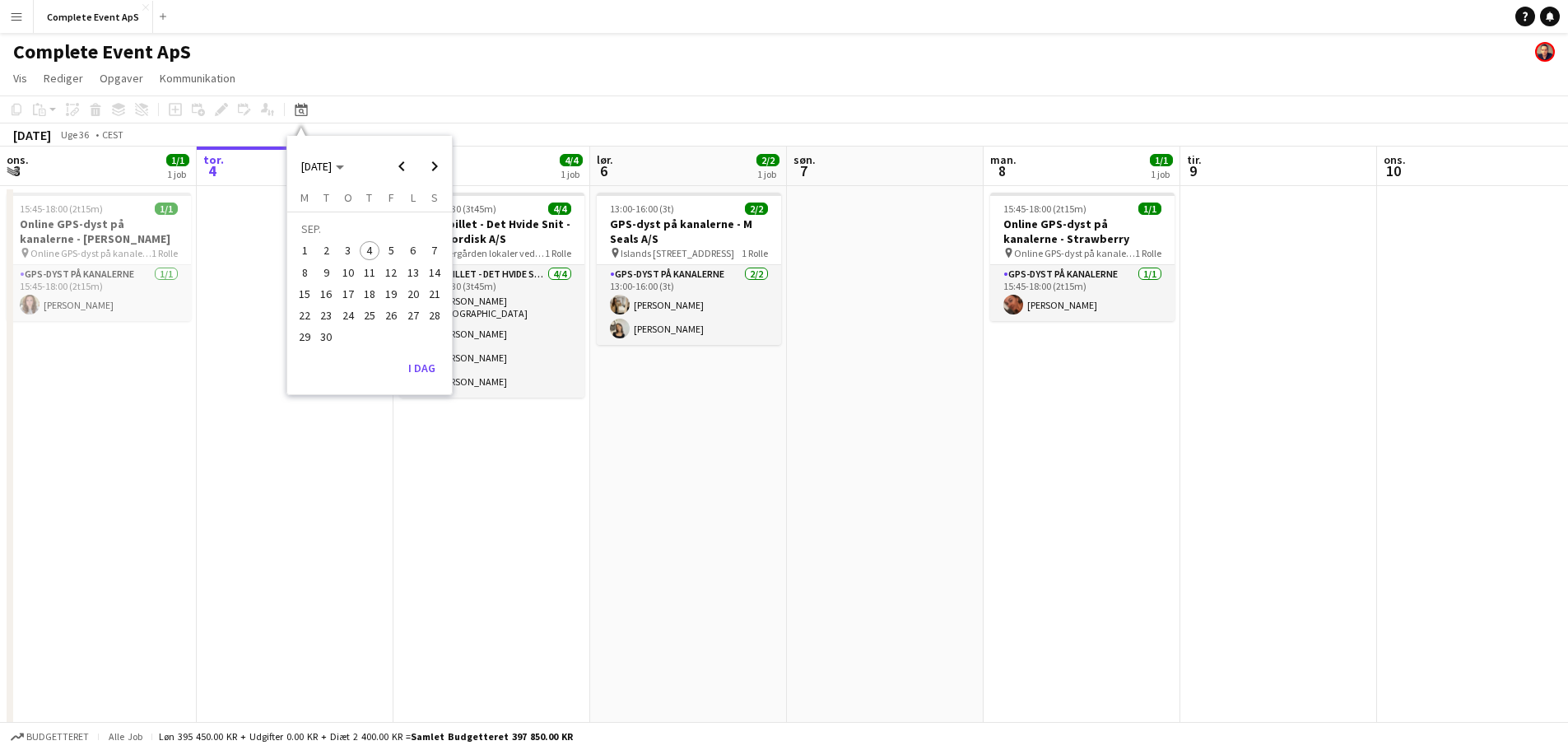
click at [393, 271] on span "12" at bounding box center [391, 273] width 20 height 20
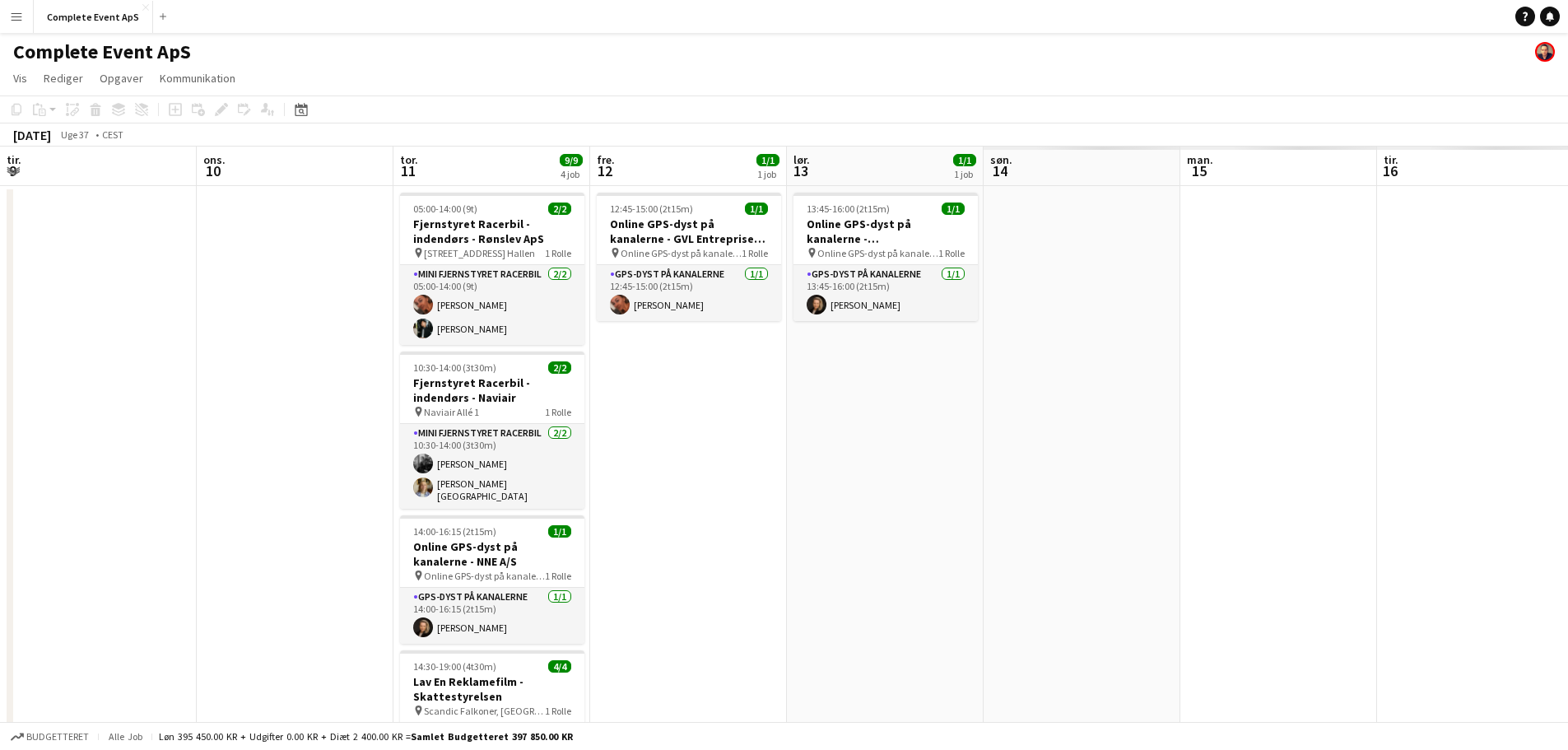
scroll to position [0, 567]
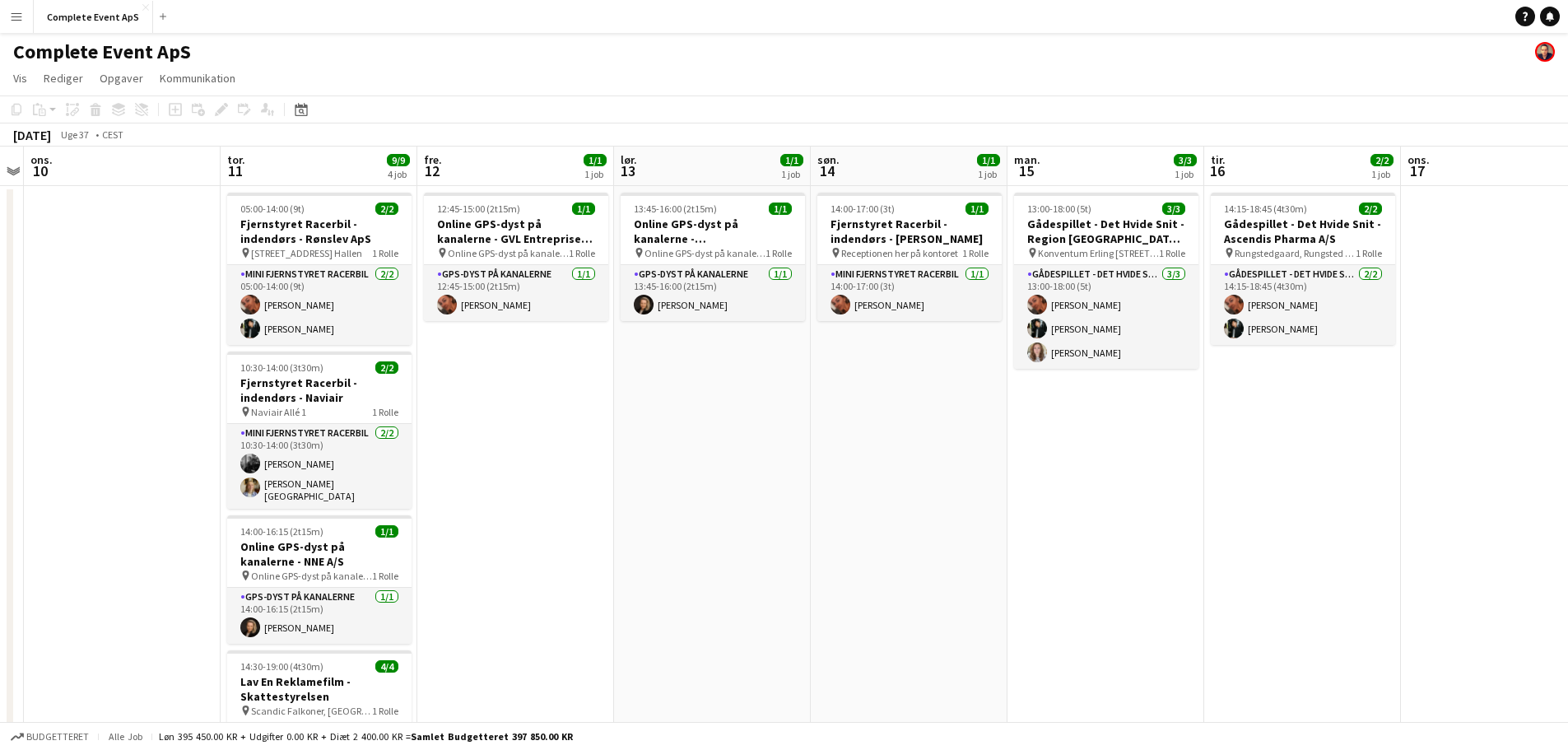
click at [532, 362] on app-date-cell "12:45-15:00 (2t15m) 1/1 Online GPS-dyst på kanalerne - GVL Entreprise A/S pin O…" at bounding box center [515, 591] width 197 height 810
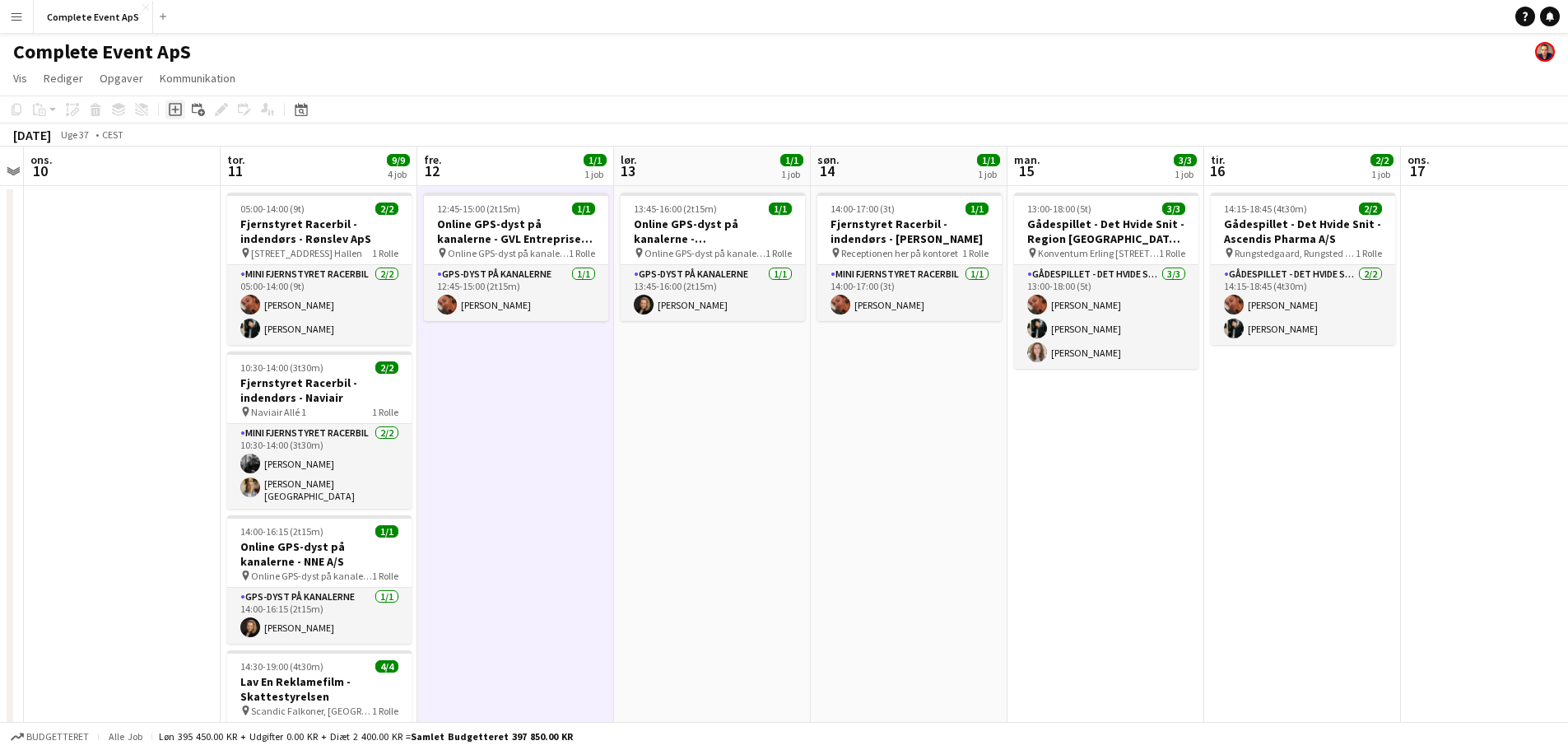
click at [173, 113] on icon "Tilføj opgave" at bounding box center [175, 109] width 13 height 13
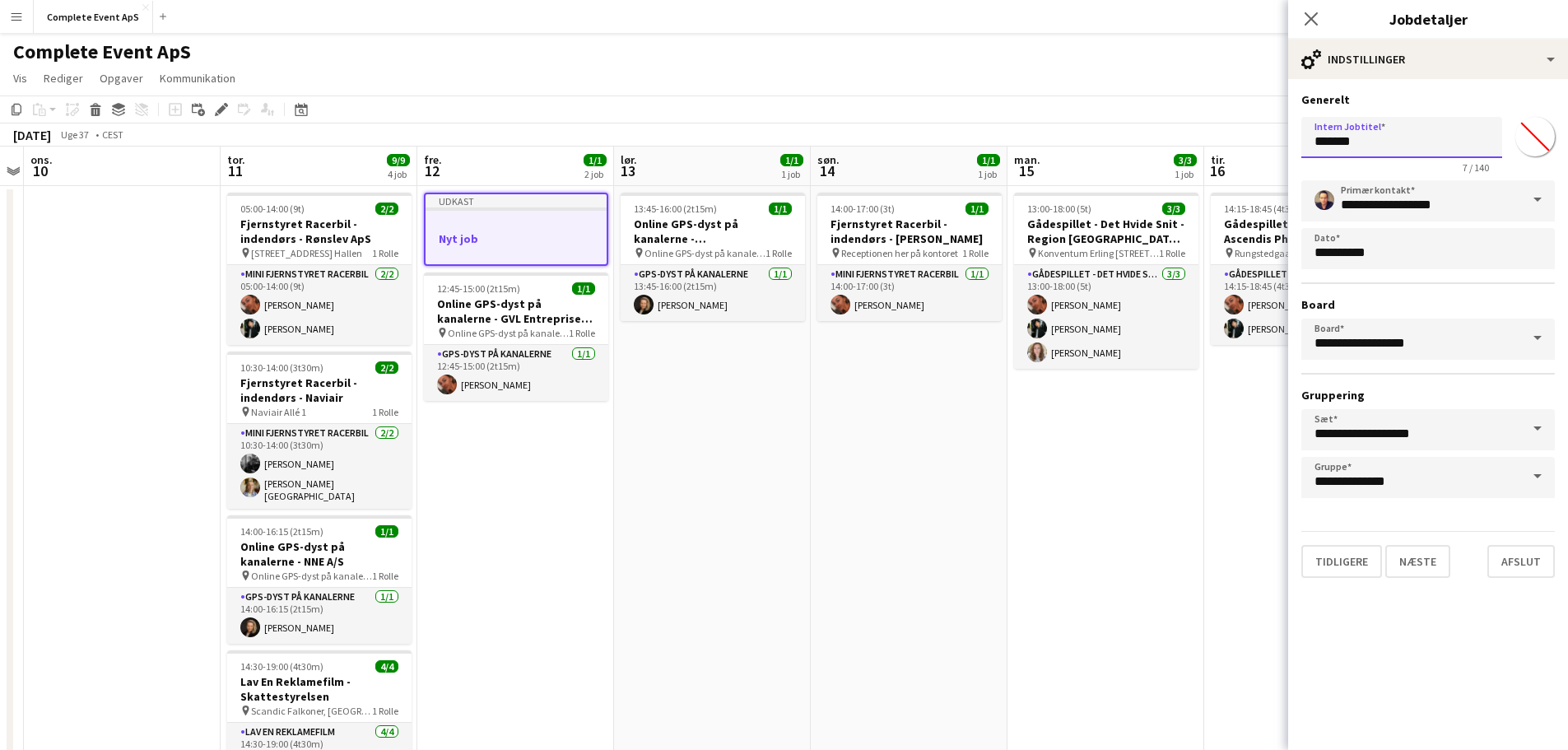
click at [1364, 140] on input "*******" at bounding box center [1401, 137] width 200 height 41
type input "**********"
click at [1430, 559] on button "Næste" at bounding box center [1417, 561] width 65 height 33
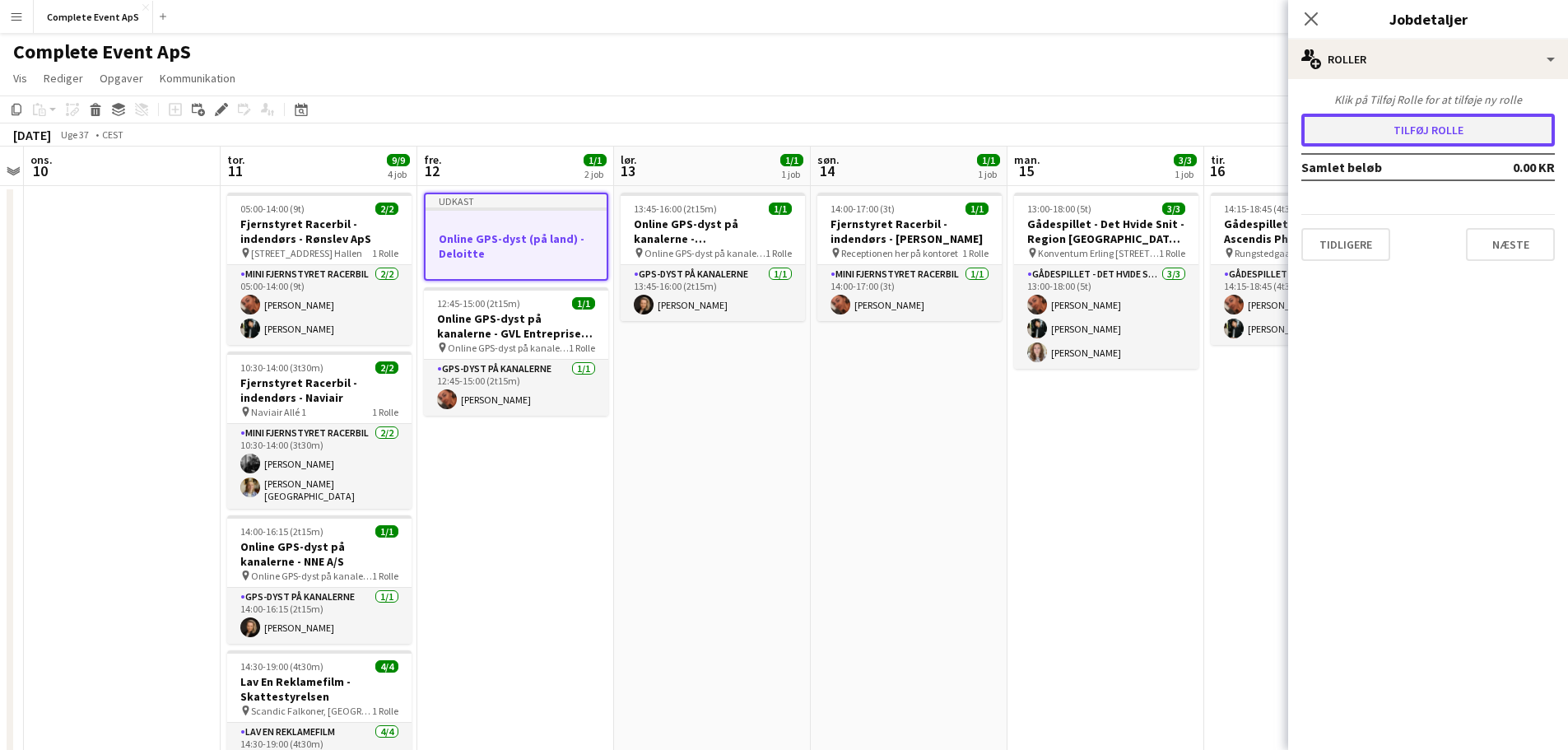
click at [1443, 122] on button "Tilføj rolle" at bounding box center [1427, 129] width 254 height 33
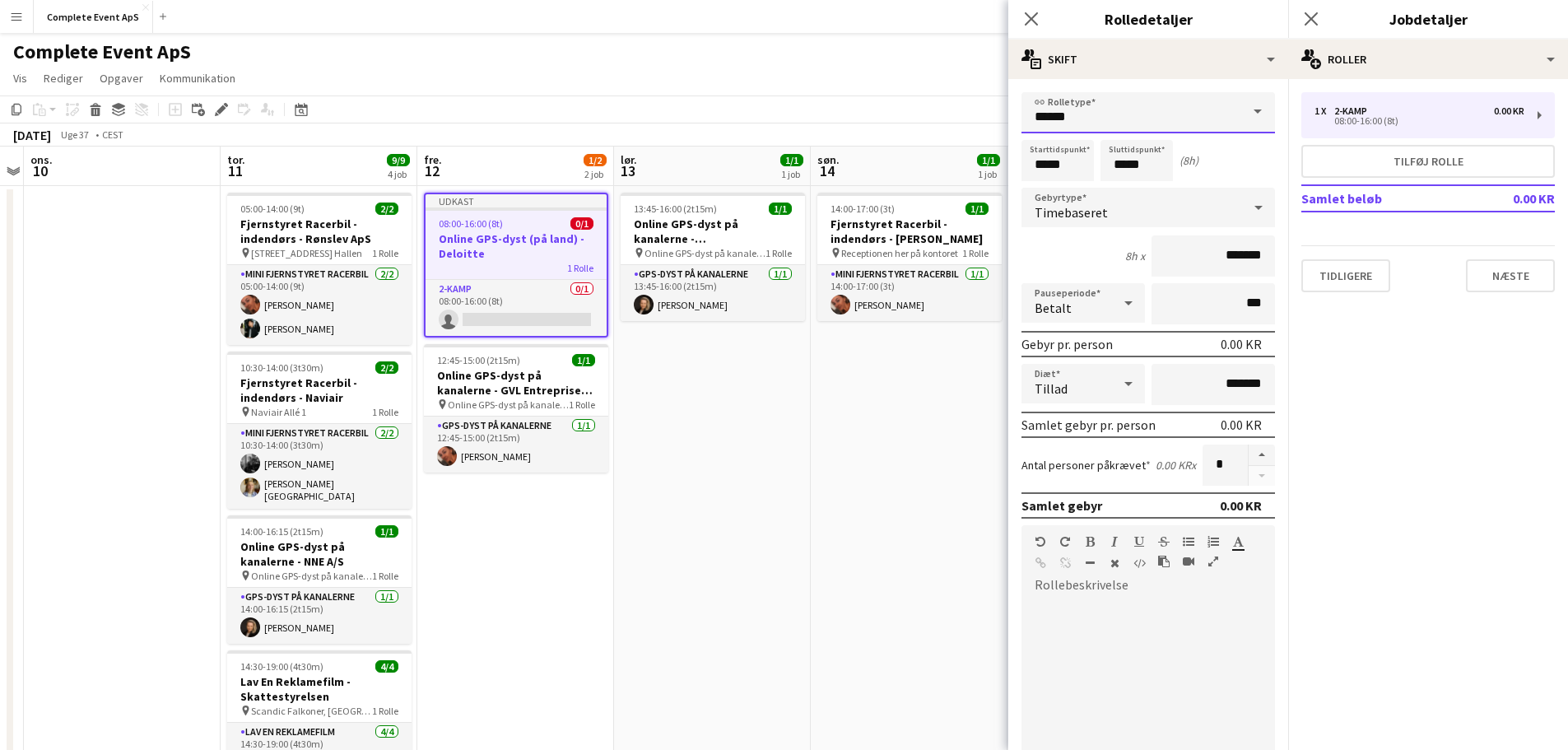
click at [1107, 108] on input "******" at bounding box center [1147, 112] width 254 height 41
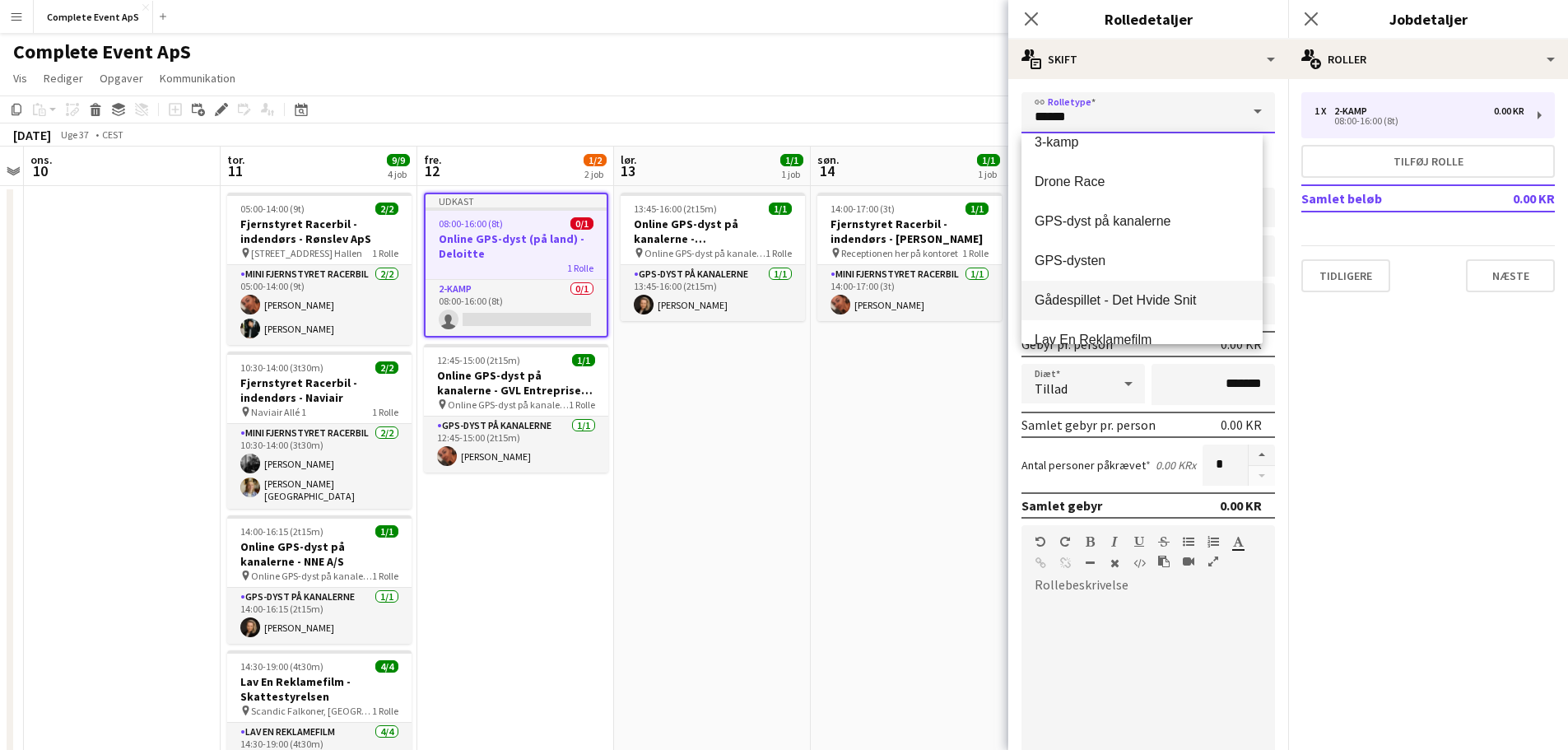
scroll to position [82, 0]
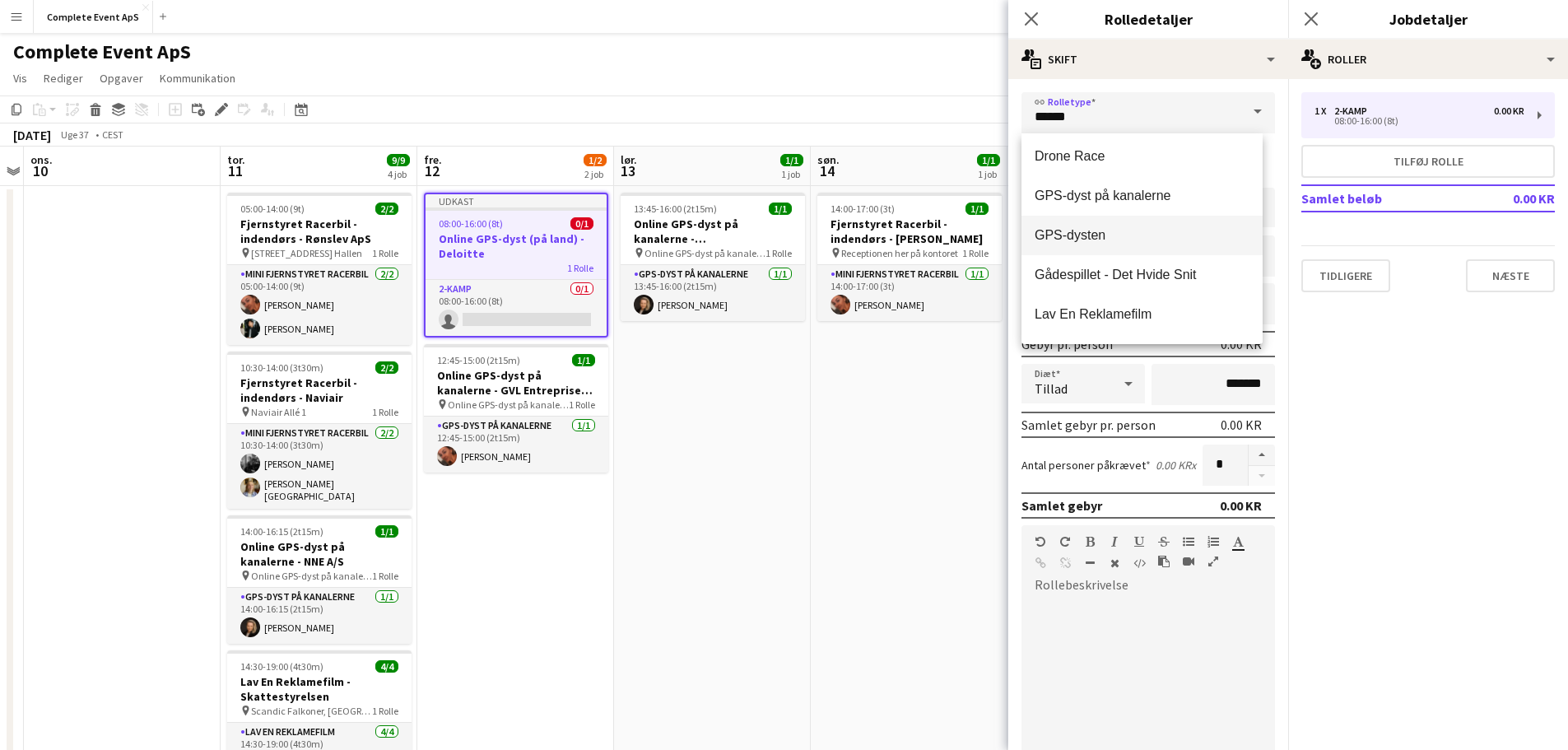
click at [1107, 240] on span "GPS-dysten" at bounding box center [1141, 235] width 215 height 16
type input "**********"
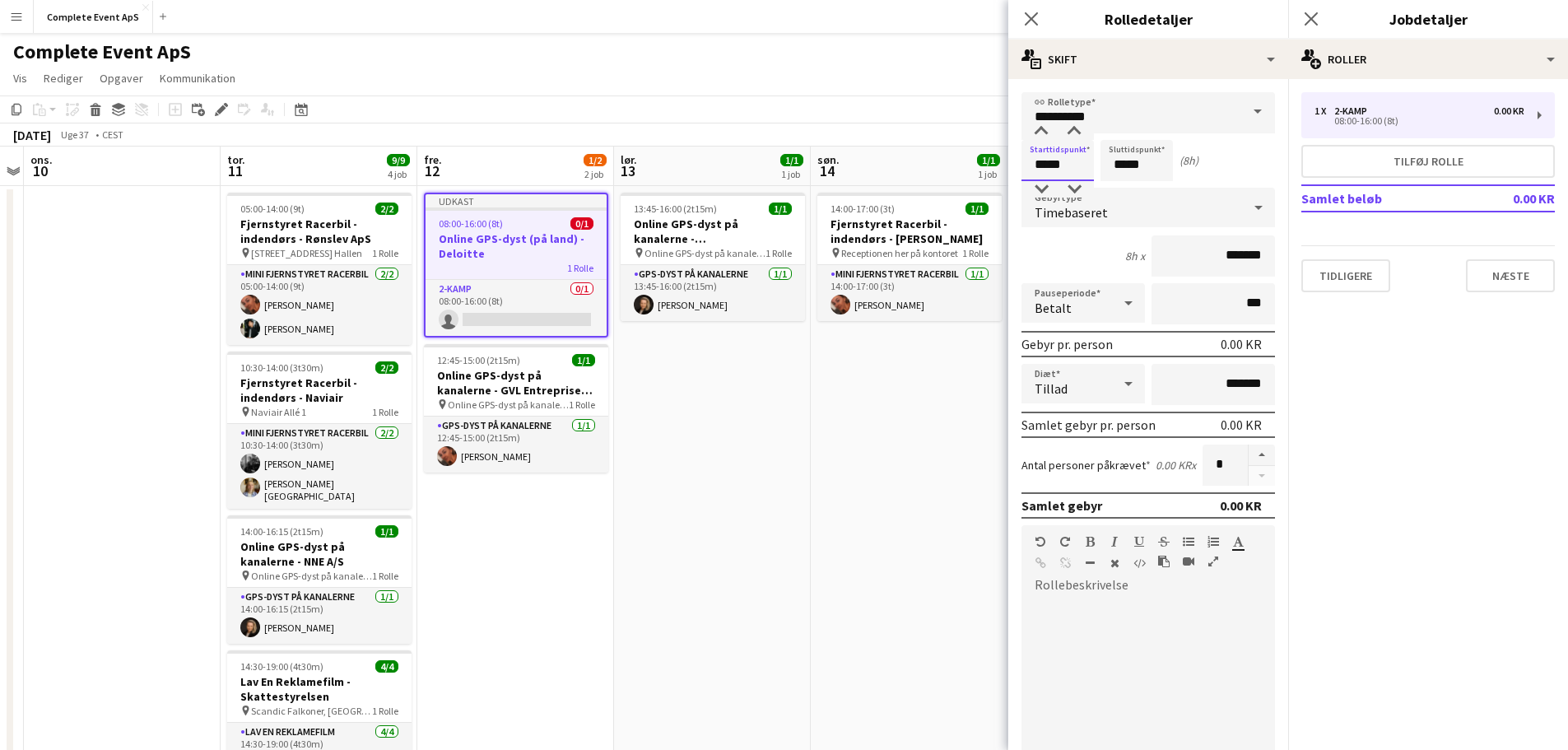
drag, startPoint x: 1082, startPoint y: 164, endPoint x: 1025, endPoint y: 161, distance: 57.1
click at [1025, 161] on input "*****" at bounding box center [1057, 160] width 72 height 41
type input "*****"
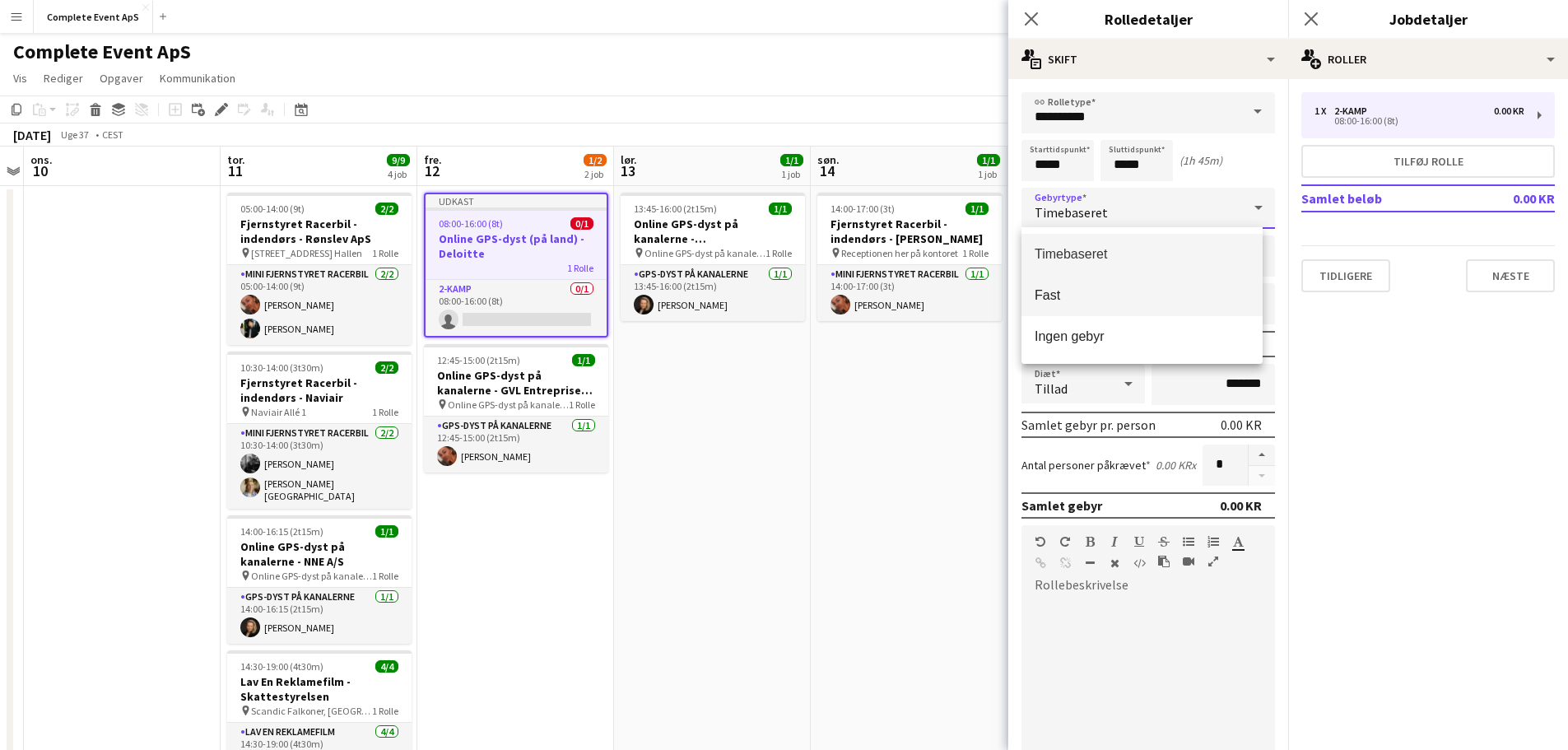
click at [1107, 298] on span "Fast" at bounding box center [1141, 295] width 215 height 16
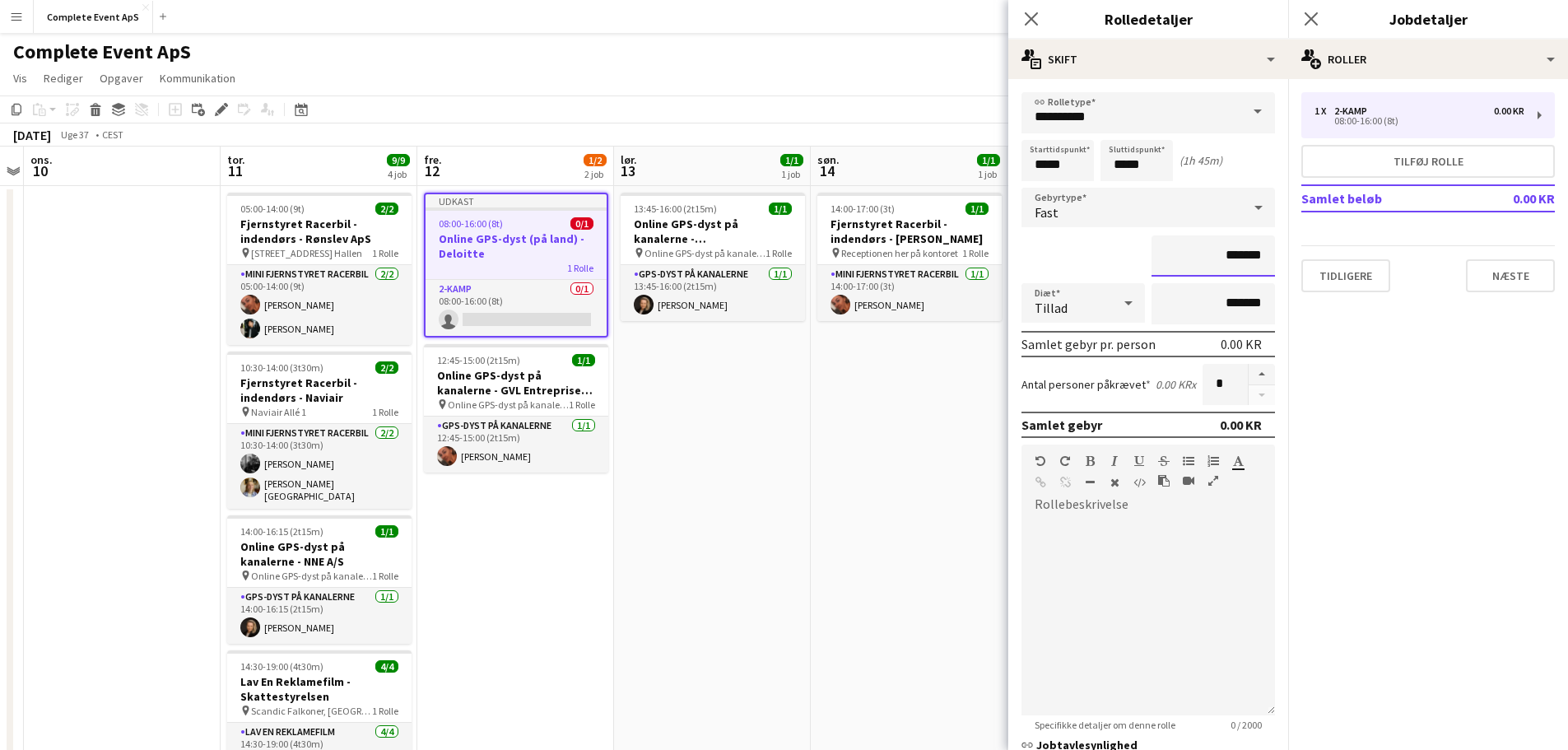
drag, startPoint x: 1193, startPoint y: 257, endPoint x: 1258, endPoint y: 255, distance: 65.0
click at [1258, 254] on input "*******" at bounding box center [1213, 256] width 124 height 41
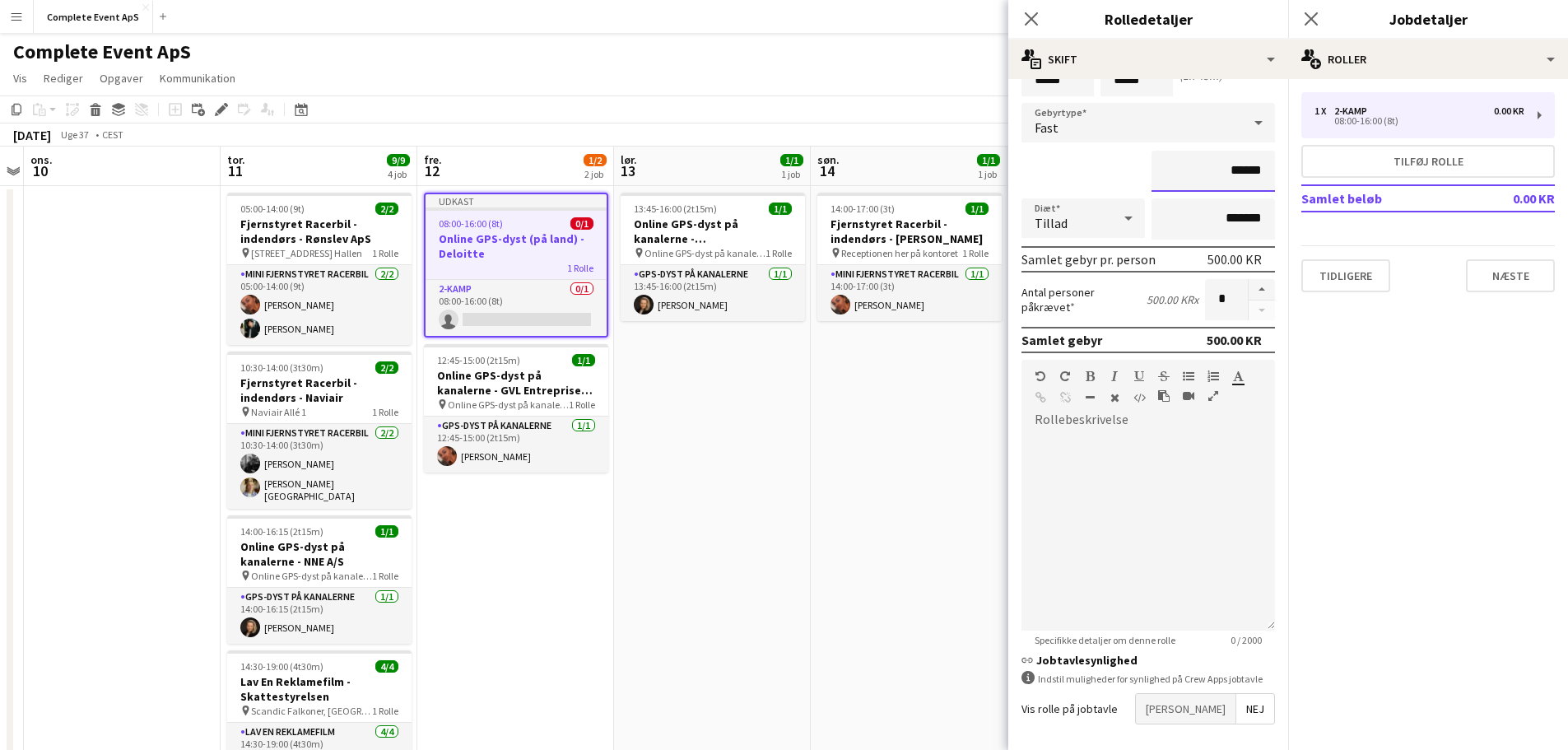
scroll to position [152, 0]
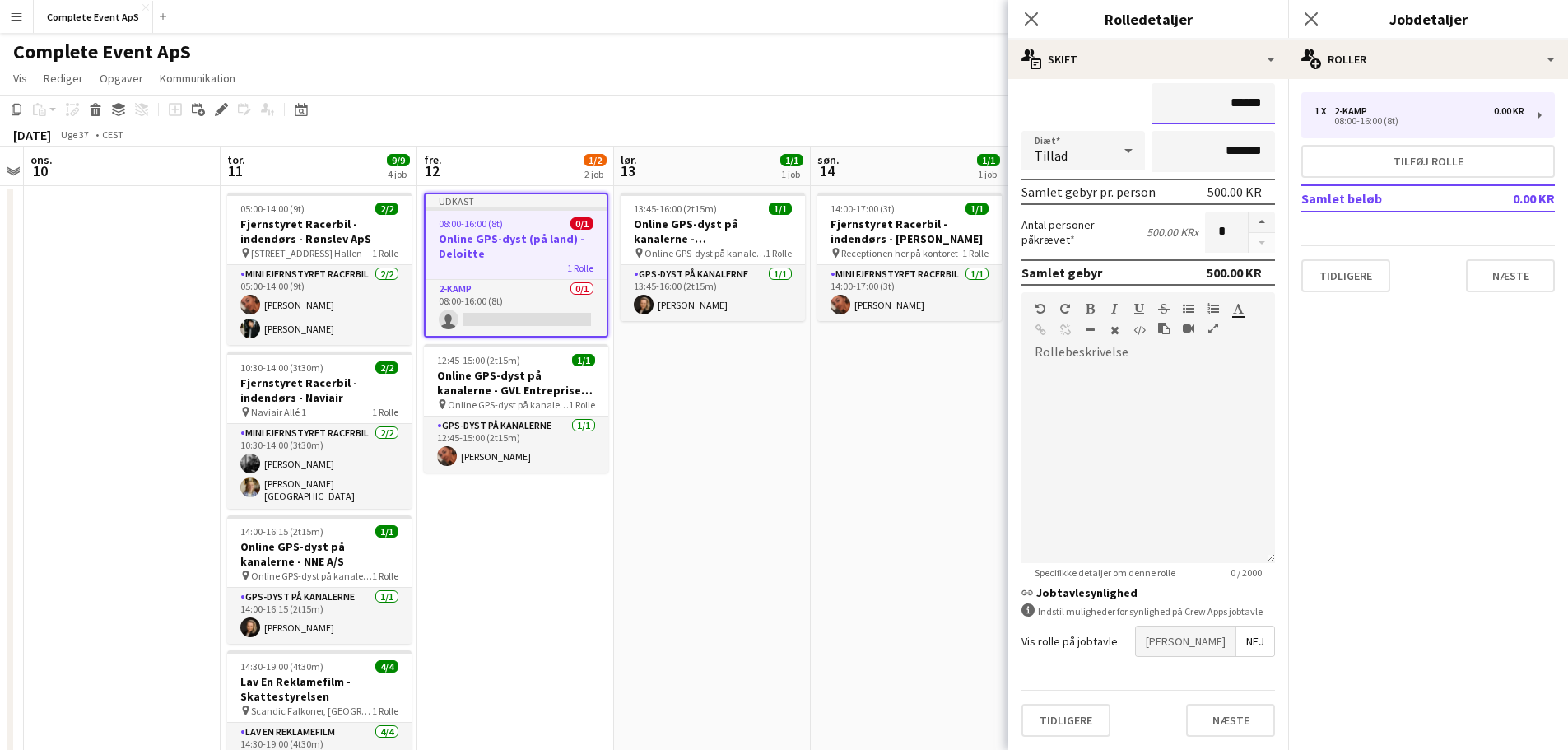
type input "******"
click at [1219, 643] on span "[PERSON_NAME]" at bounding box center [1186, 640] width 100 height 29
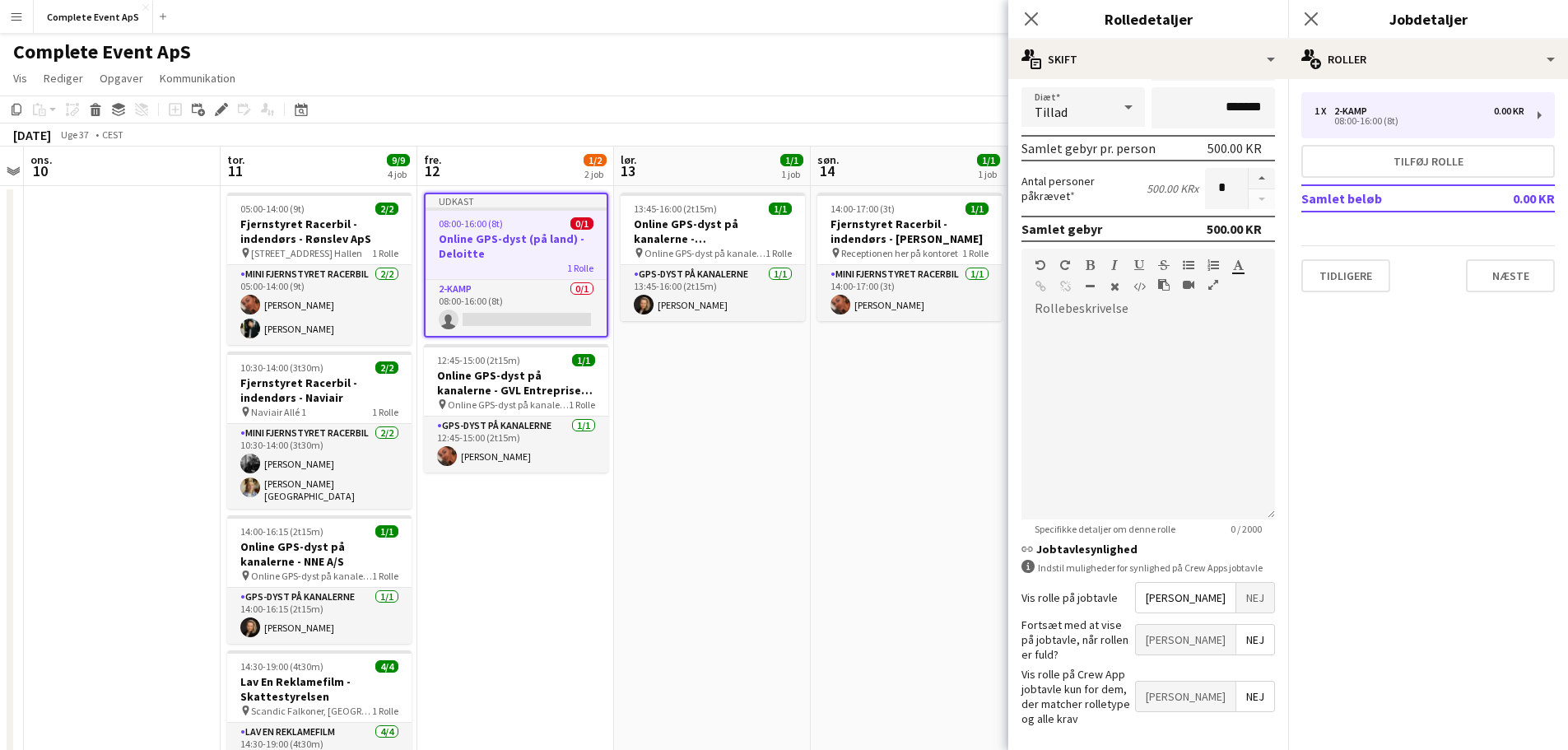
scroll to position [237, 0]
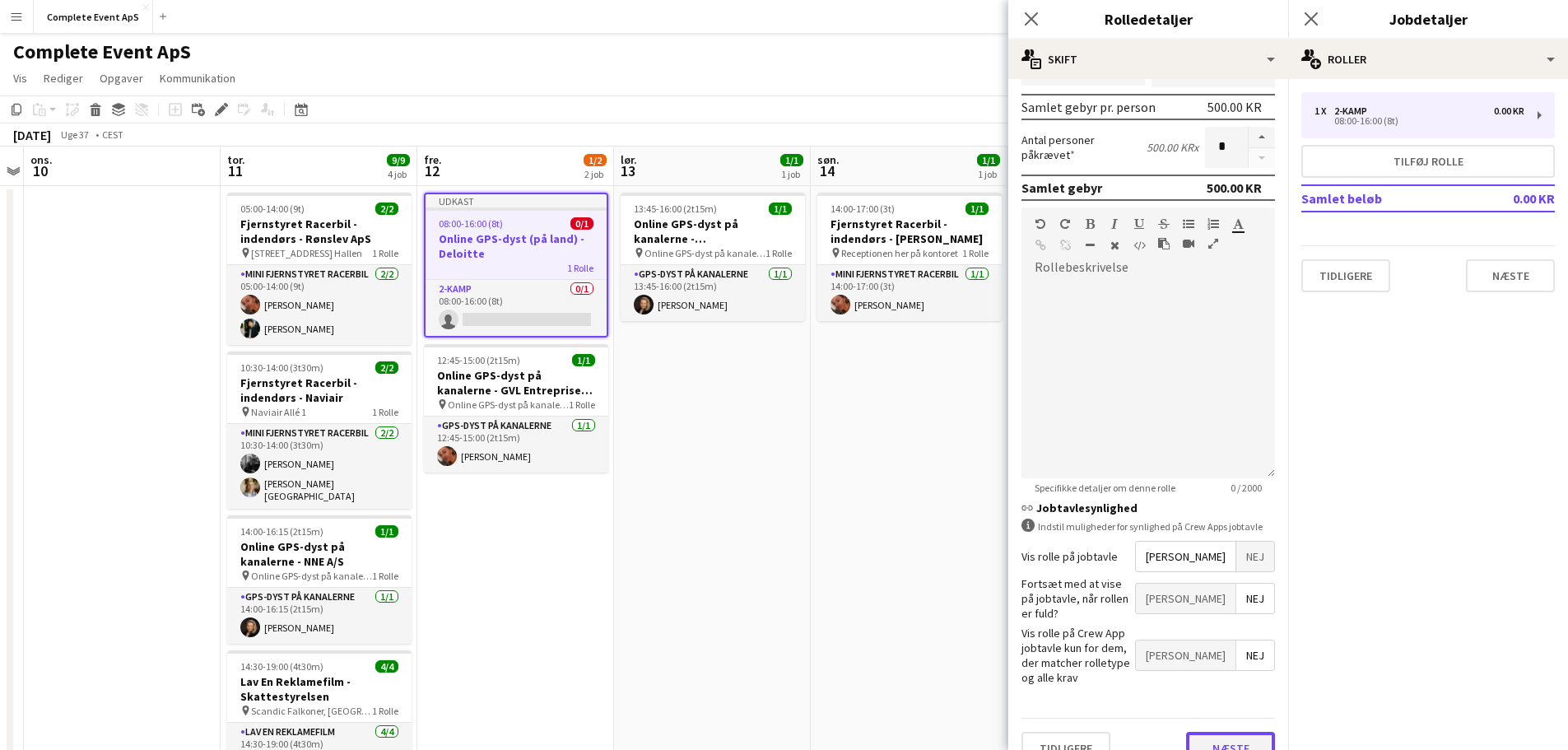
click at [1233, 731] on button "Næste" at bounding box center [1230, 747] width 89 height 33
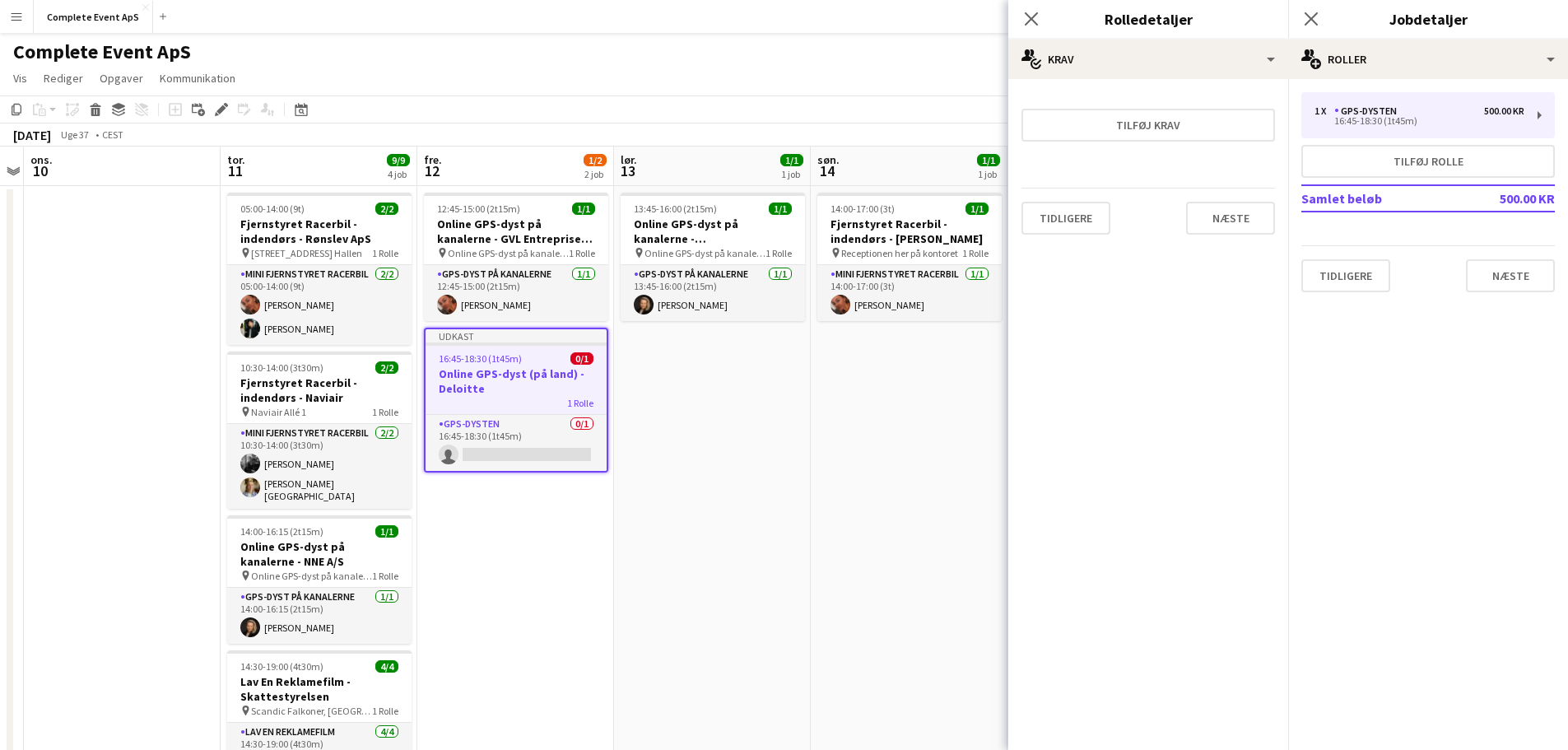
click at [1216, 199] on div "Tidligere Næste" at bounding box center [1147, 217] width 254 height 60
drag, startPoint x: 1216, startPoint y: 219, endPoint x: 1226, endPoint y: 224, distance: 11.2
click at [1219, 222] on button "Næste" at bounding box center [1230, 217] width 89 height 33
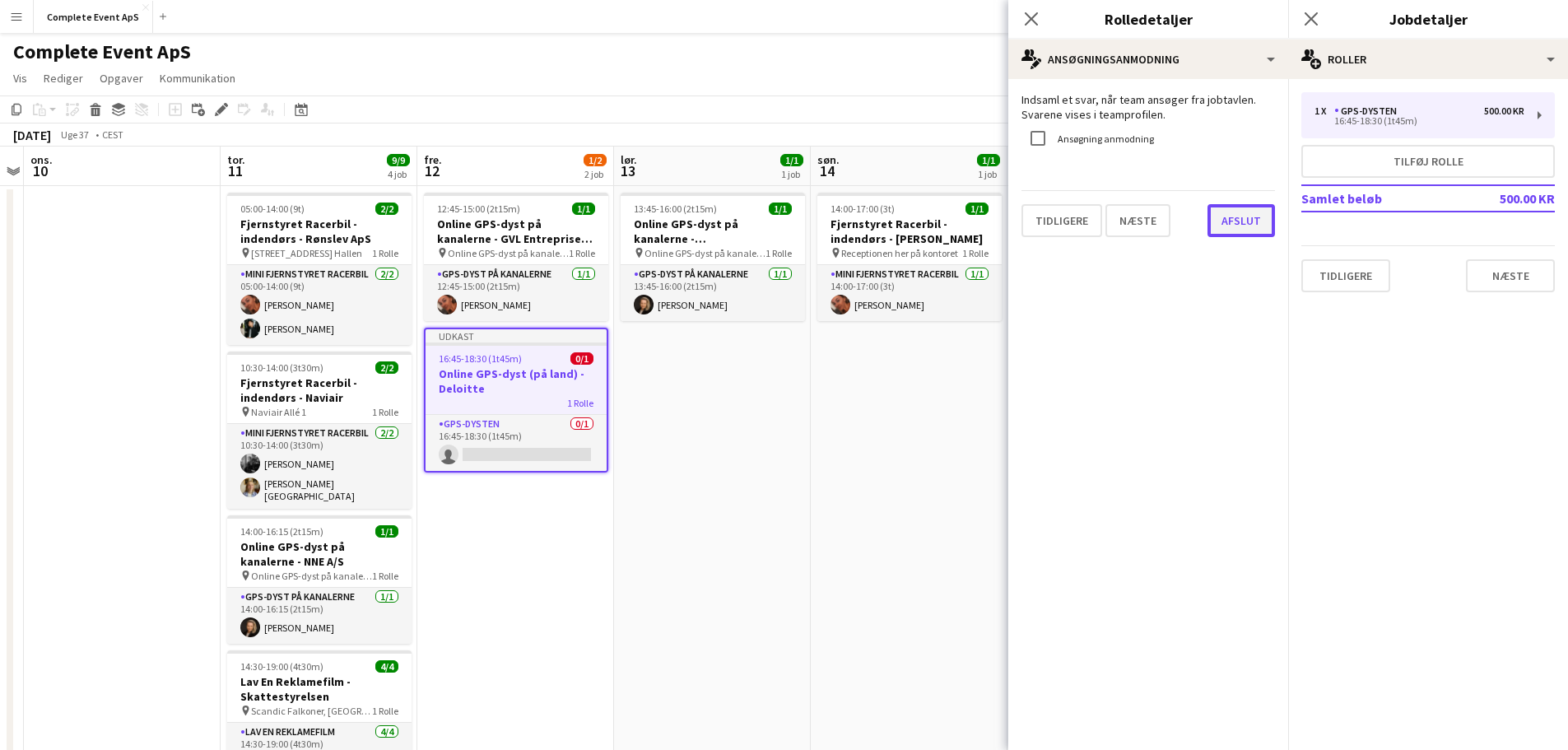
click at [1238, 222] on button "Afslut" at bounding box center [1241, 220] width 68 height 33
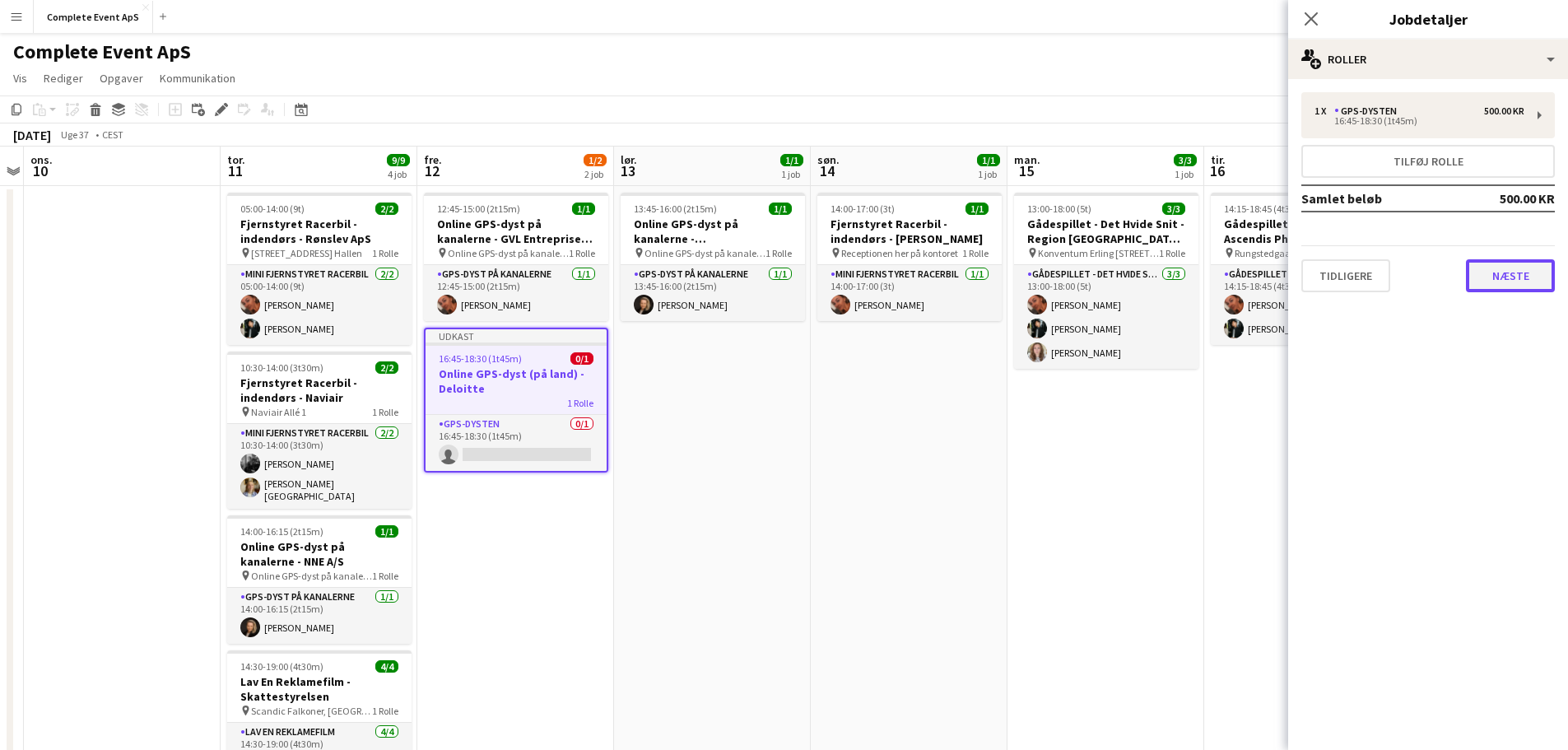
click at [1514, 285] on button "Næste" at bounding box center [1510, 275] width 89 height 33
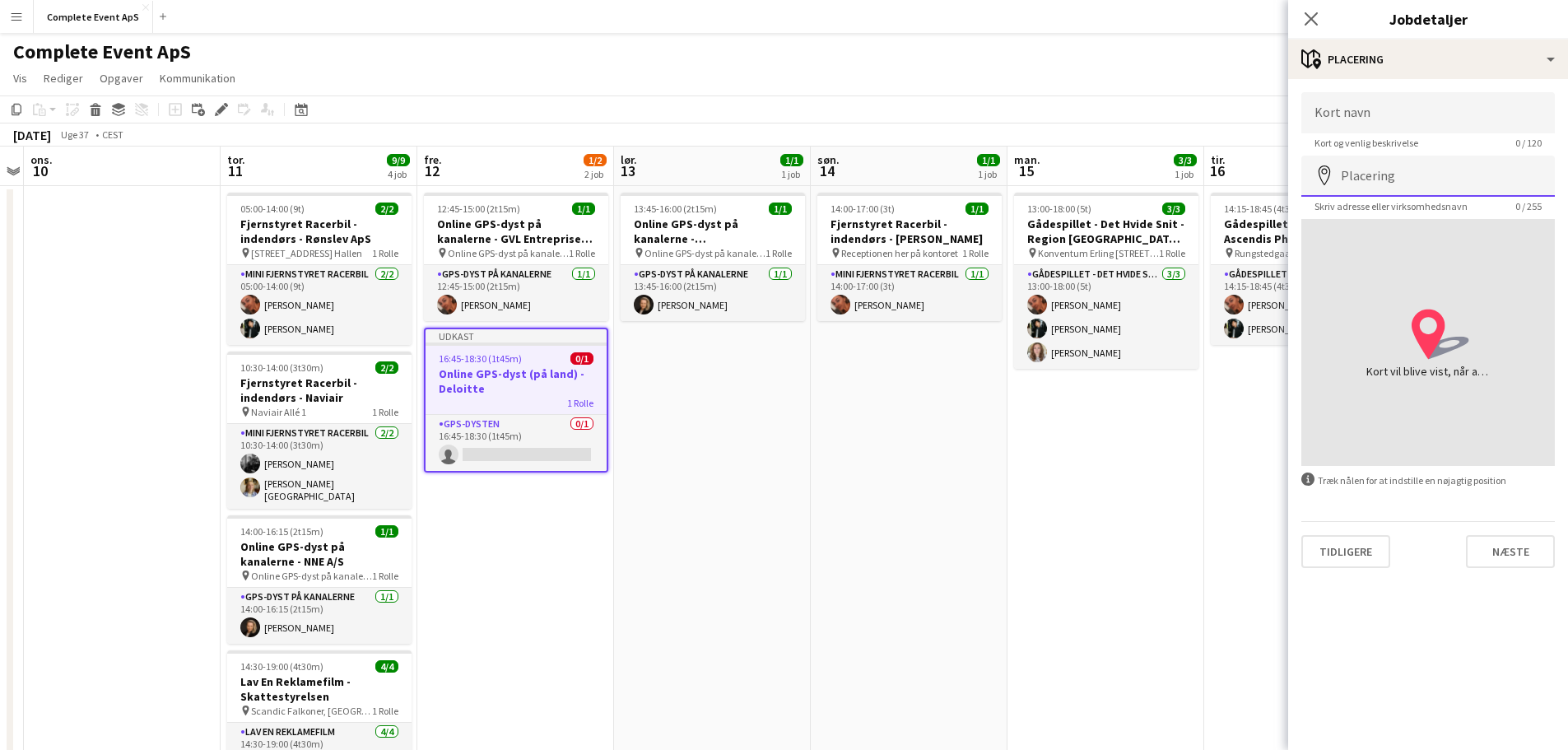
click at [1400, 184] on input "Placering" at bounding box center [1427, 176] width 254 height 41
type input "**********"
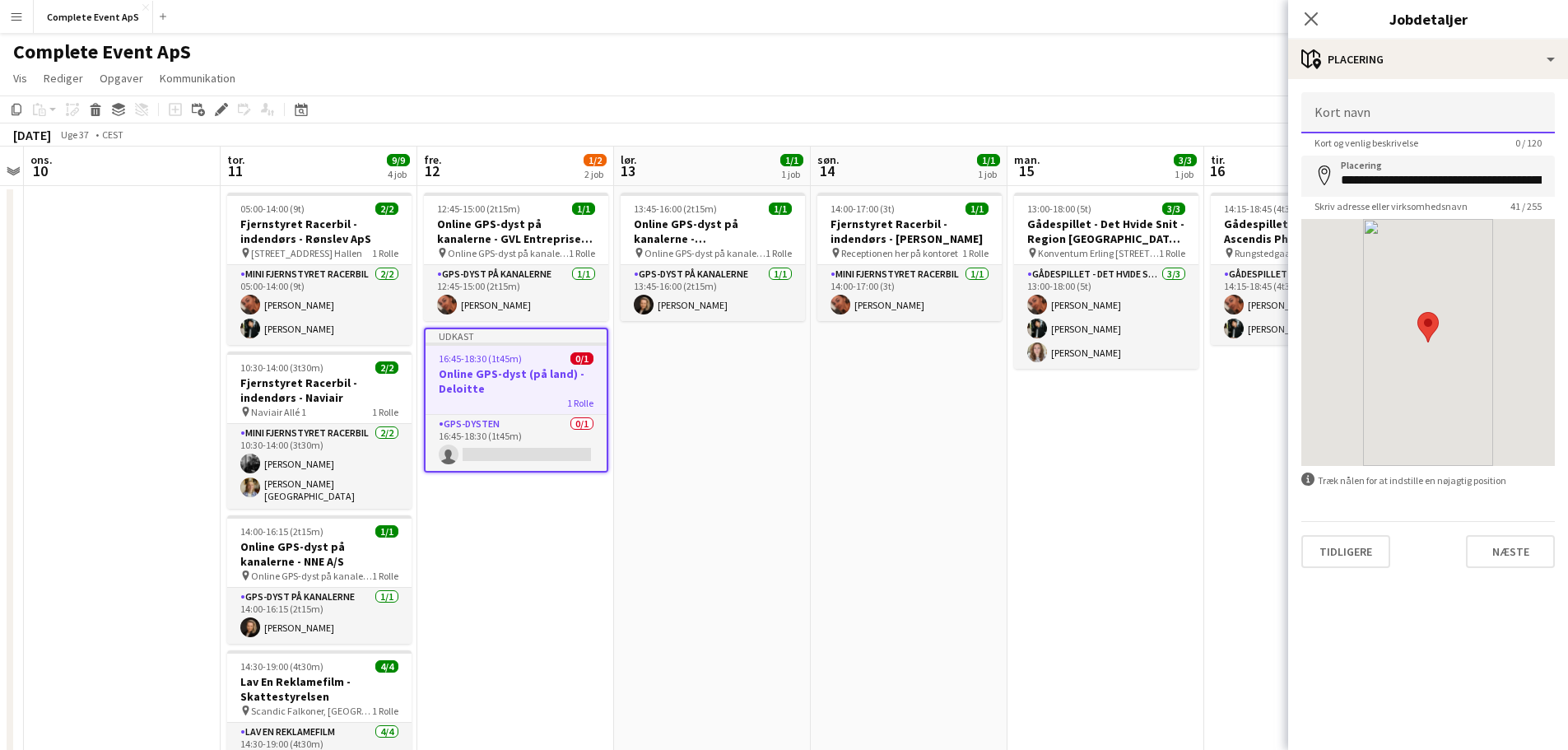
click at [1409, 119] on input "Kort navn" at bounding box center [1427, 112] width 254 height 41
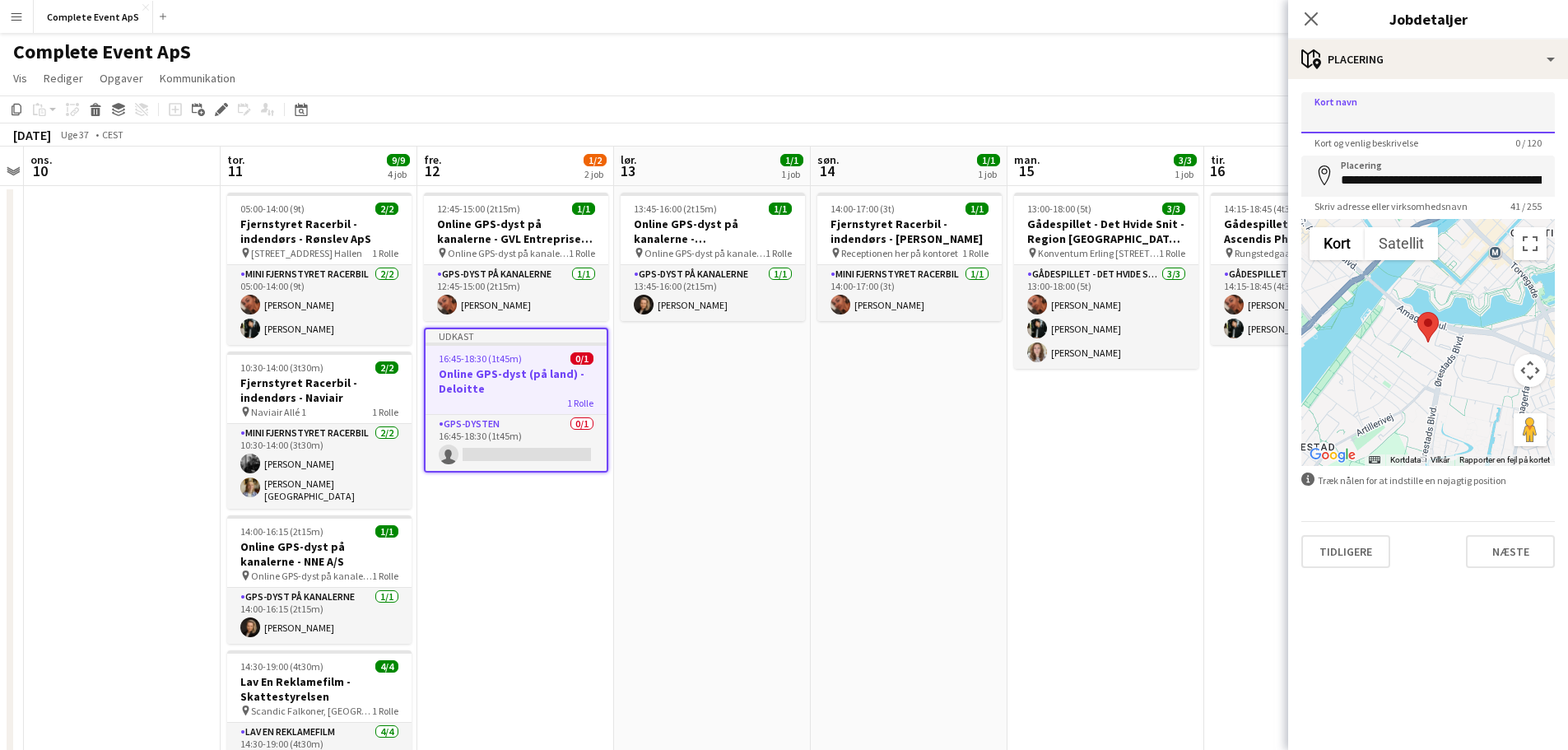
type input "**********"
click at [1515, 563] on button "Næste" at bounding box center [1510, 550] width 89 height 33
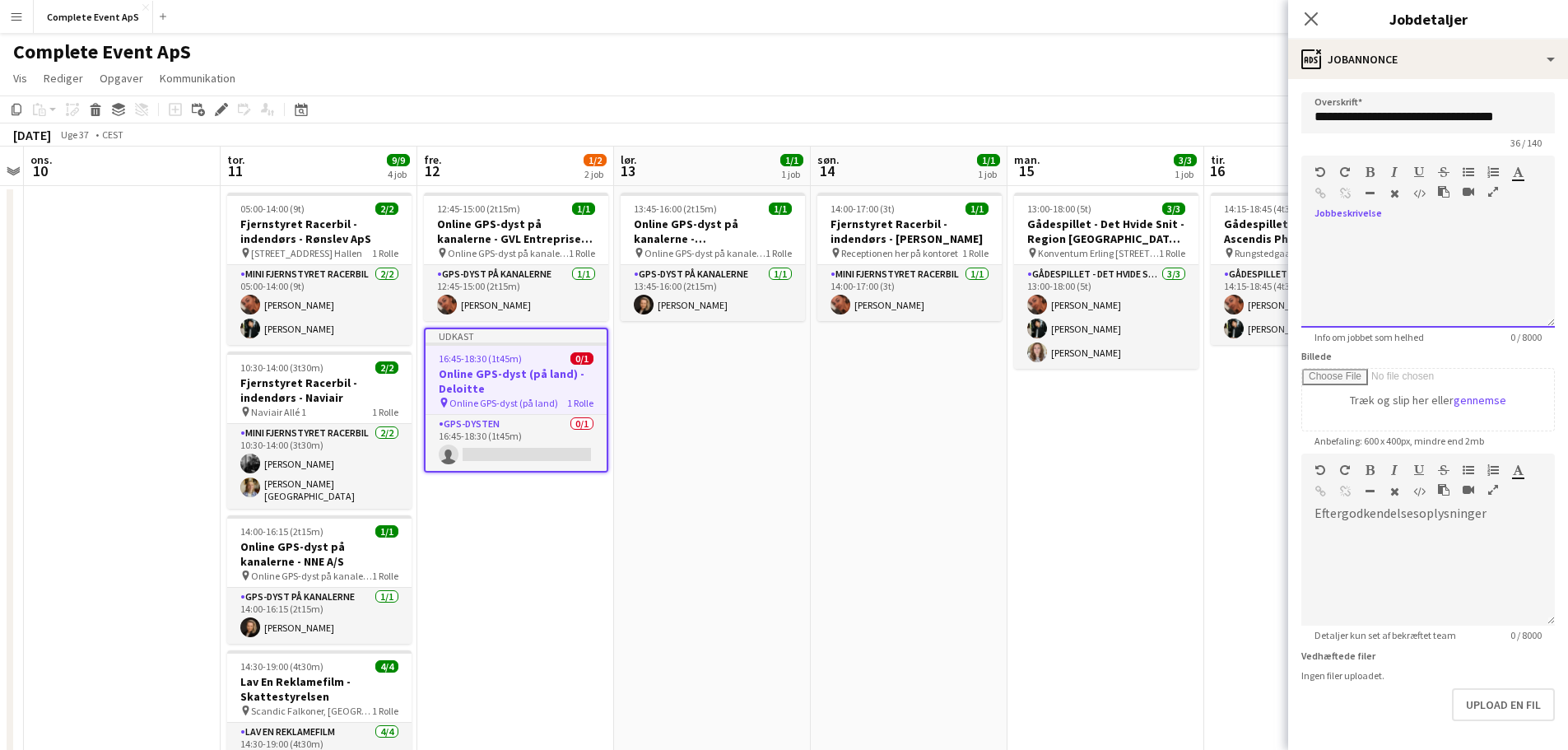
click at [1454, 241] on div at bounding box center [1427, 278] width 254 height 99
paste div
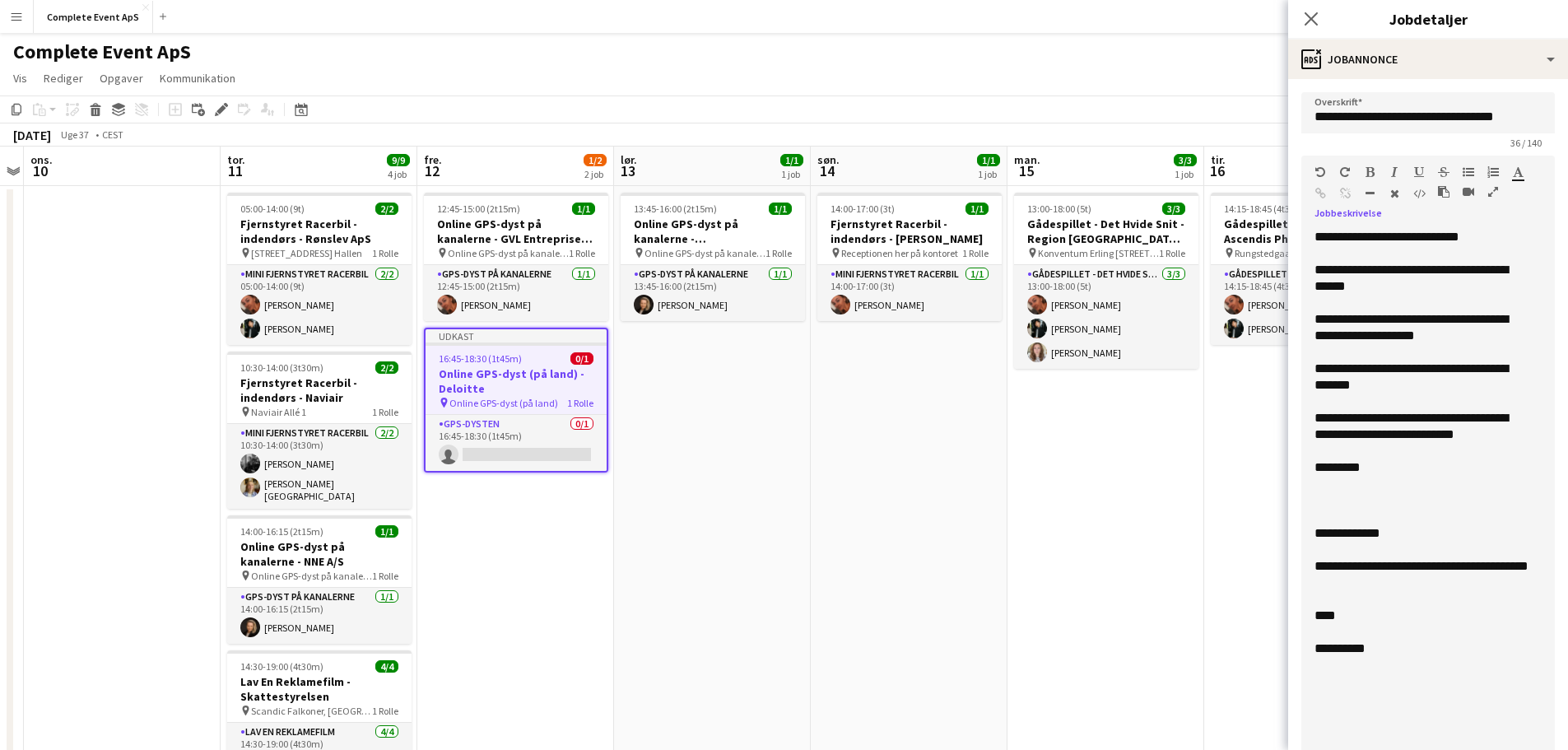
drag, startPoint x: 1539, startPoint y: 321, endPoint x: 1550, endPoint y: 788, distance: 467.1
click at [1550, 749] on html "Menu Boards Boards Boards Alle job Status Arbejdsstyrke Arbejdsstyrke Min arbej…" at bounding box center [784, 511] width 1568 height 1023
click at [1365, 651] on div "**********" at bounding box center [1421, 648] width 215 height 16
click at [1364, 651] on div "**********" at bounding box center [1421, 648] width 215 height 16
click at [1324, 622] on div "****" at bounding box center [1421, 615] width 215 height 16
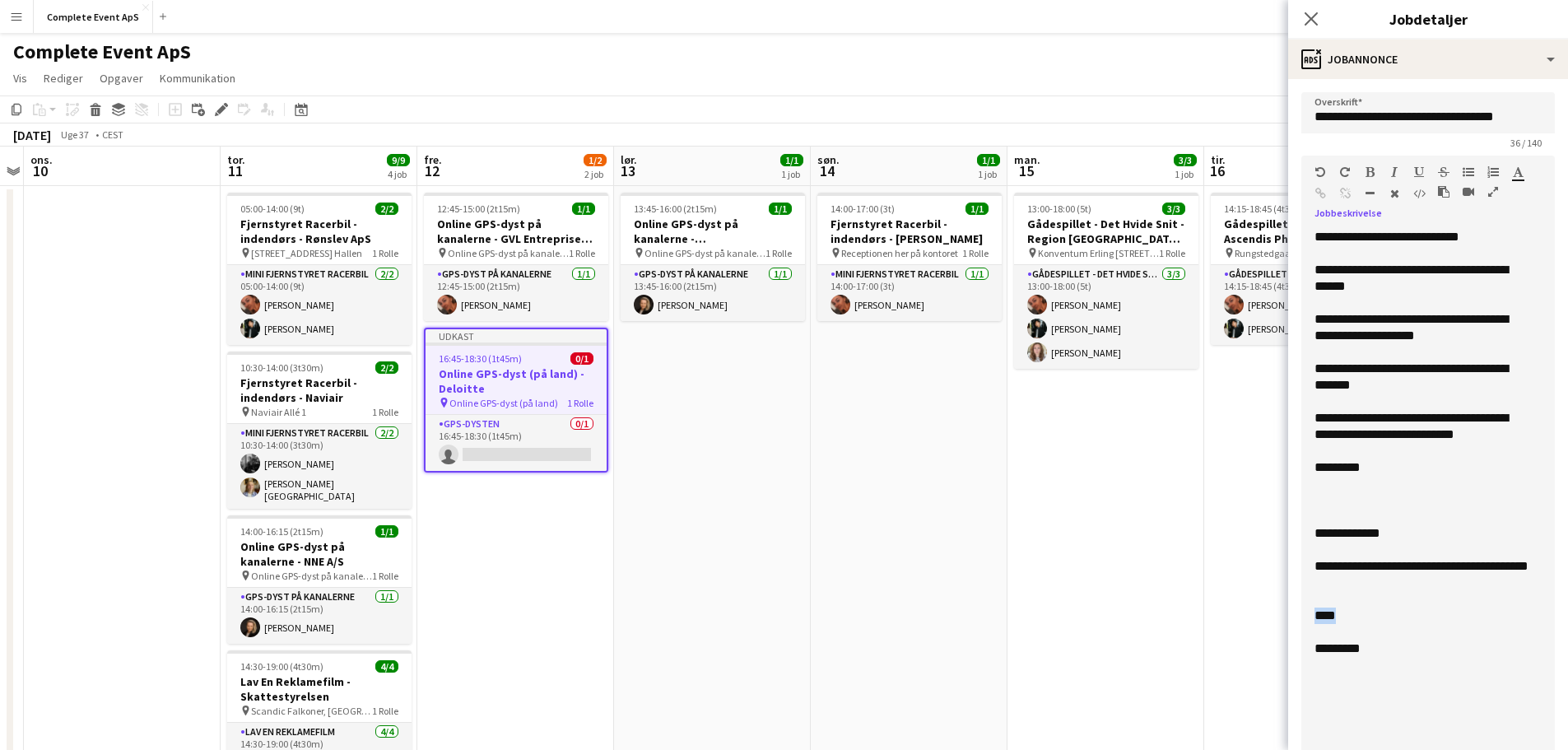
click at [1324, 622] on div "****" at bounding box center [1421, 615] width 215 height 16
click at [1499, 239] on div "**********" at bounding box center [1421, 237] width 215 height 16
click at [1403, 240] on div "**********" at bounding box center [1421, 237] width 215 height 16
click at [1494, 275] on div "**********" at bounding box center [1421, 278] width 215 height 33
click at [1431, 285] on div "**********" at bounding box center [1421, 278] width 215 height 33
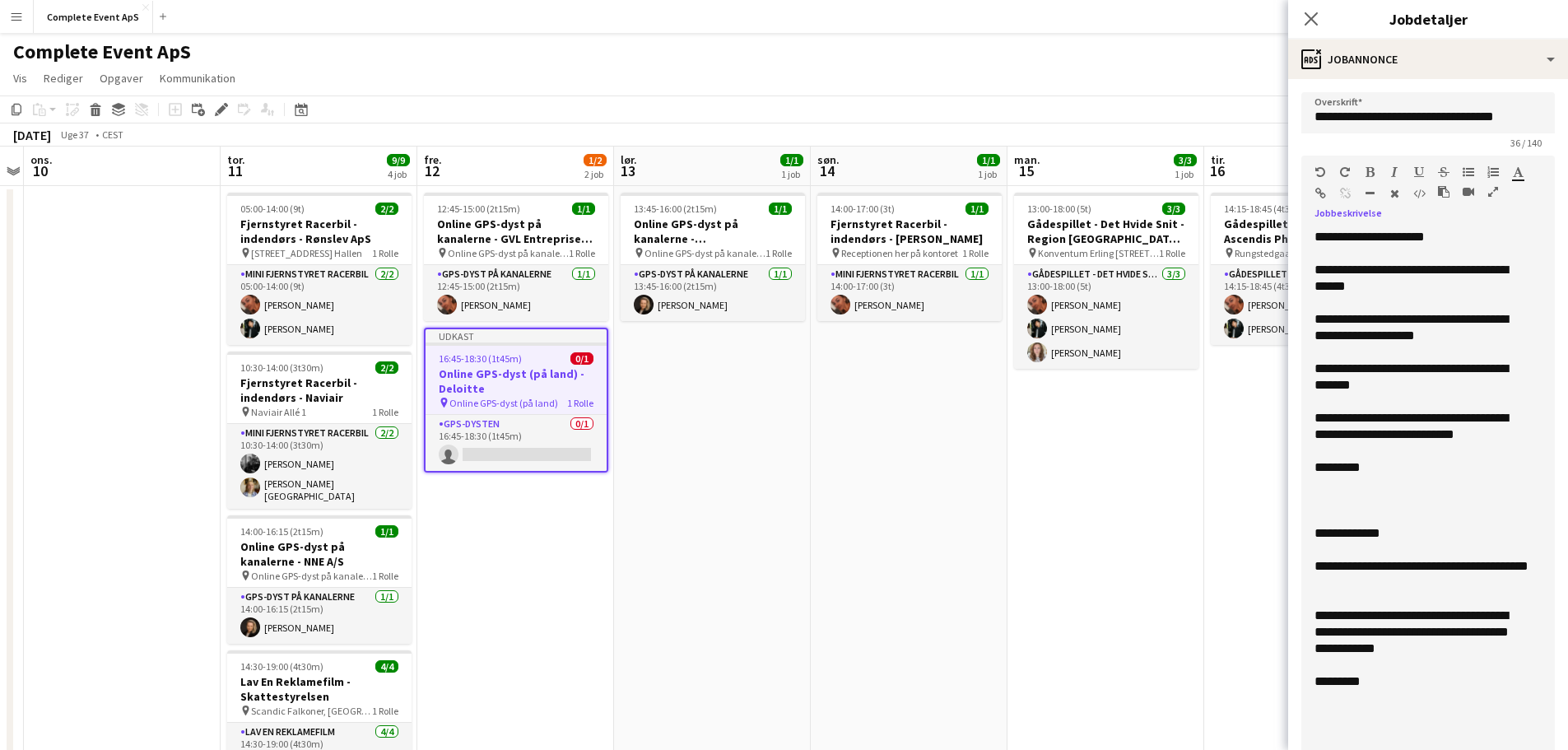
click at [1368, 322] on div "**********" at bounding box center [1421, 327] width 215 height 33
click at [1410, 371] on div "**********" at bounding box center [1421, 377] width 215 height 33
click at [1319, 387] on div "**********" at bounding box center [1421, 377] width 215 height 33
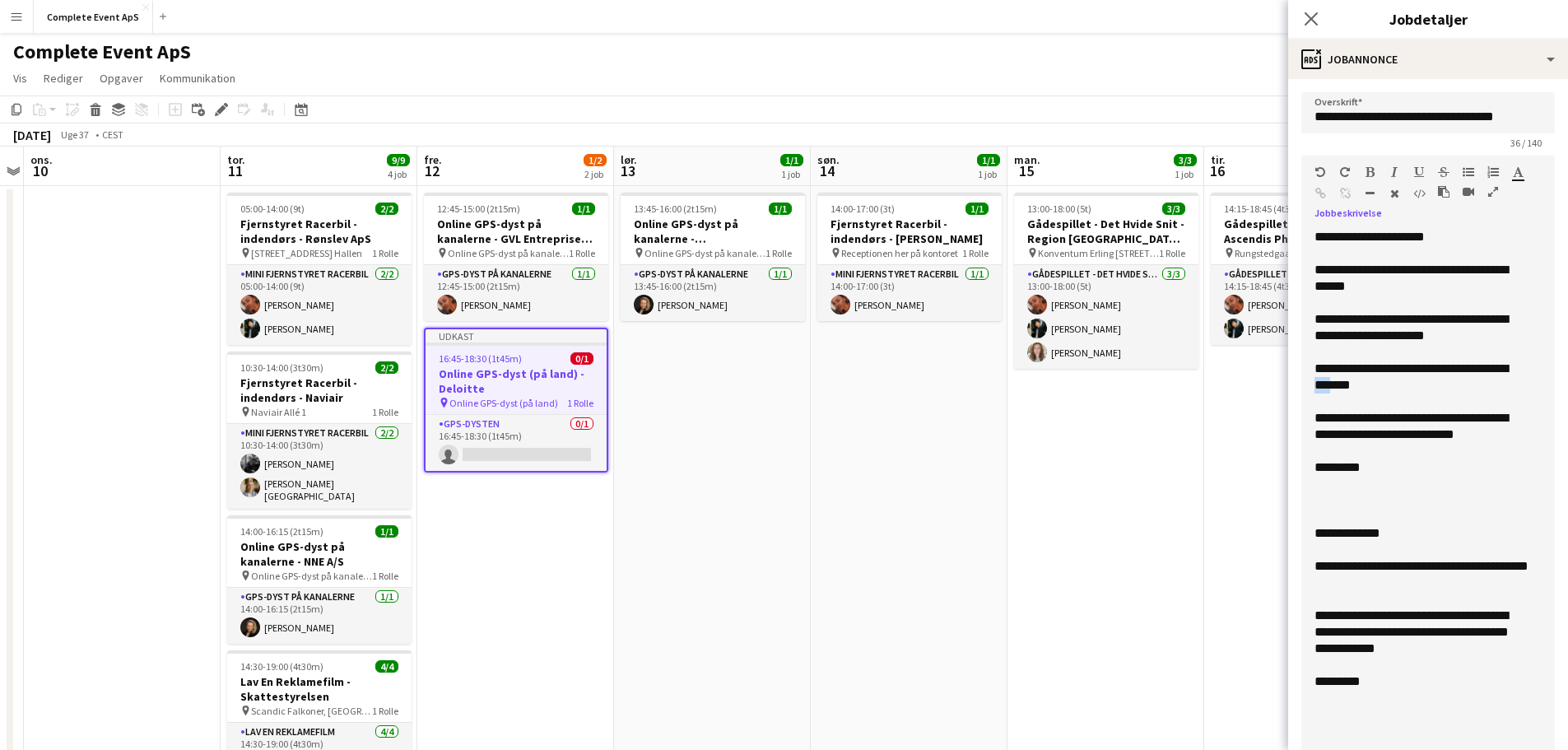
click at [1319, 387] on div "**********" at bounding box center [1421, 377] width 215 height 33
click at [1517, 435] on div "**********" at bounding box center [1421, 426] width 215 height 33
click at [1343, 416] on div "**********" at bounding box center [1421, 426] width 215 height 33
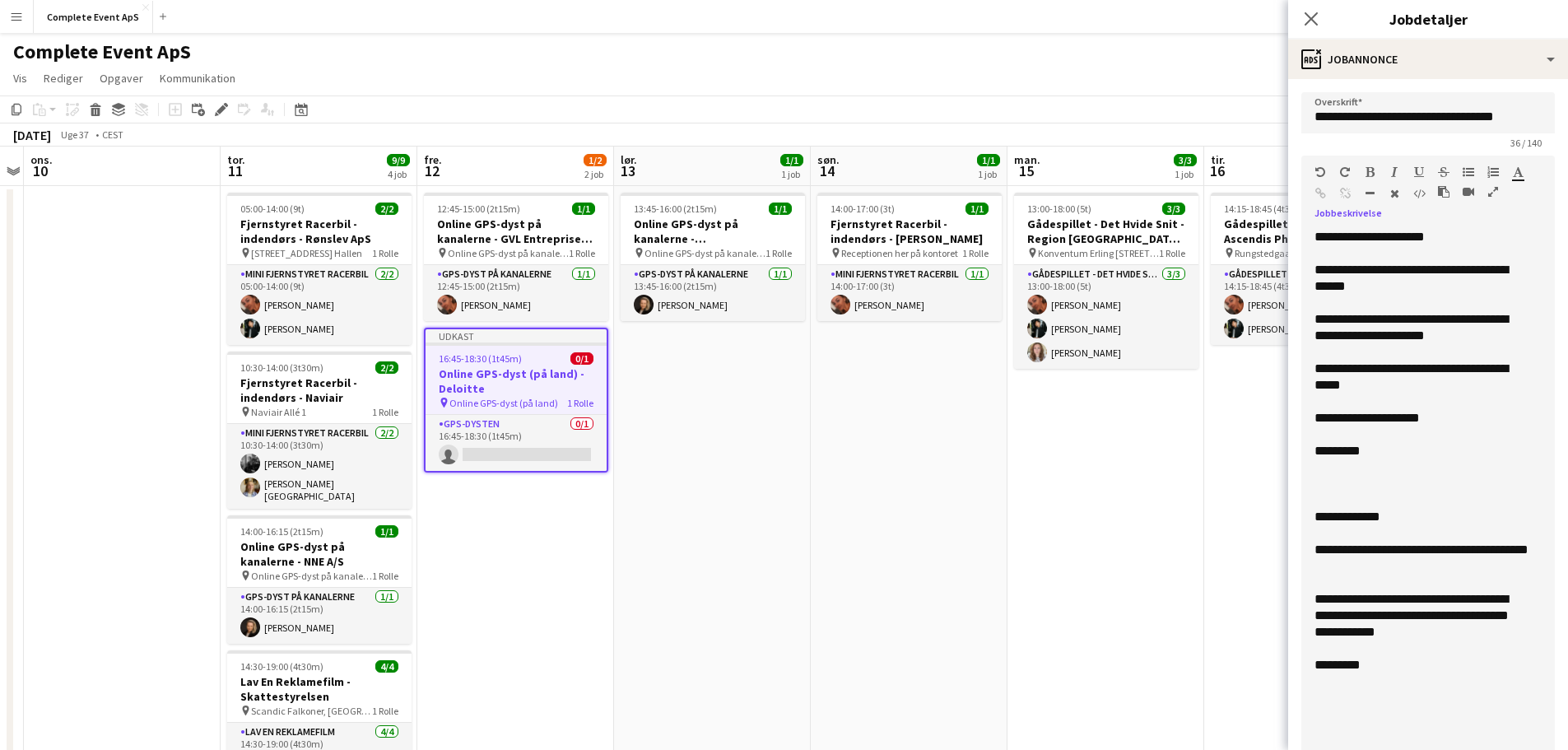
click at [1343, 426] on div "**********" at bounding box center [1421, 418] width 215 height 16
click at [1357, 477] on div at bounding box center [1421, 484] width 215 height 16
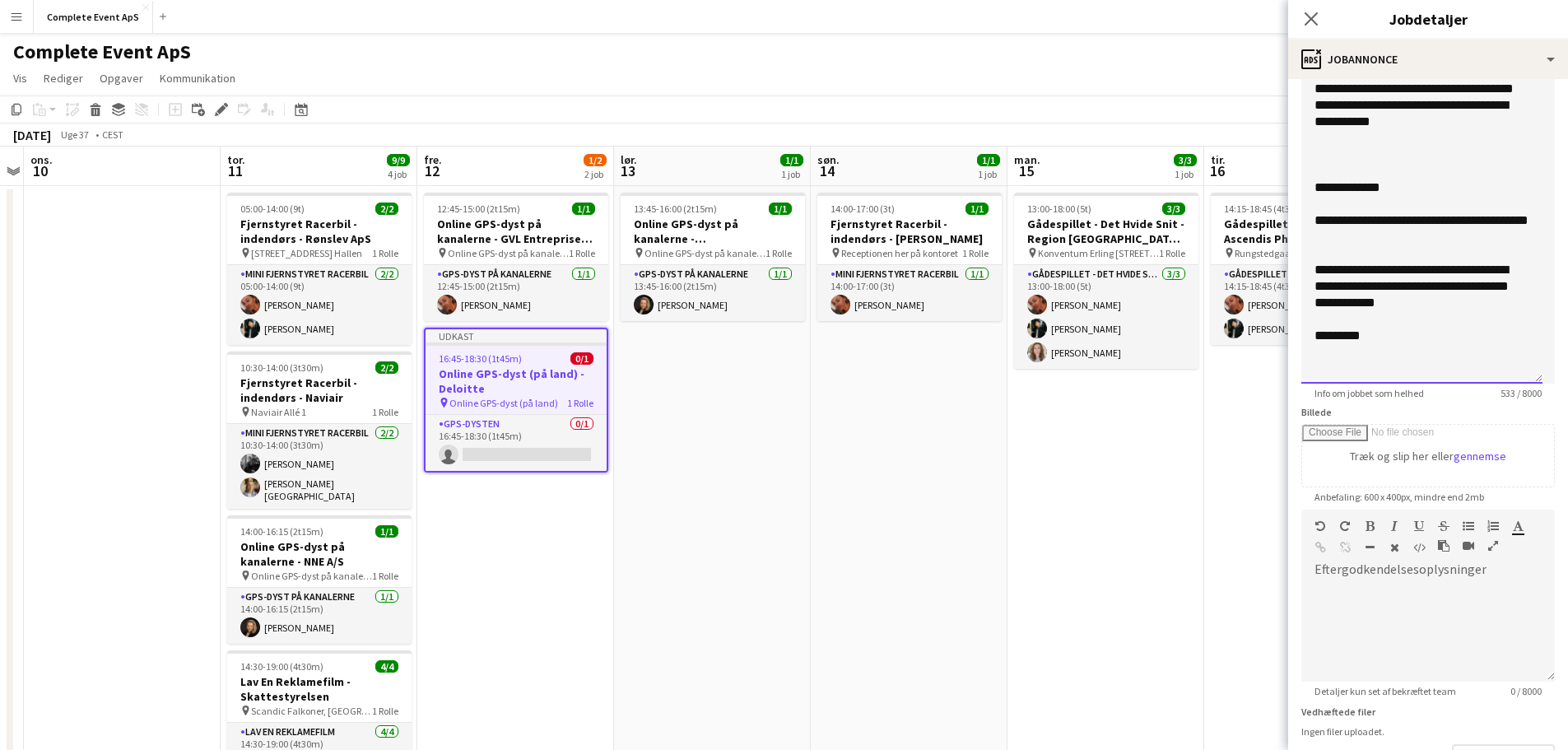
scroll to position [532, 0]
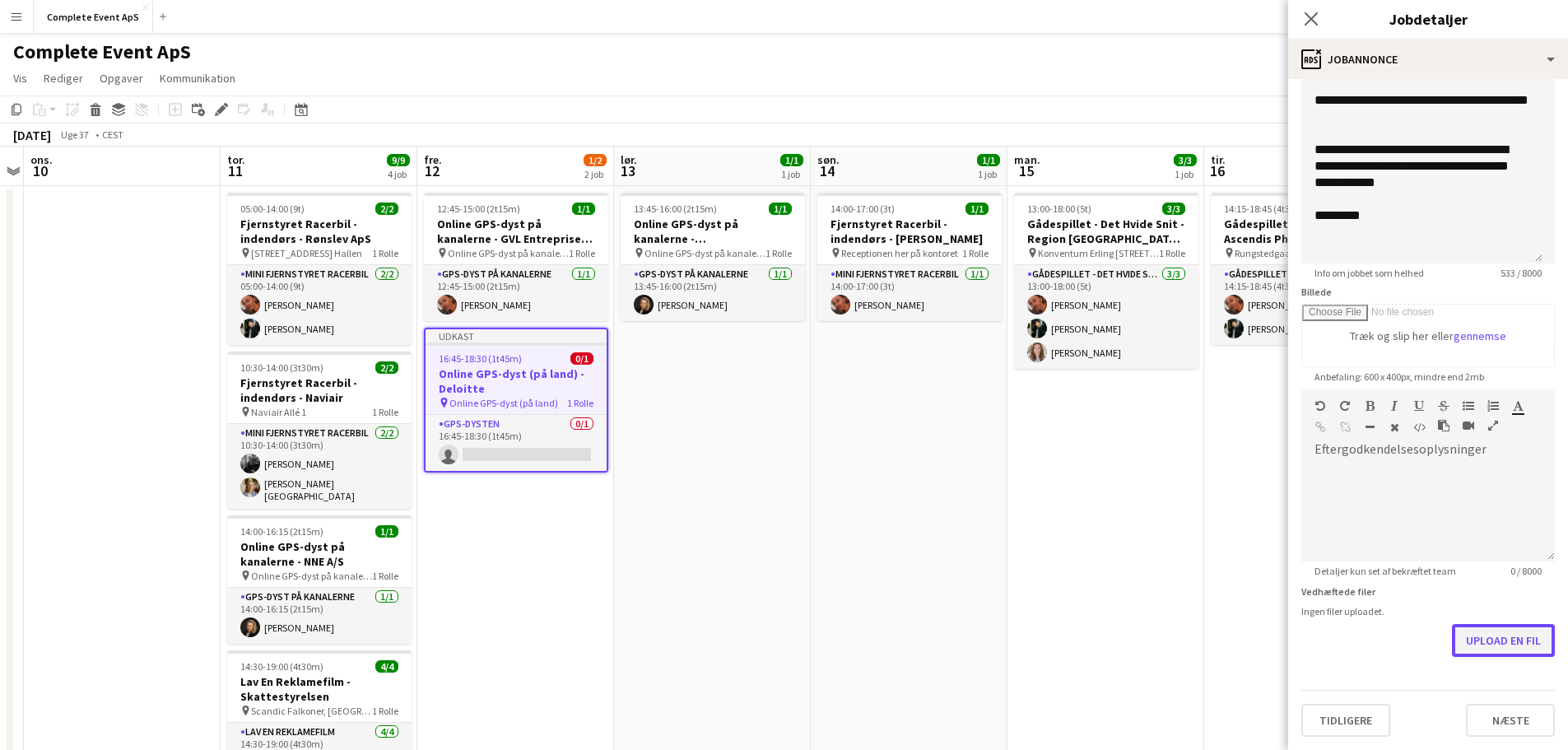
click at [1511, 639] on button "Upload en fil" at bounding box center [1503, 640] width 102 height 33
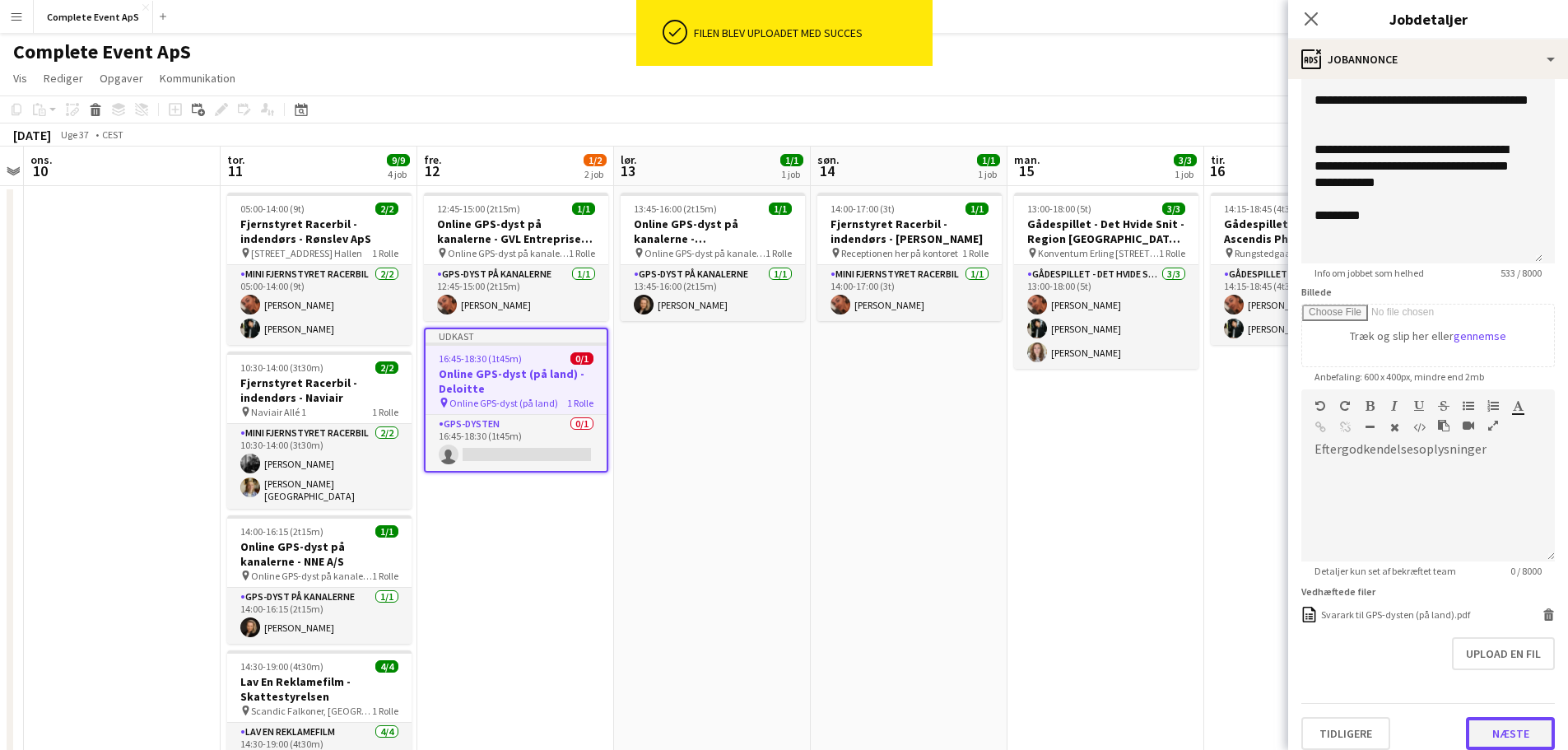
click at [1484, 724] on button "Næste" at bounding box center [1510, 733] width 89 height 33
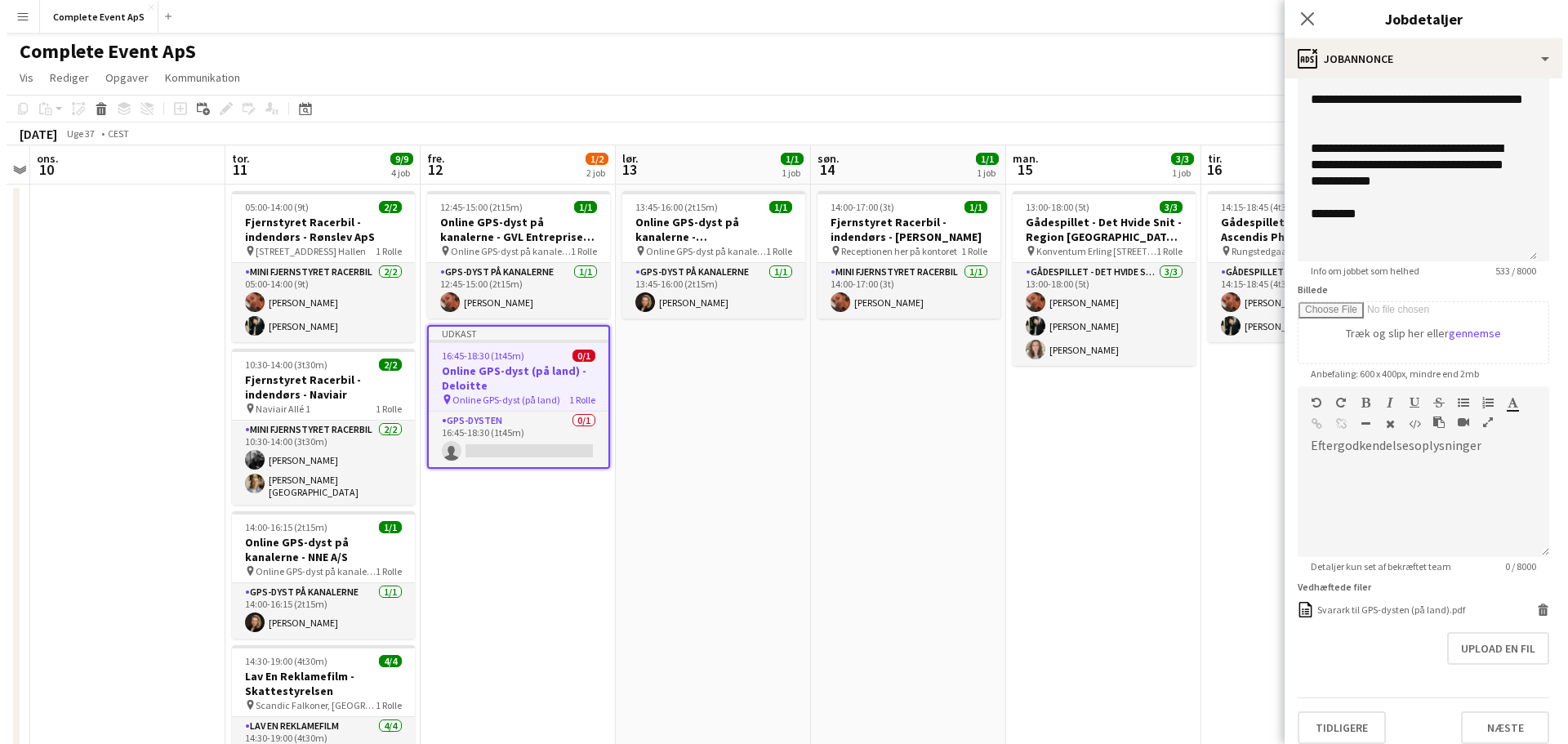
scroll to position [0, 0]
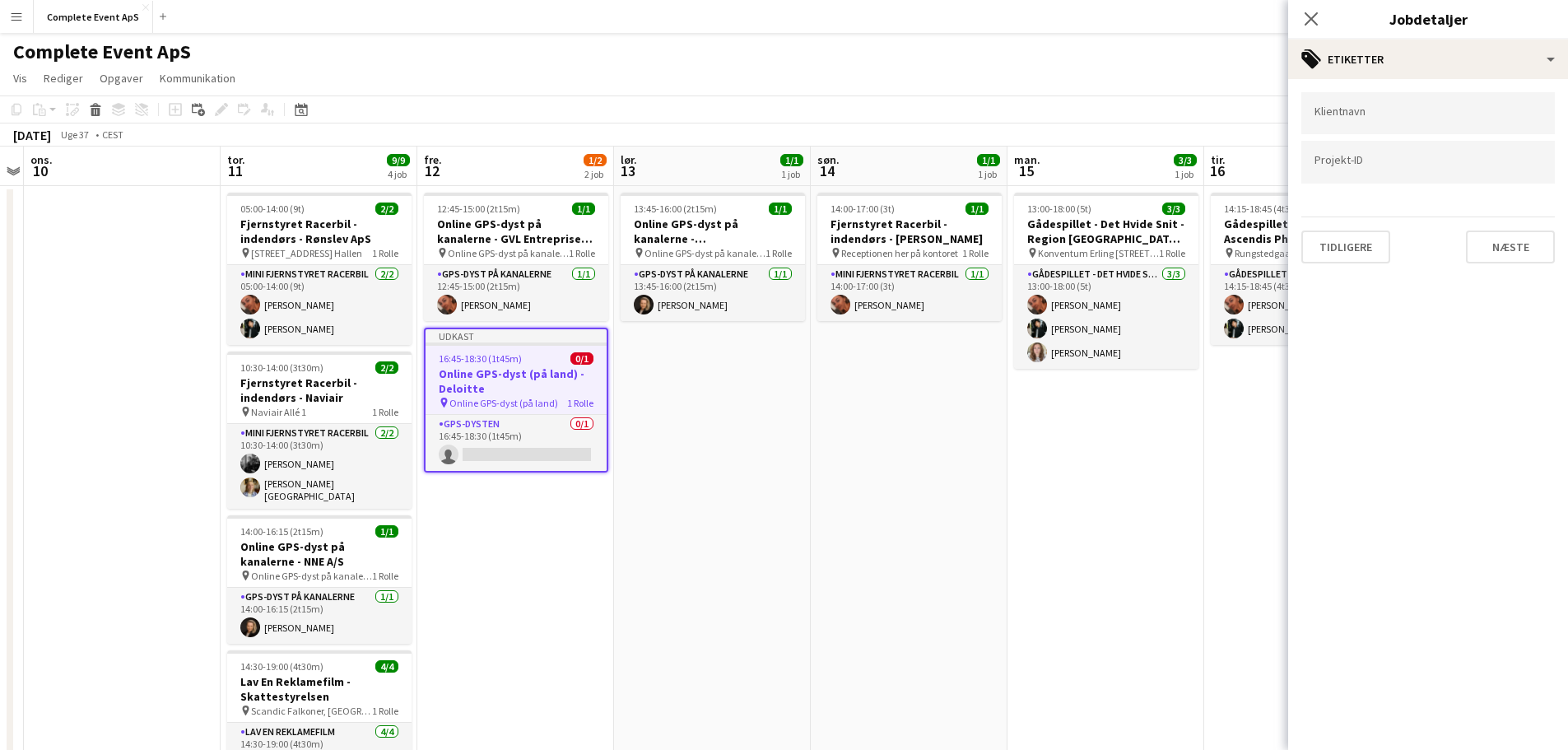
click at [1218, 557] on app-date-cell "14:15-18:45 (4t30m) 2/2 Gådespillet - Det Hvide Snit - Ascendis Pharma A/S pin …" at bounding box center [1302, 591] width 197 height 810
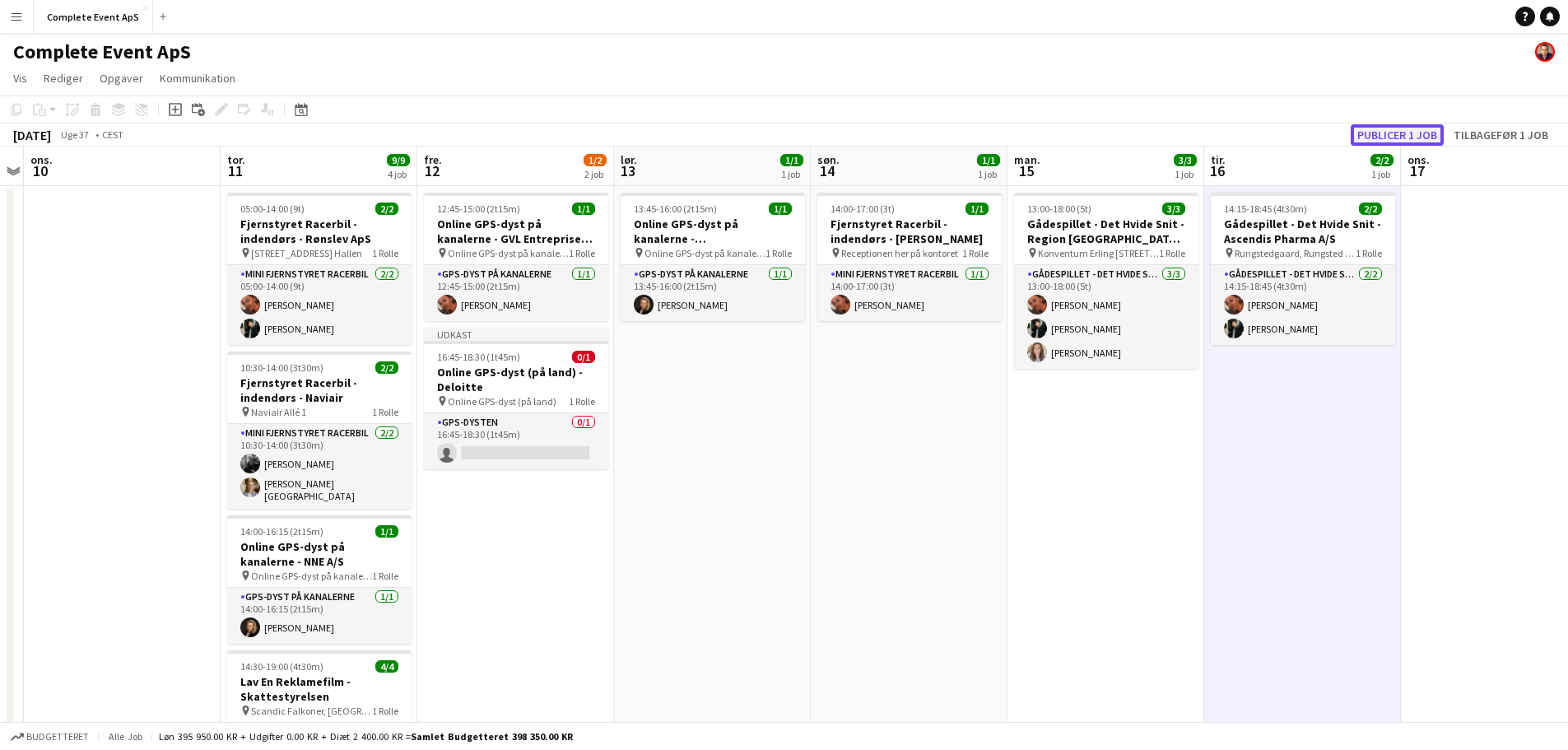
click at [1410, 130] on button "Publicer 1 job" at bounding box center [1397, 135] width 93 height 21
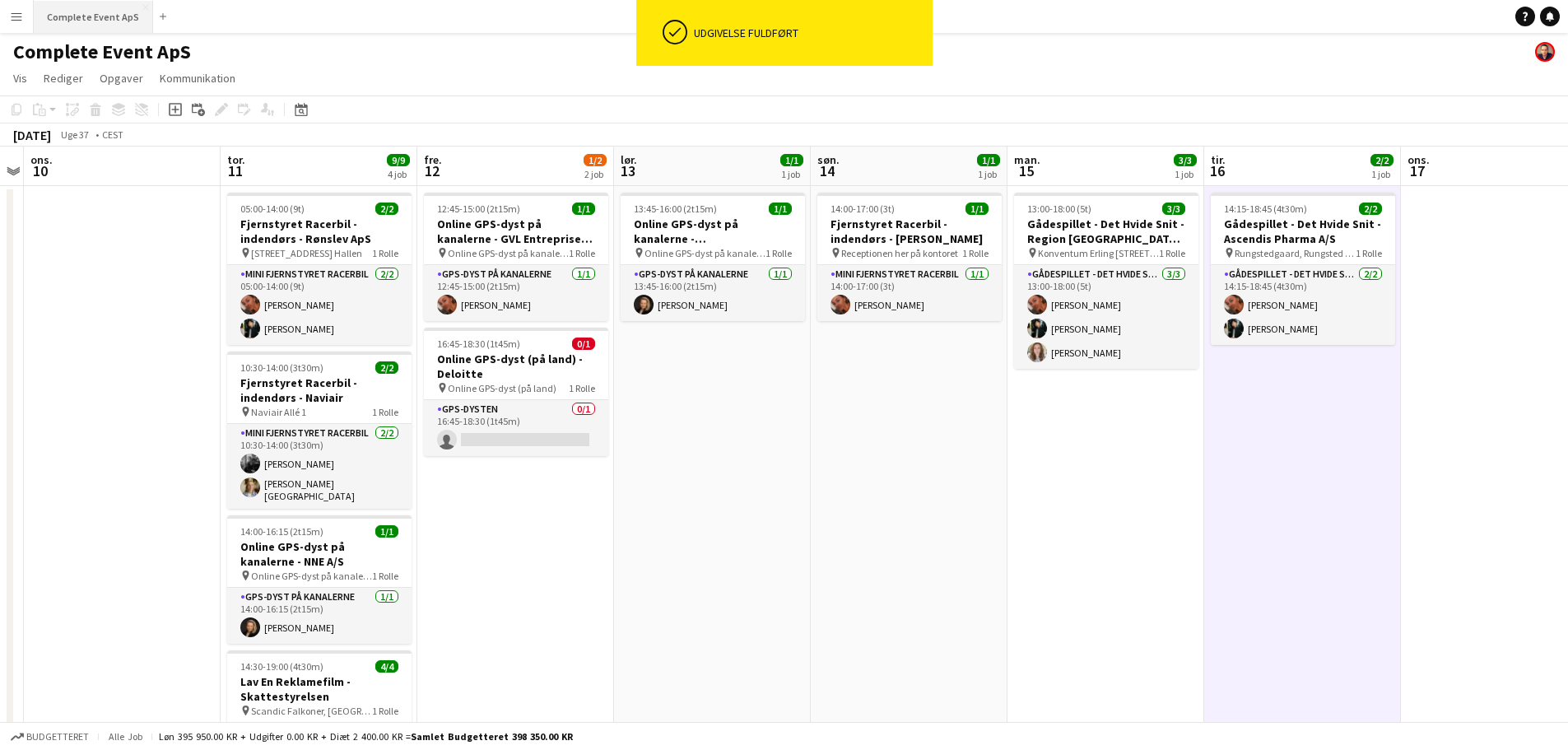
click at [88, 18] on button "Complete Event ApS Luk" at bounding box center [94, 17] width 119 height 32
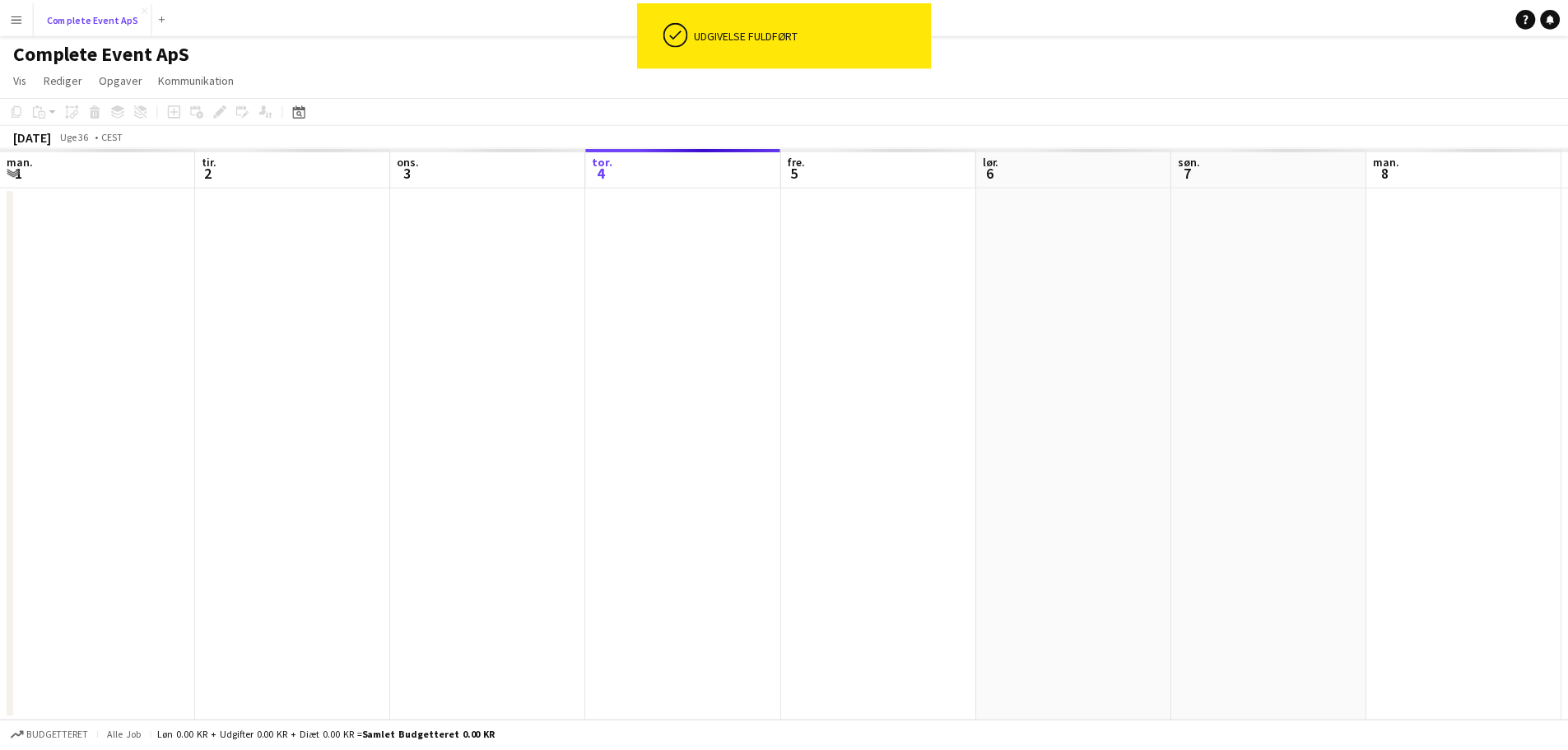
scroll to position [0, 394]
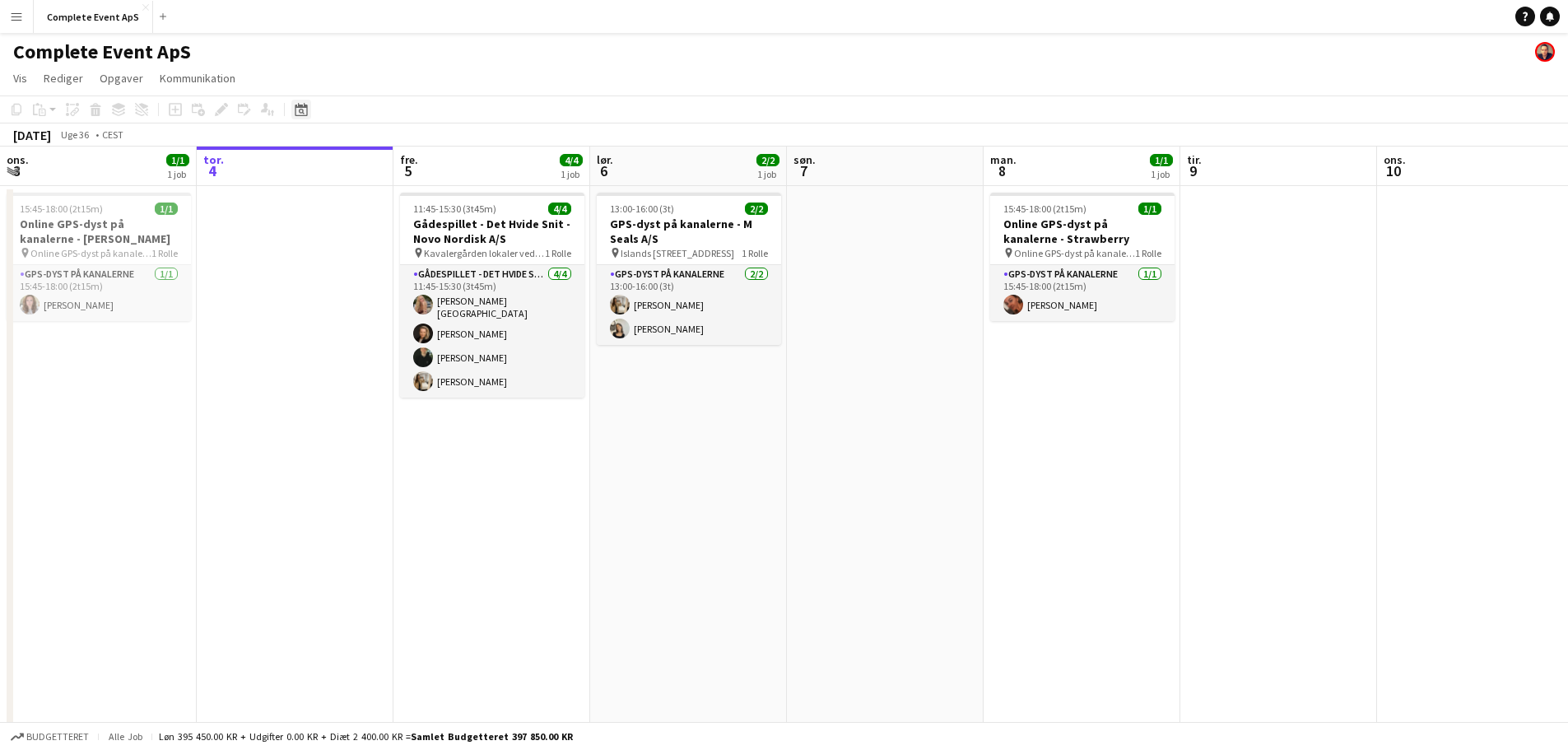
click at [298, 105] on icon "Datovælger" at bounding box center [301, 109] width 13 height 13
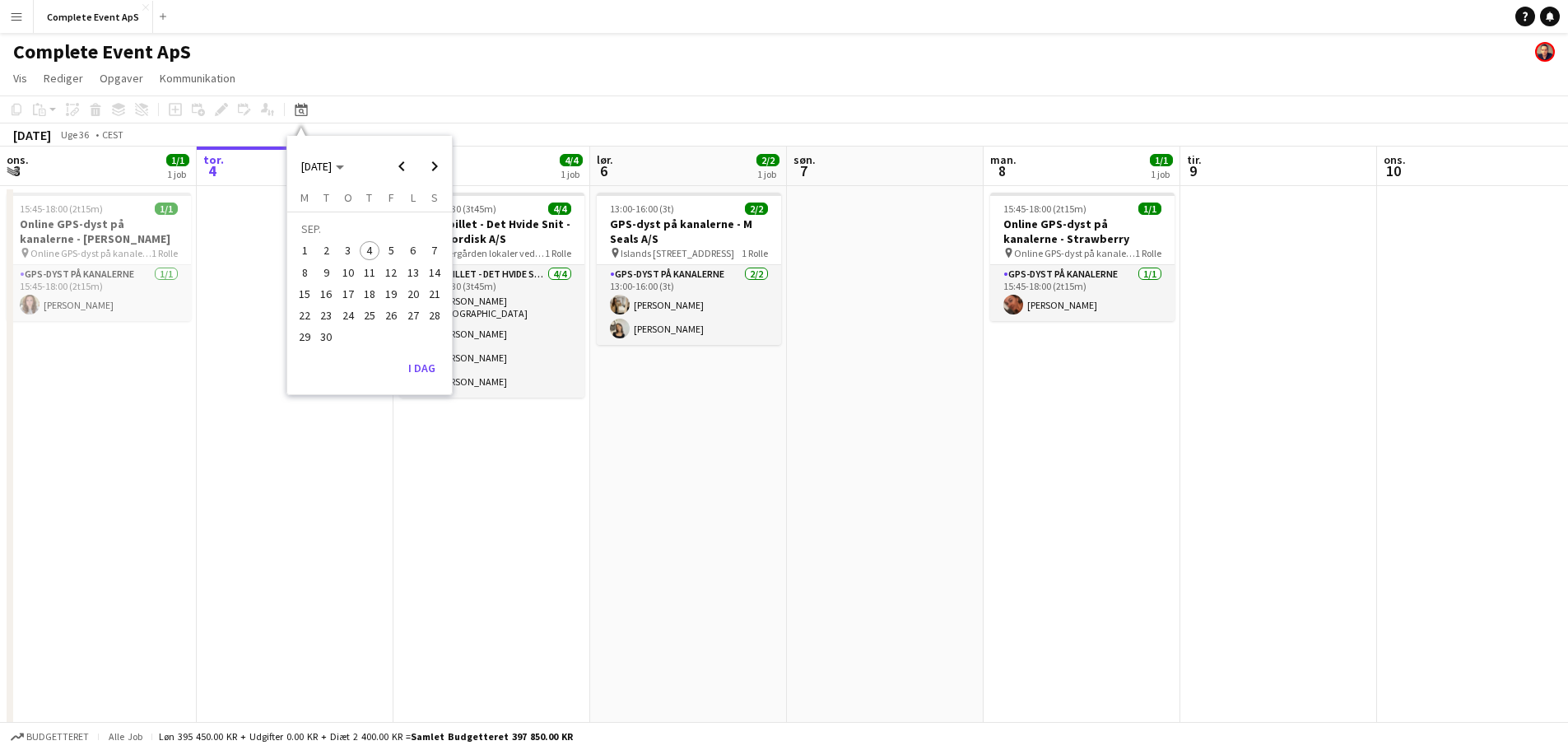
click at [369, 290] on span "18" at bounding box center [370, 294] width 20 height 20
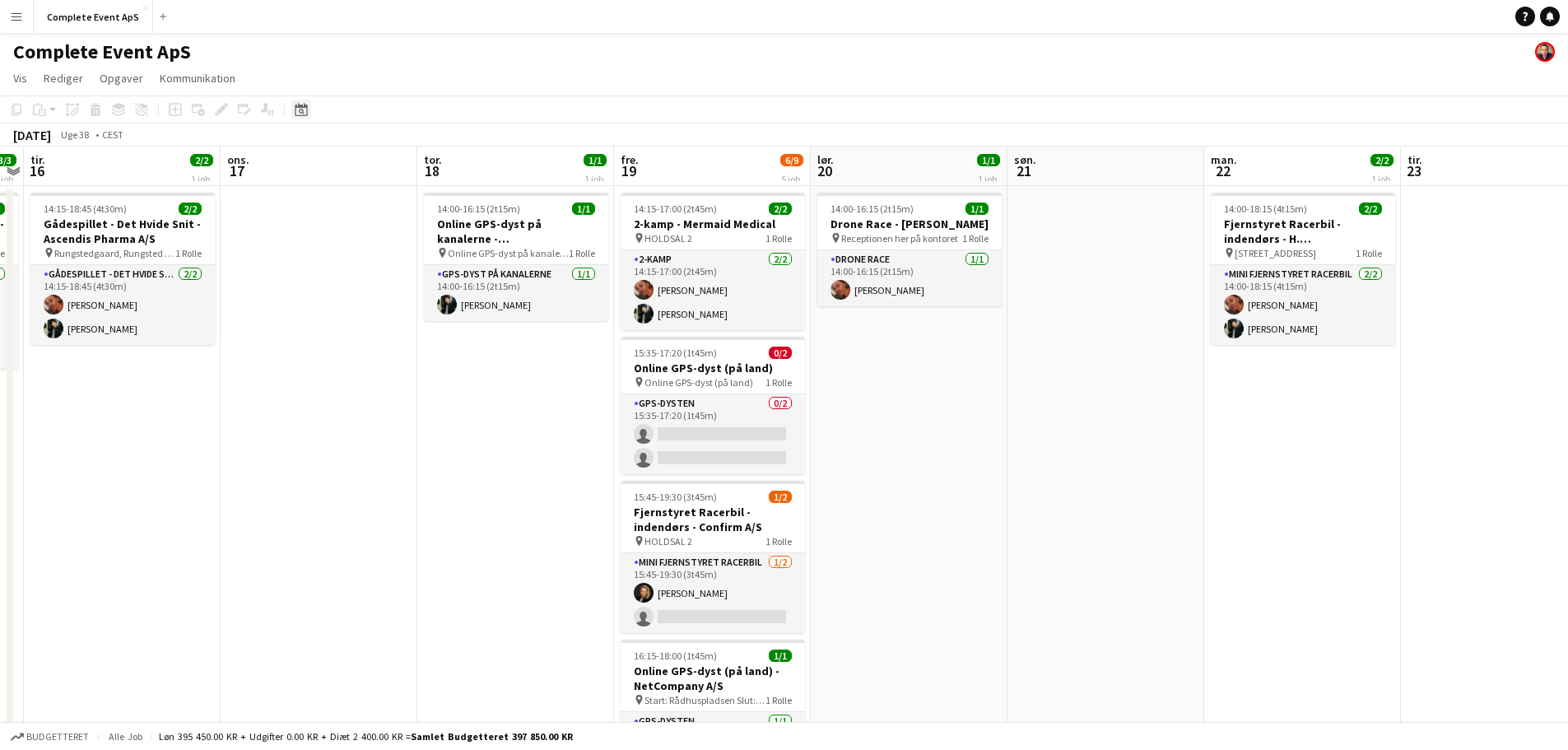
click at [300, 117] on div "Datovælger" at bounding box center [301, 110] width 20 height 20
click at [436, 166] on span "Next month" at bounding box center [434, 166] width 33 height 33
click at [372, 248] on span "2" at bounding box center [370, 251] width 20 height 20
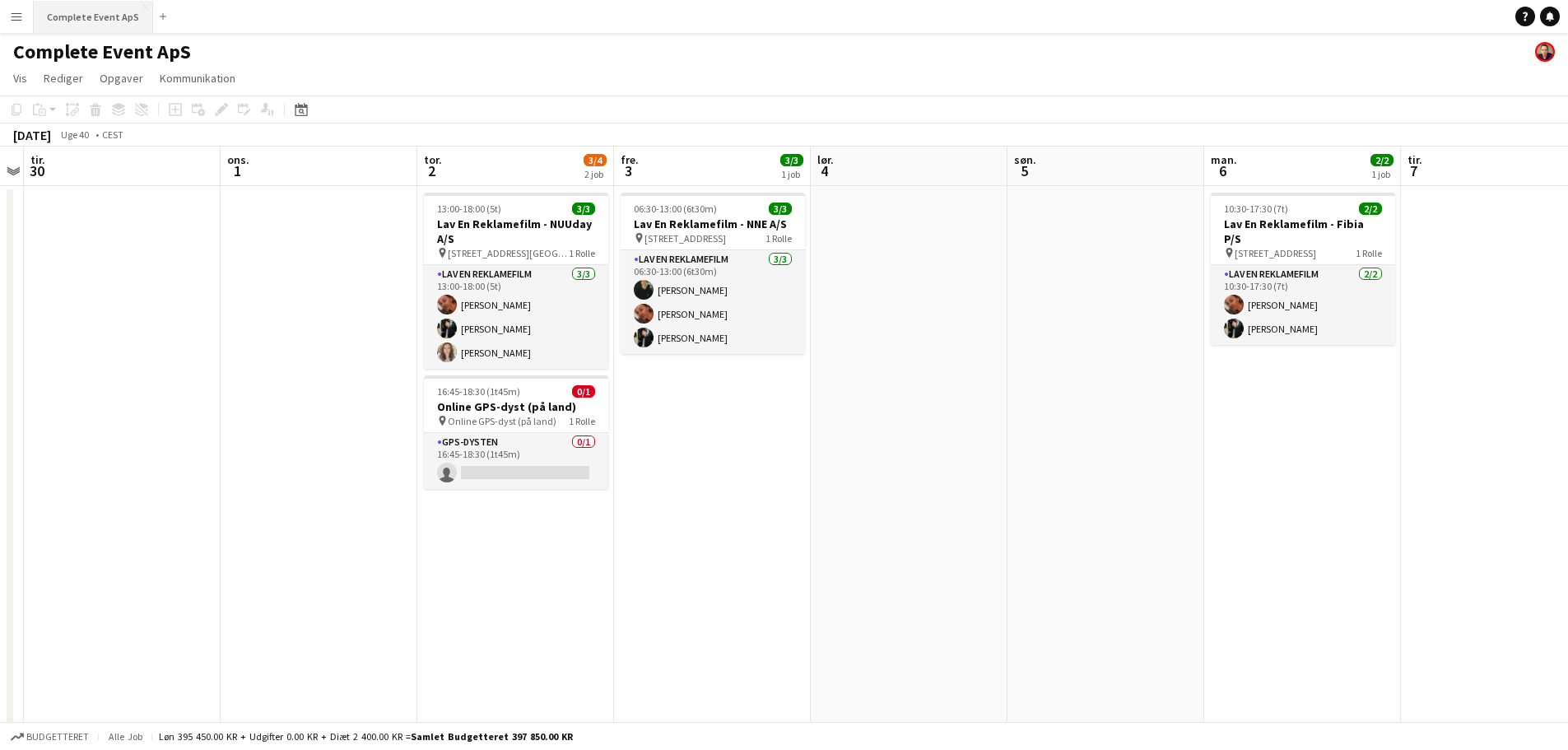
click at [67, 6] on button "Complete Event ApS Luk" at bounding box center [94, 17] width 119 height 32
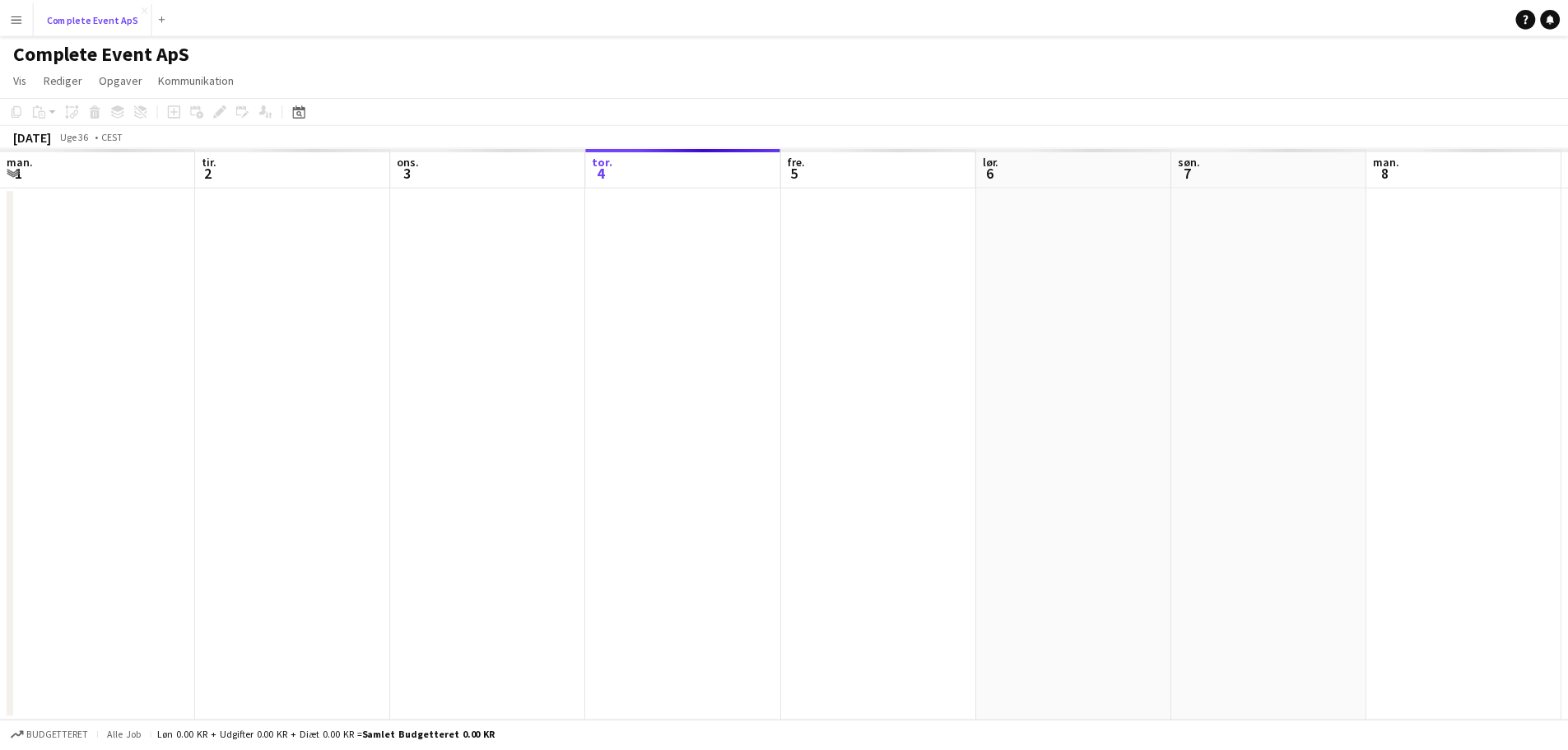
scroll to position [0, 394]
